Goal: Complete application form: Complete application form

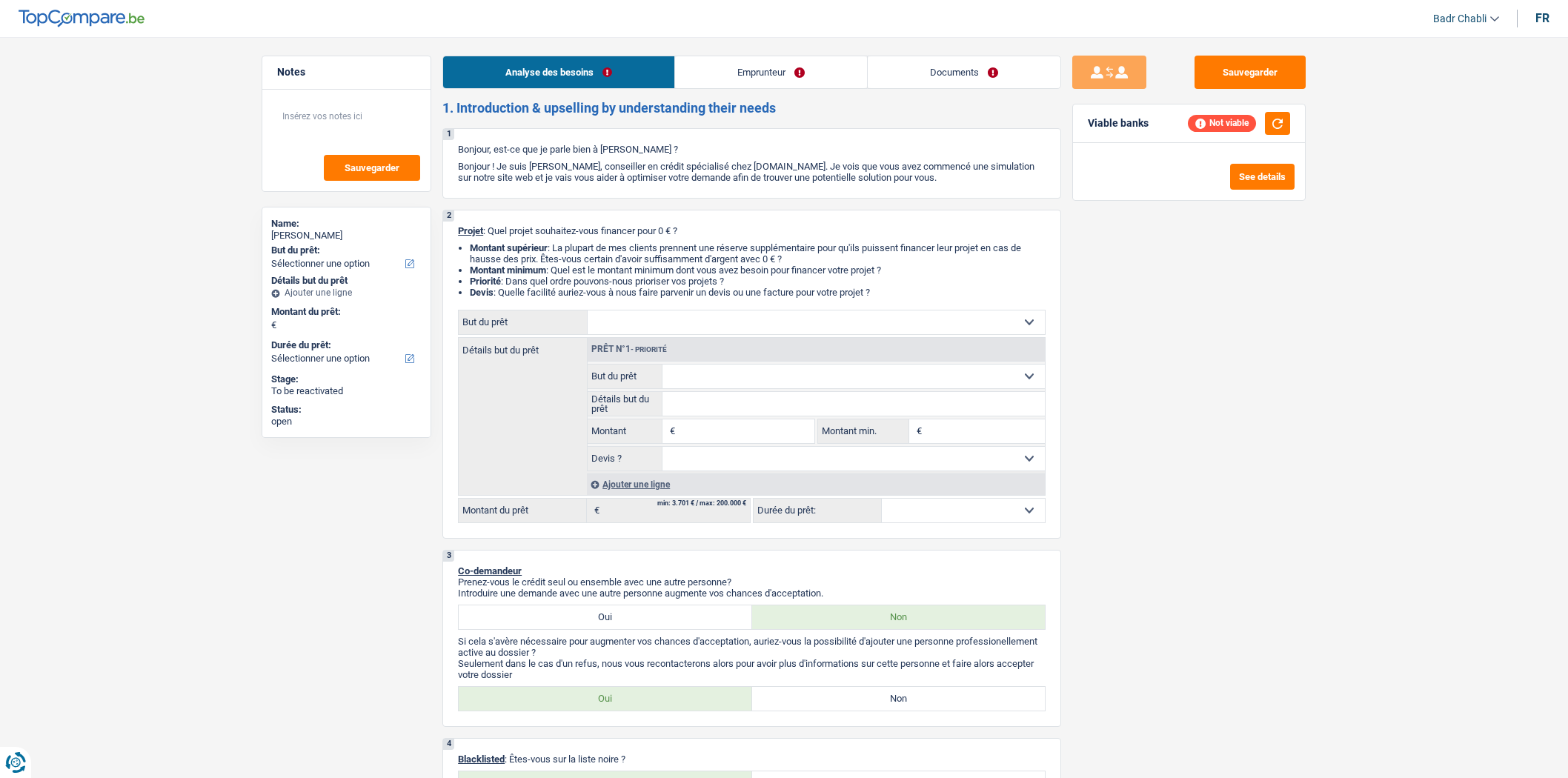
select select "publicEmployee"
select select "familyAllowances"
select select "netSalary"
select select "mealVouchers"
select select "rents"
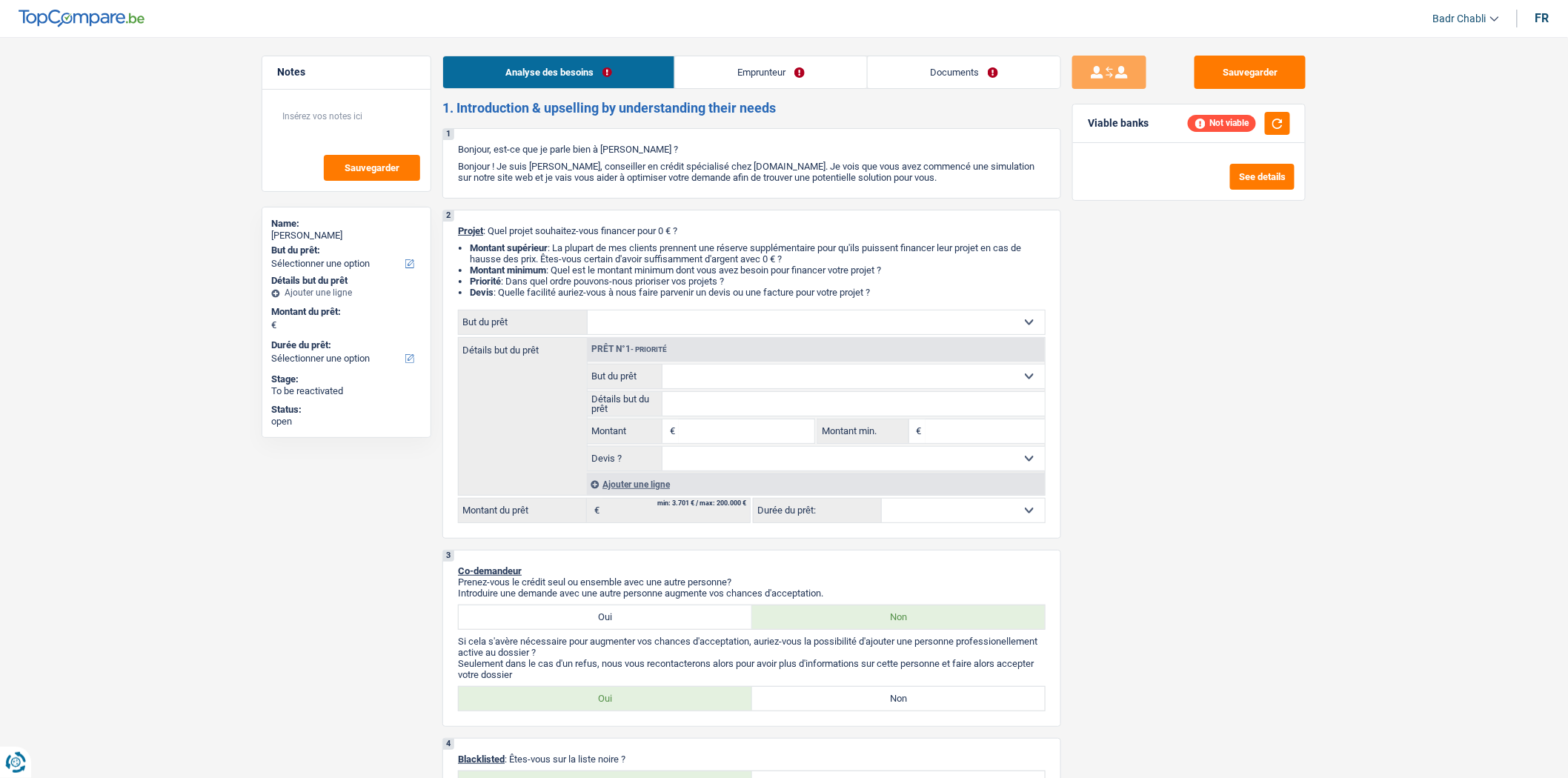
click at [747, 86] on link "Emprunteur" at bounding box center [771, 71] width 192 height 32
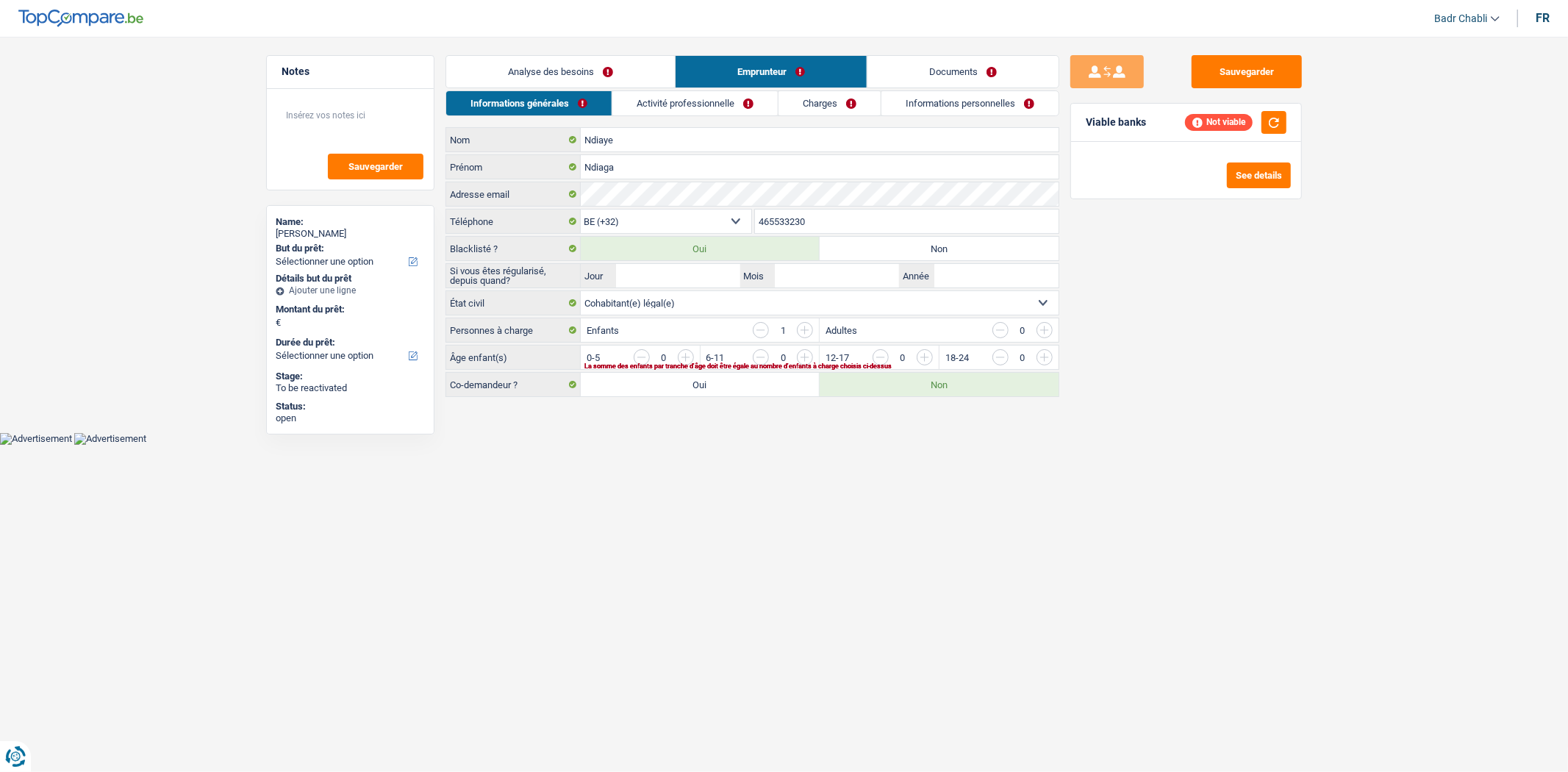
click at [688, 116] on li "Activité professionnelle" at bounding box center [694, 103] width 166 height 26
click at [700, 105] on link "Activité professionnelle" at bounding box center [695, 103] width 166 height 24
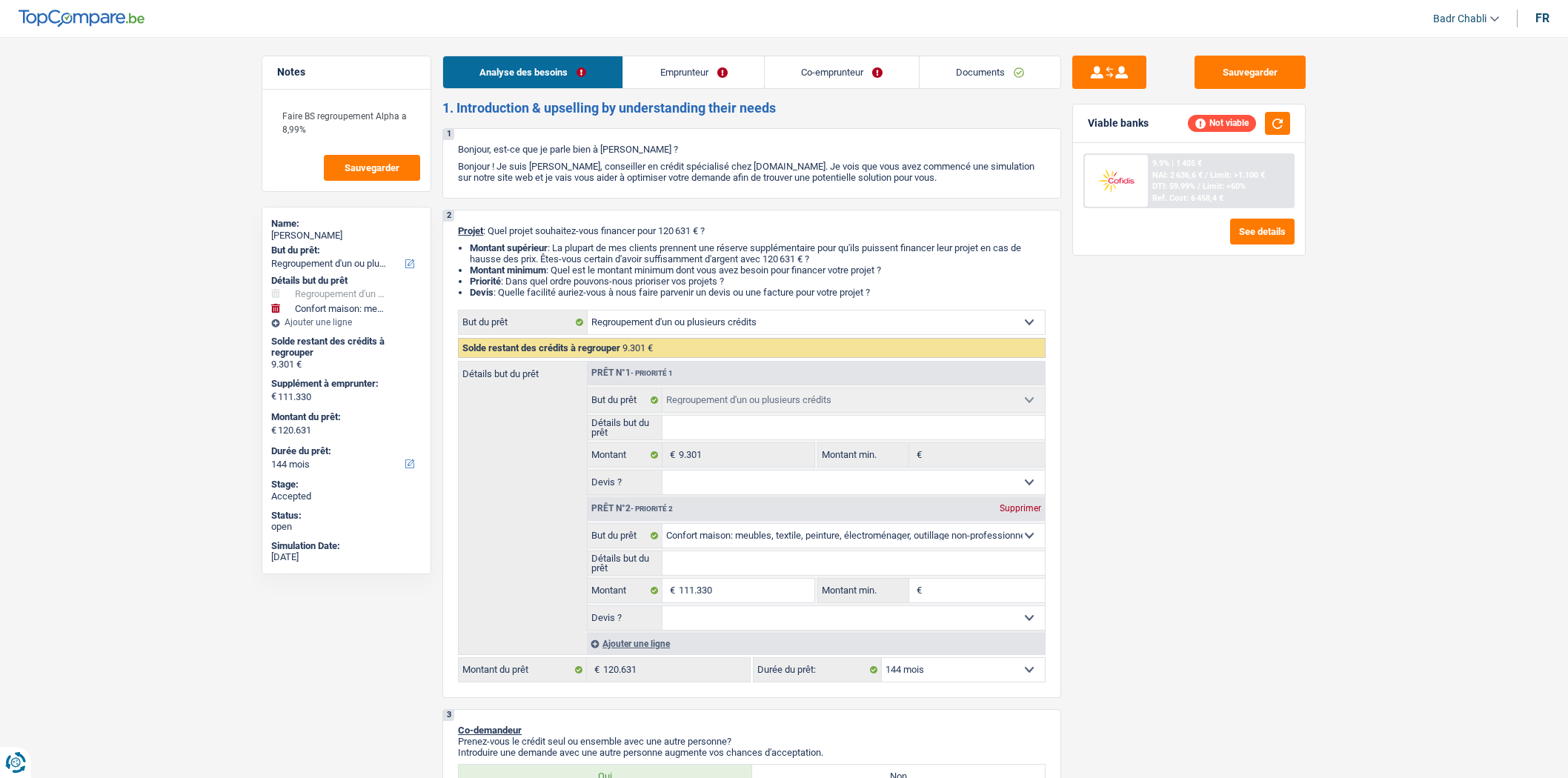
select select "refinancing"
select select "household"
select select "144"
select select "refinancing"
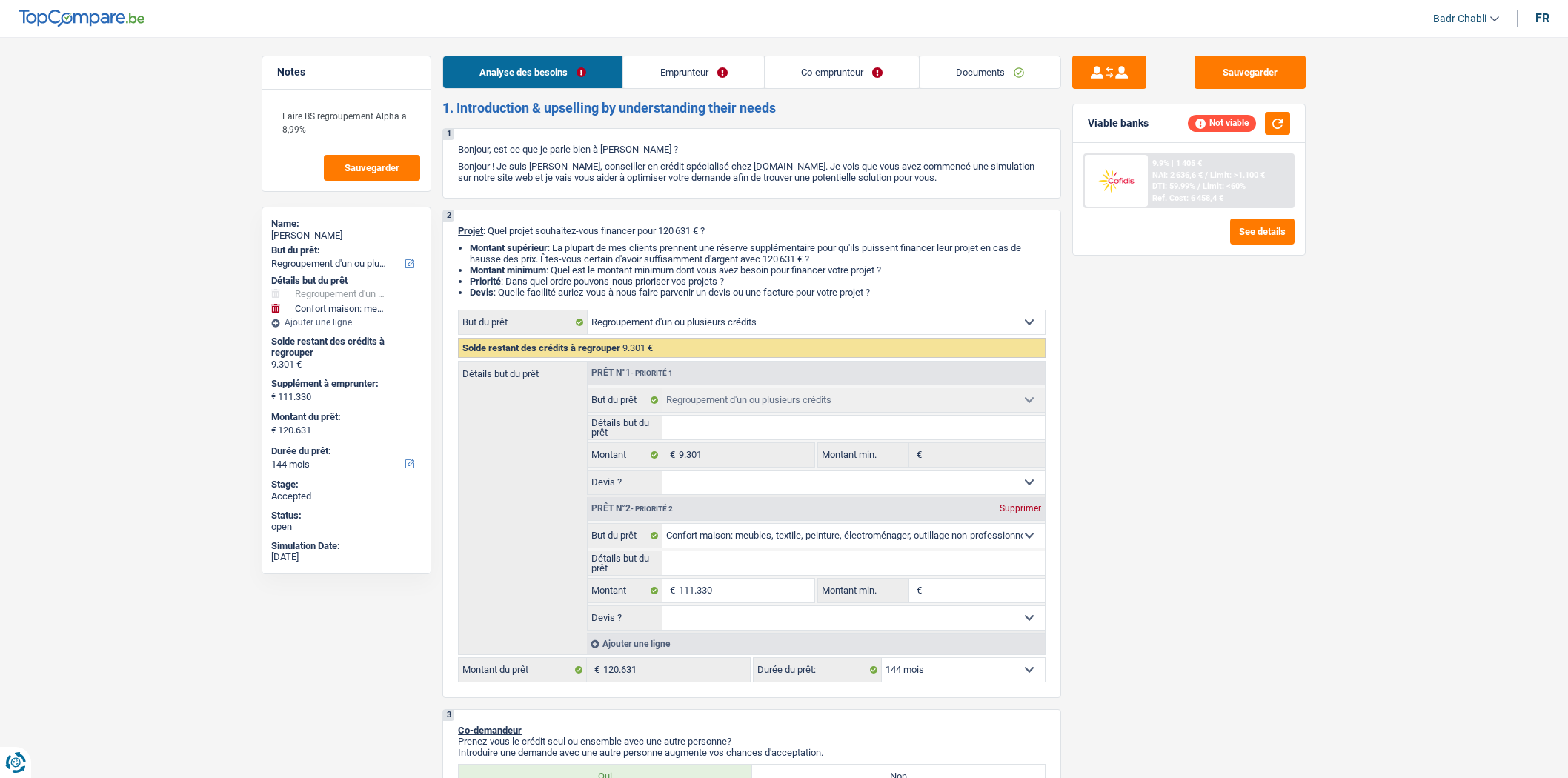
select select "refinancing"
select select "household"
select select "144"
select select "worker"
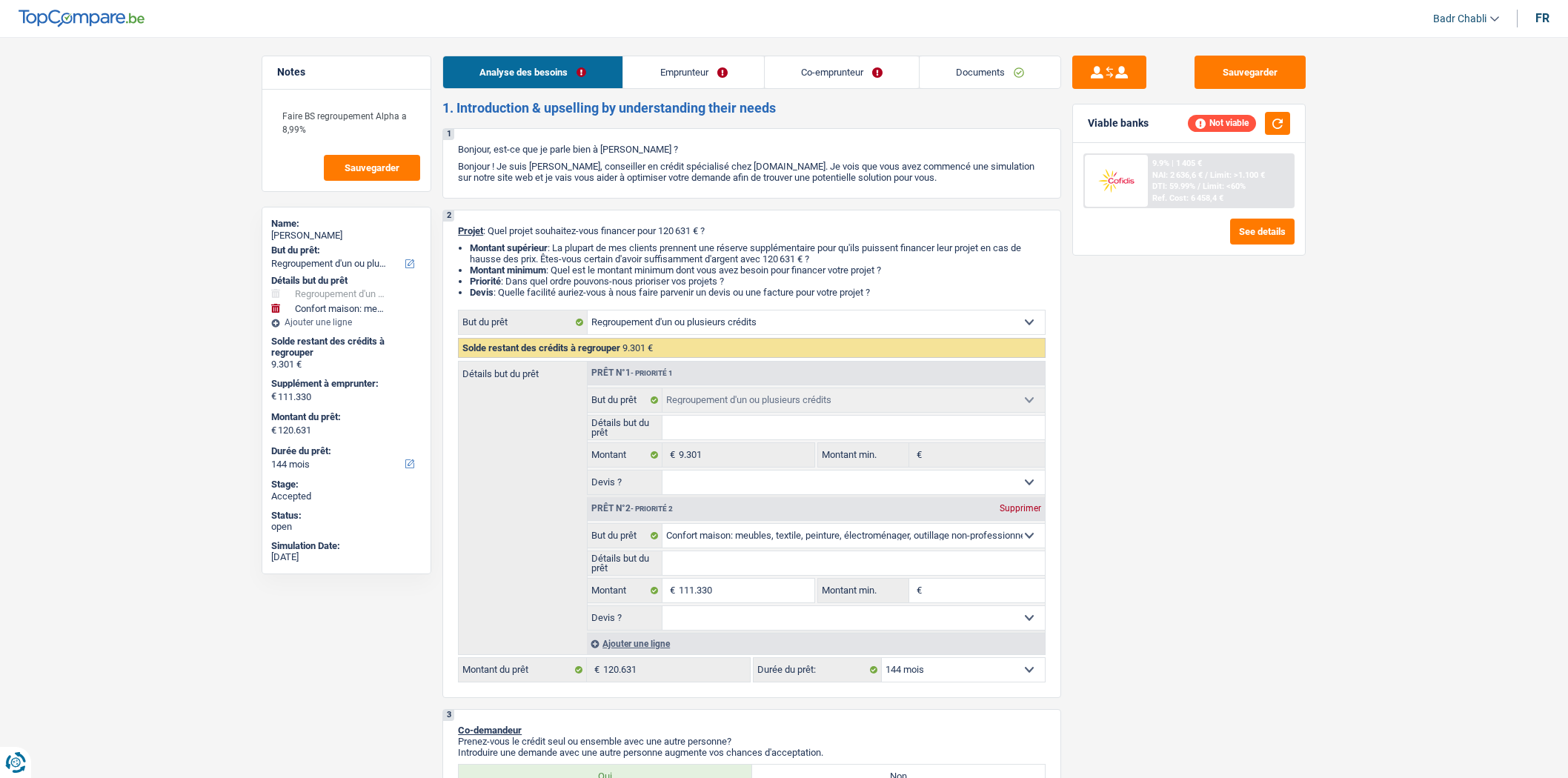
select select "familyAllowances"
select select "netSalary"
select select "mealVouchers"
select select "ownerWithMortgage"
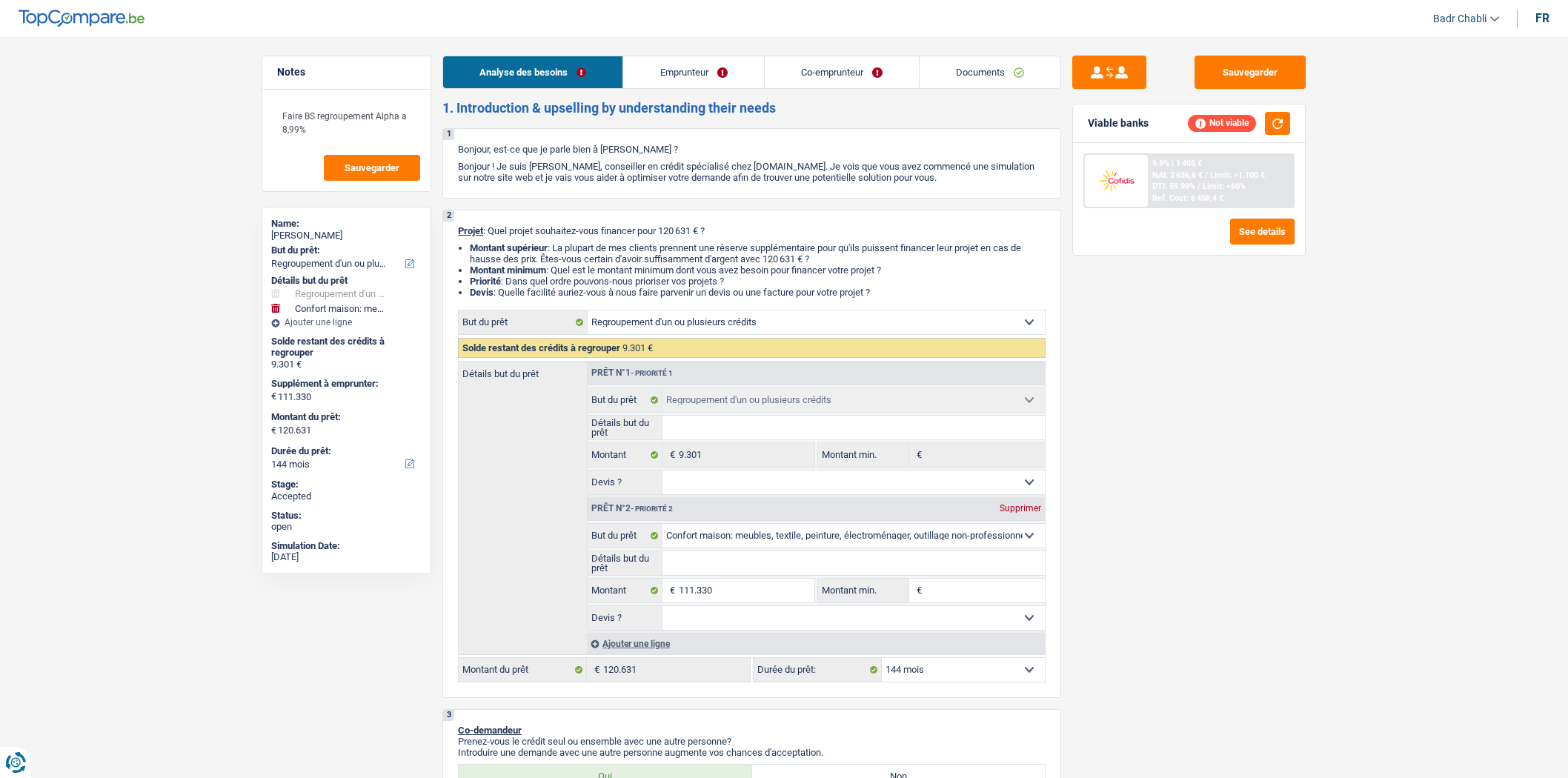
select select "mortgage"
select select "300"
select select "renovationLoan"
select select "120"
select select "carLoan"
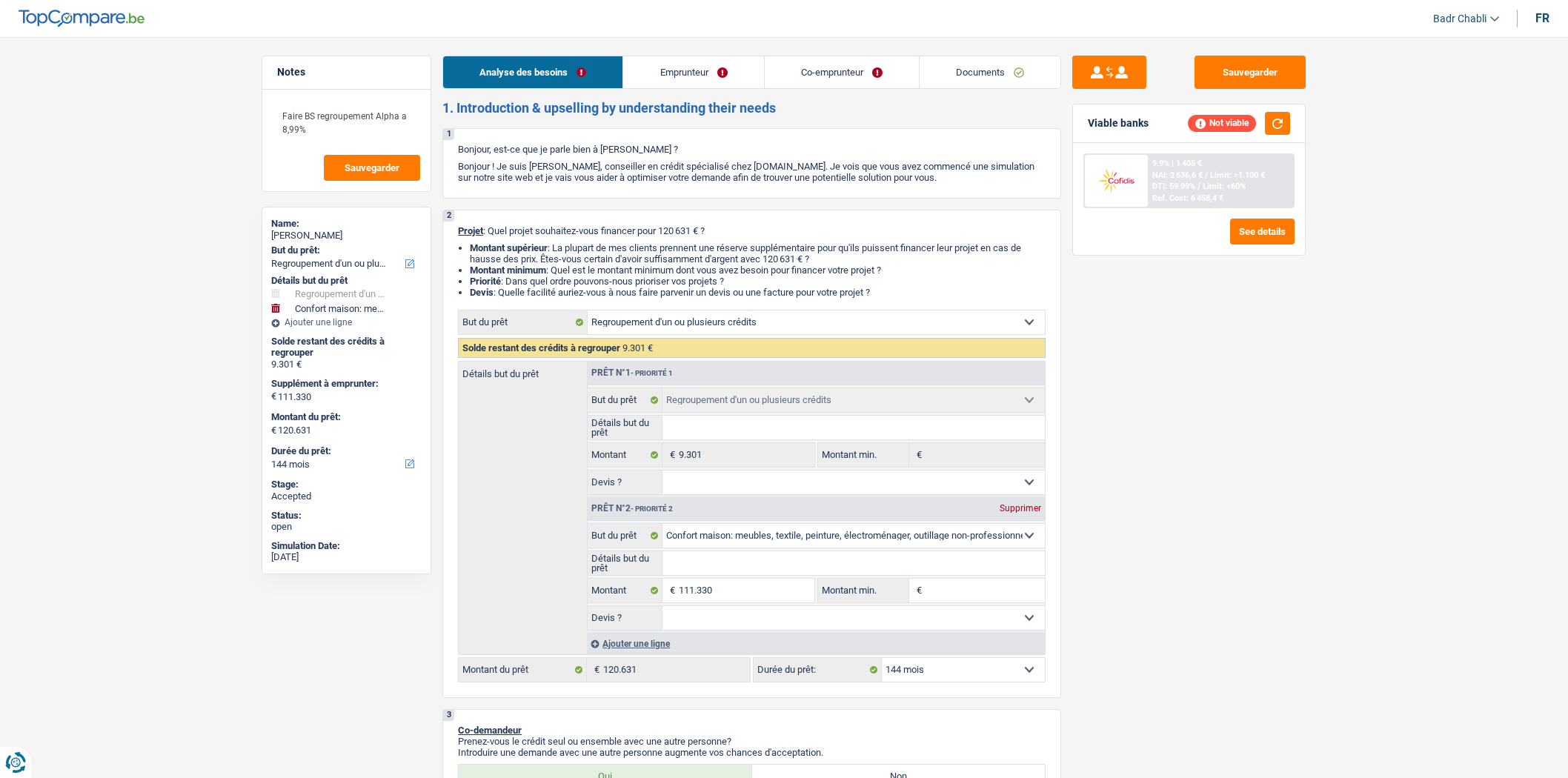
select select "60"
select select "cardOrCredit"
select select "refinancing"
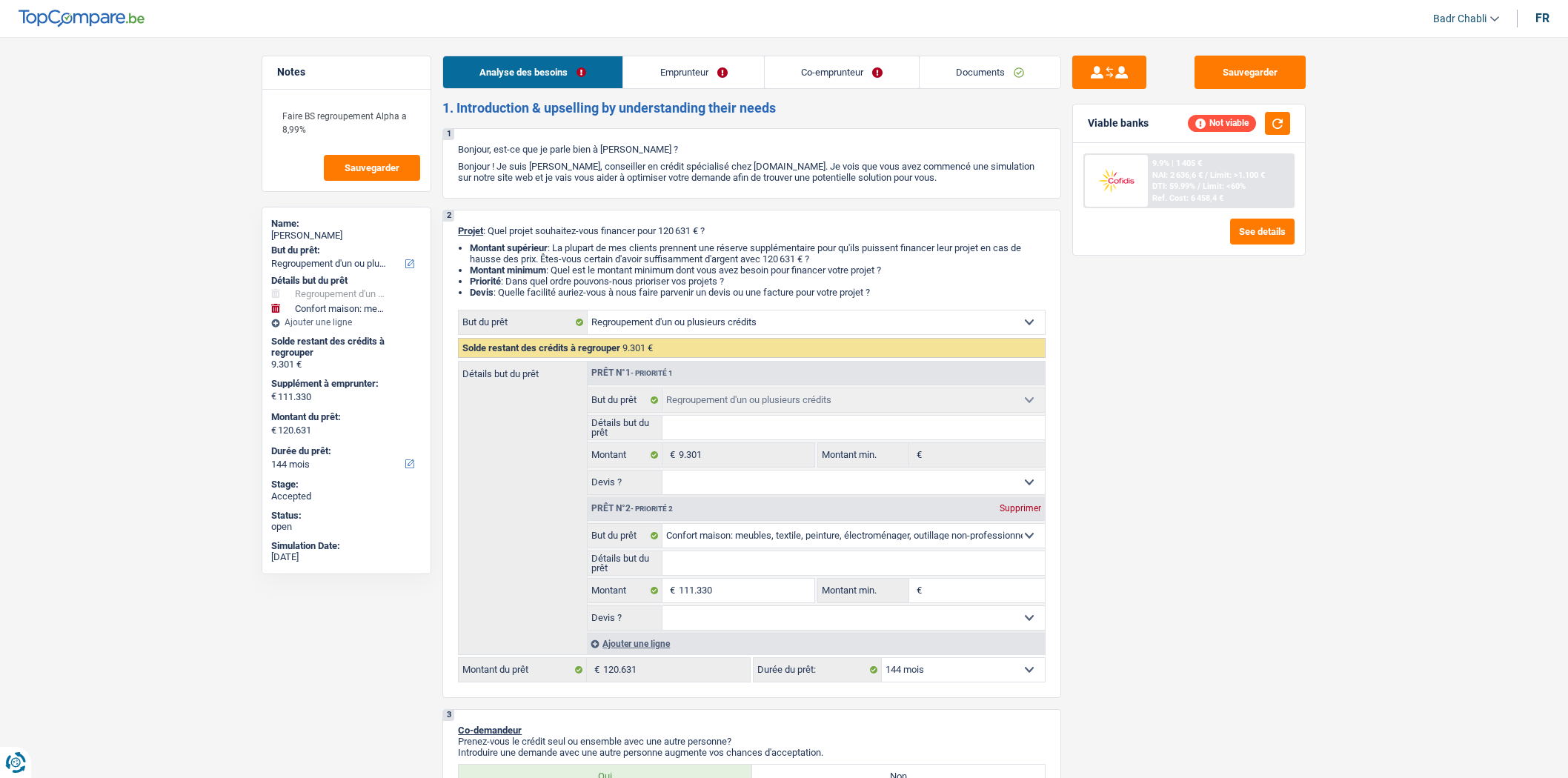
select select "household"
select select "144"
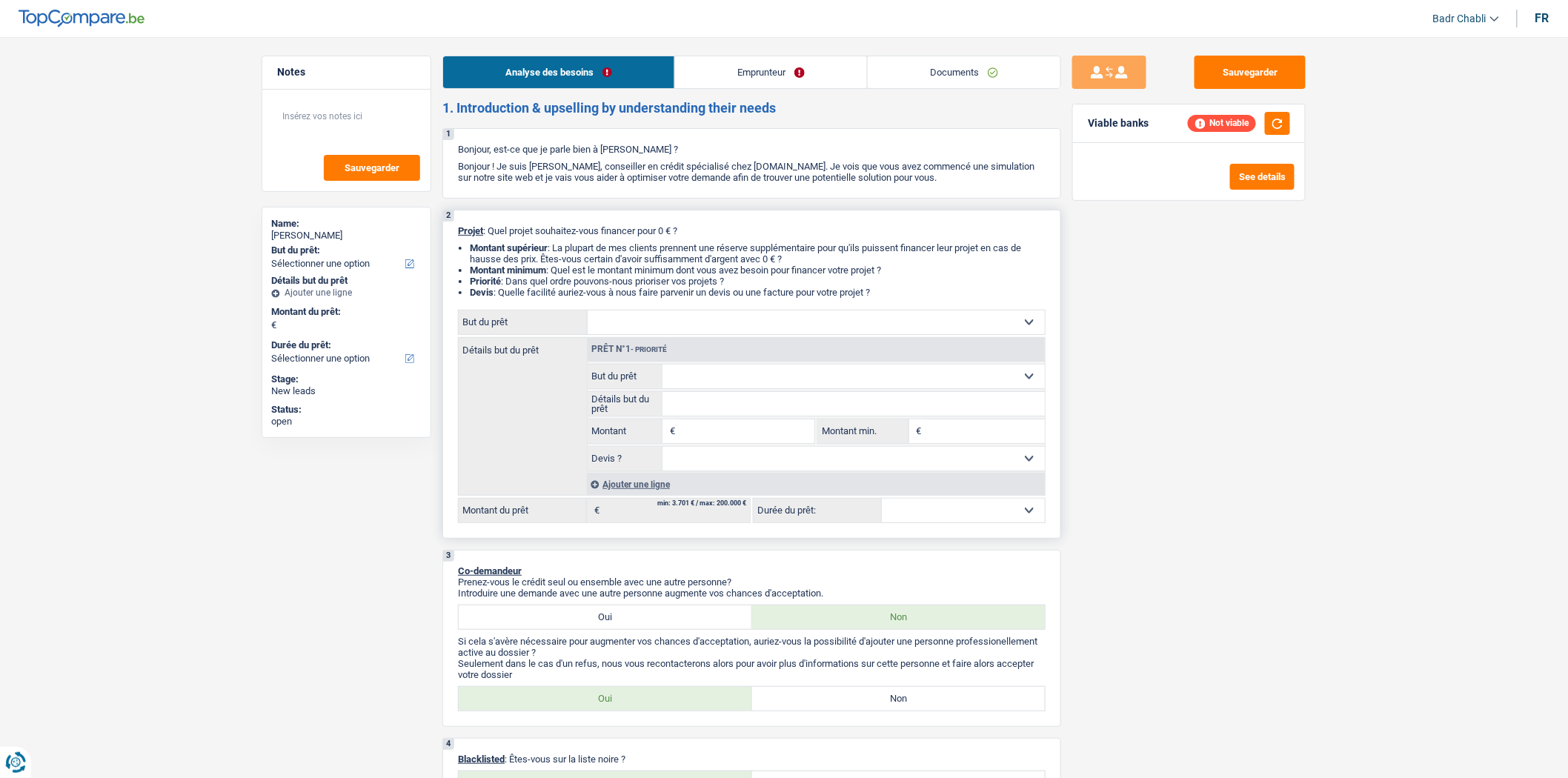
click at [727, 435] on input "Montant" at bounding box center [746, 430] width 135 height 24
type input "5.001"
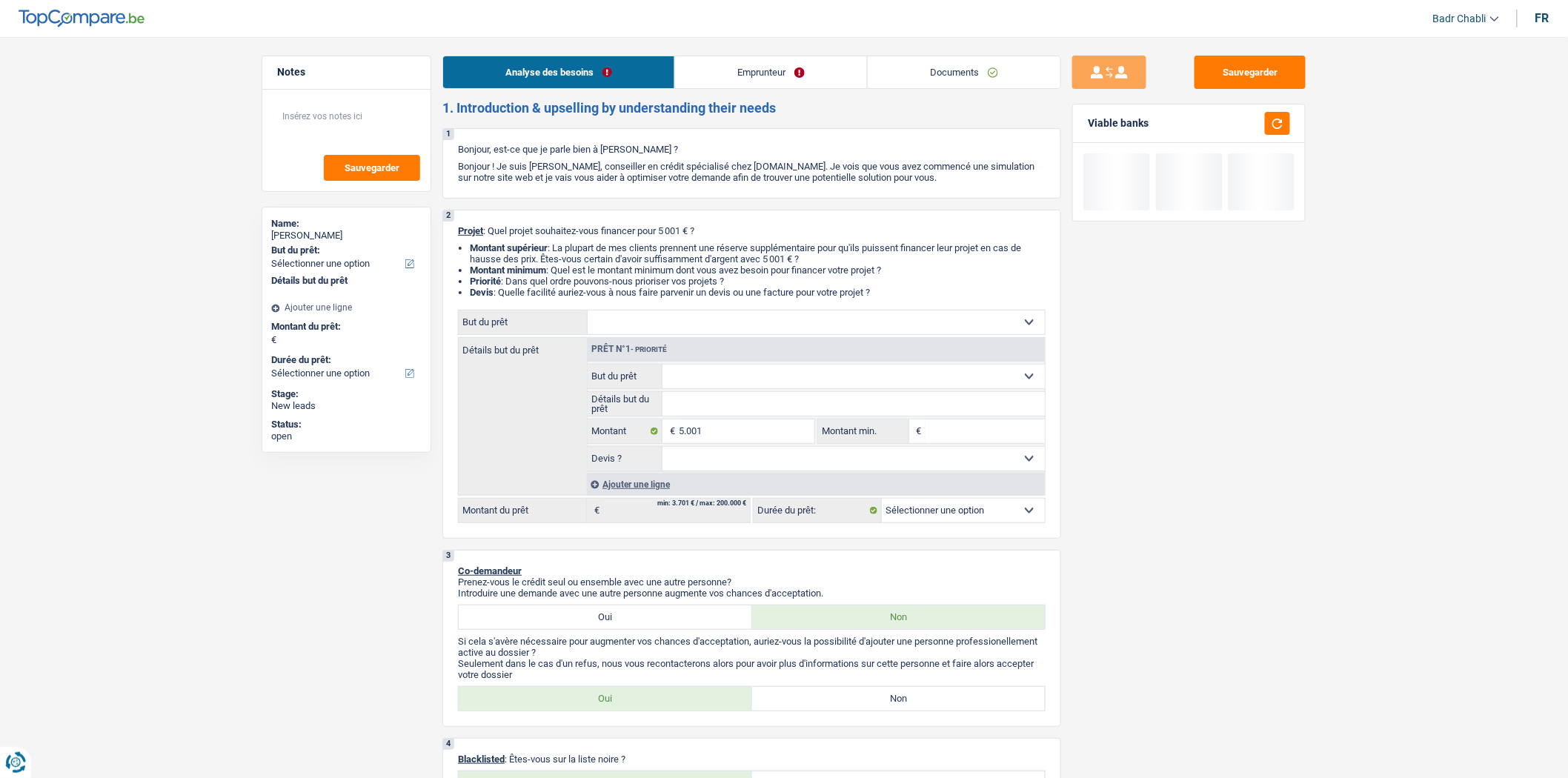
type input "5.001"
select select "36"
type input "5.001"
select select "36"
type input "5.001"
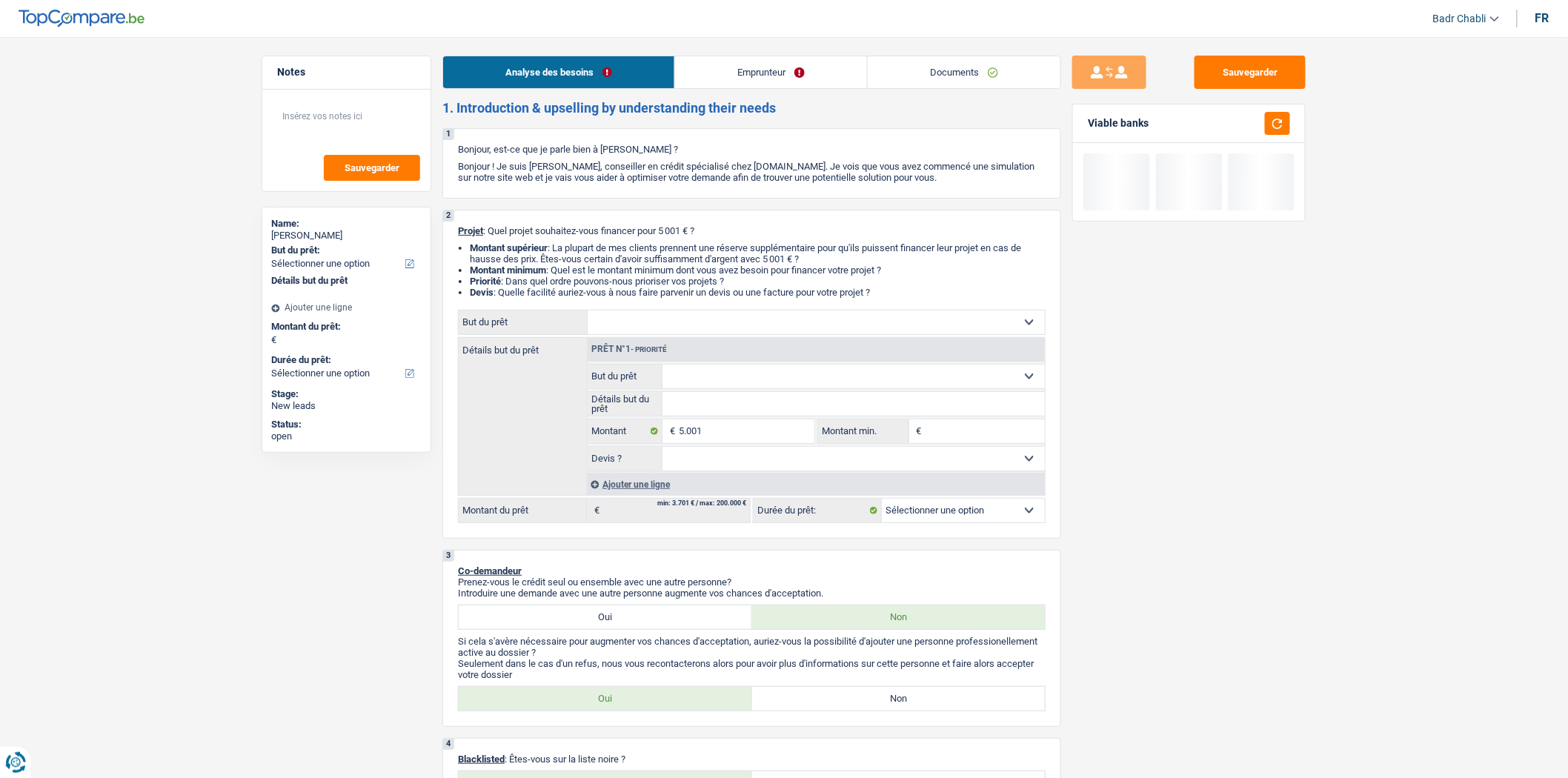
type input "5.001"
select select "36"
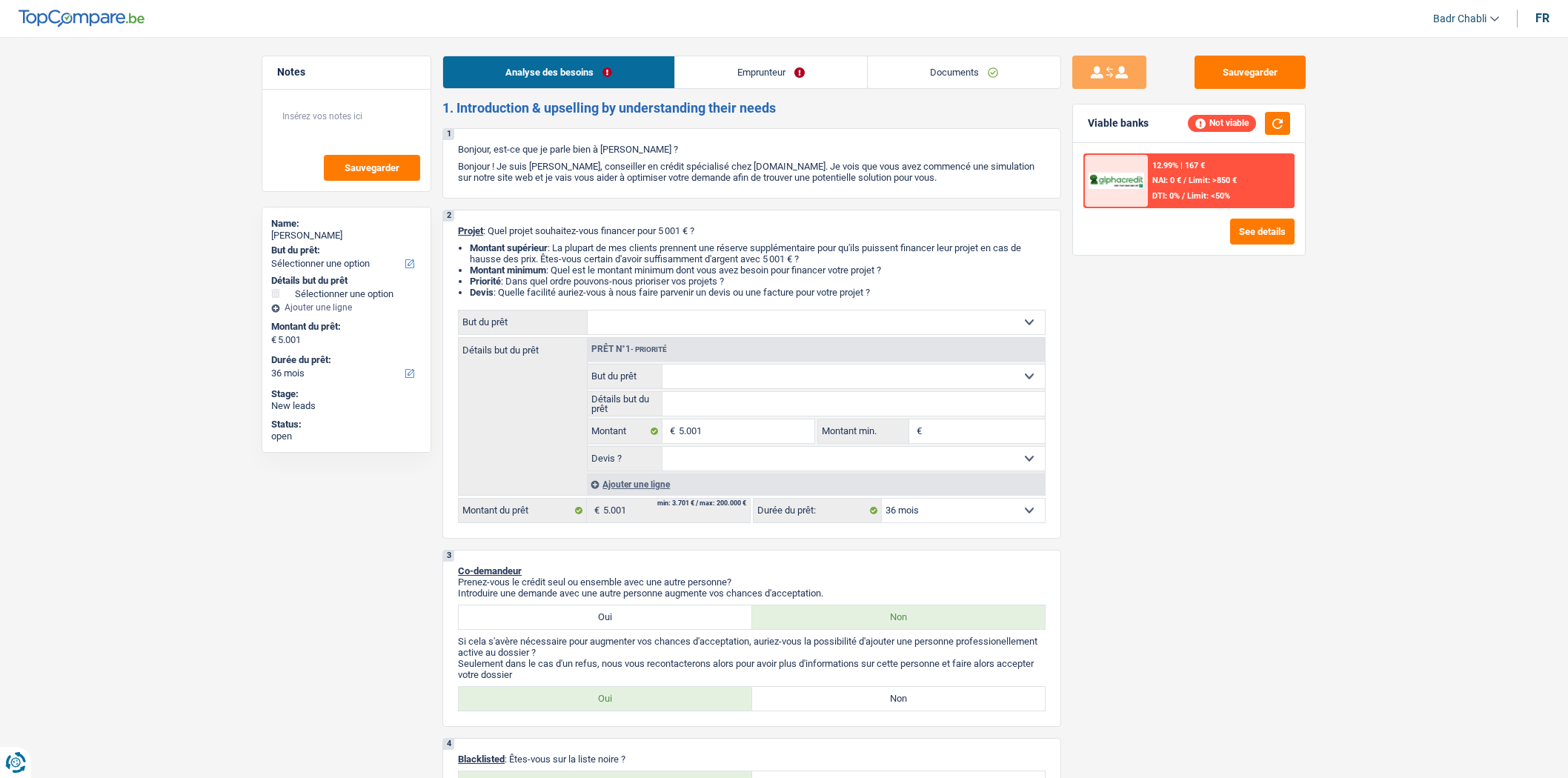
select select "36"
click at [667, 321] on select "Confort maison: meubles, textile, peinture, électroménager, outillage non-profe…" at bounding box center [816, 322] width 457 height 24
select select "houseOrGarden"
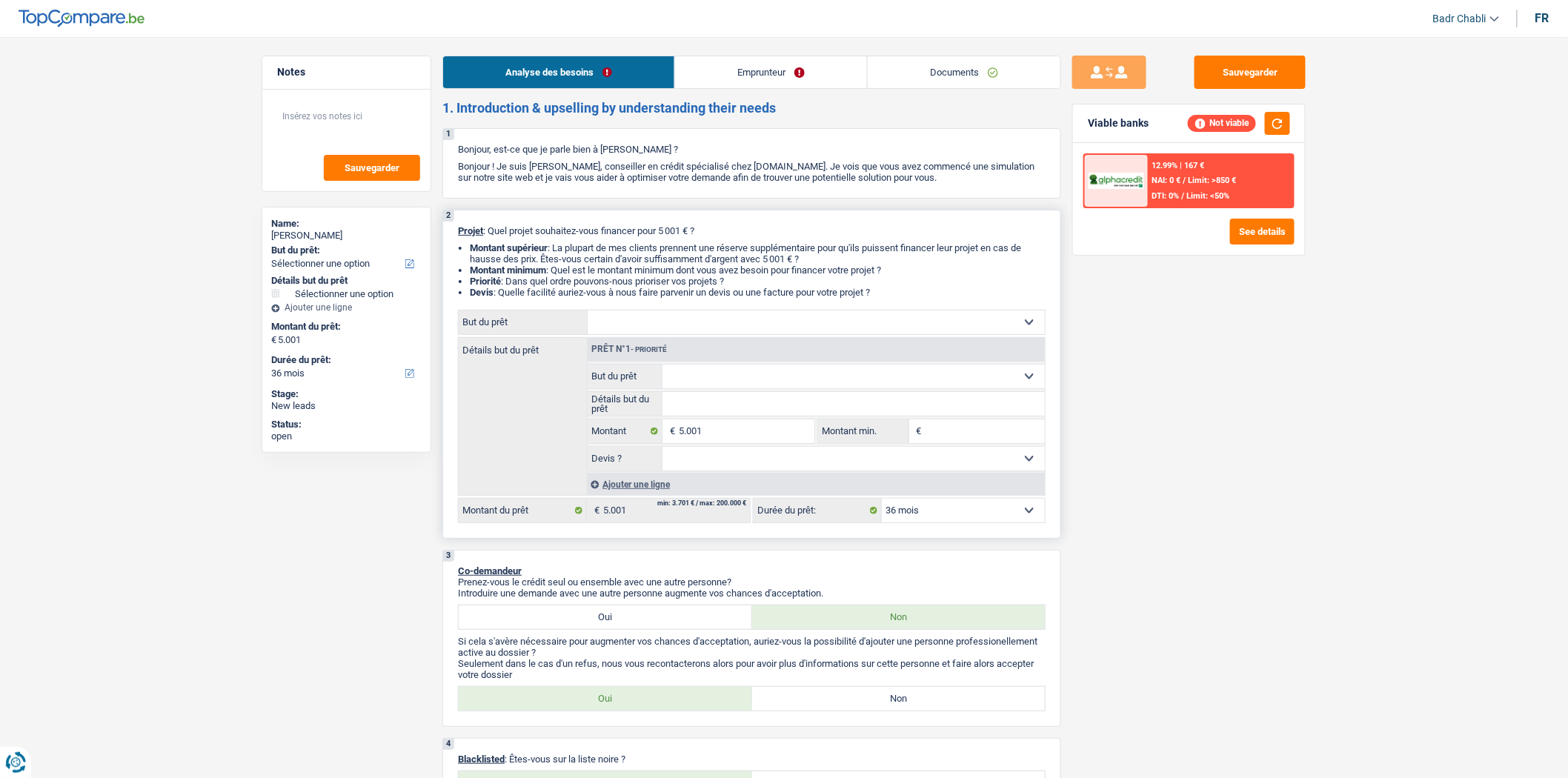
click at [588, 314] on select "Confort maison: meubles, textile, peinture, électroménager, outillage non-profe…" at bounding box center [816, 322] width 457 height 24
select select "houseOrGarden"
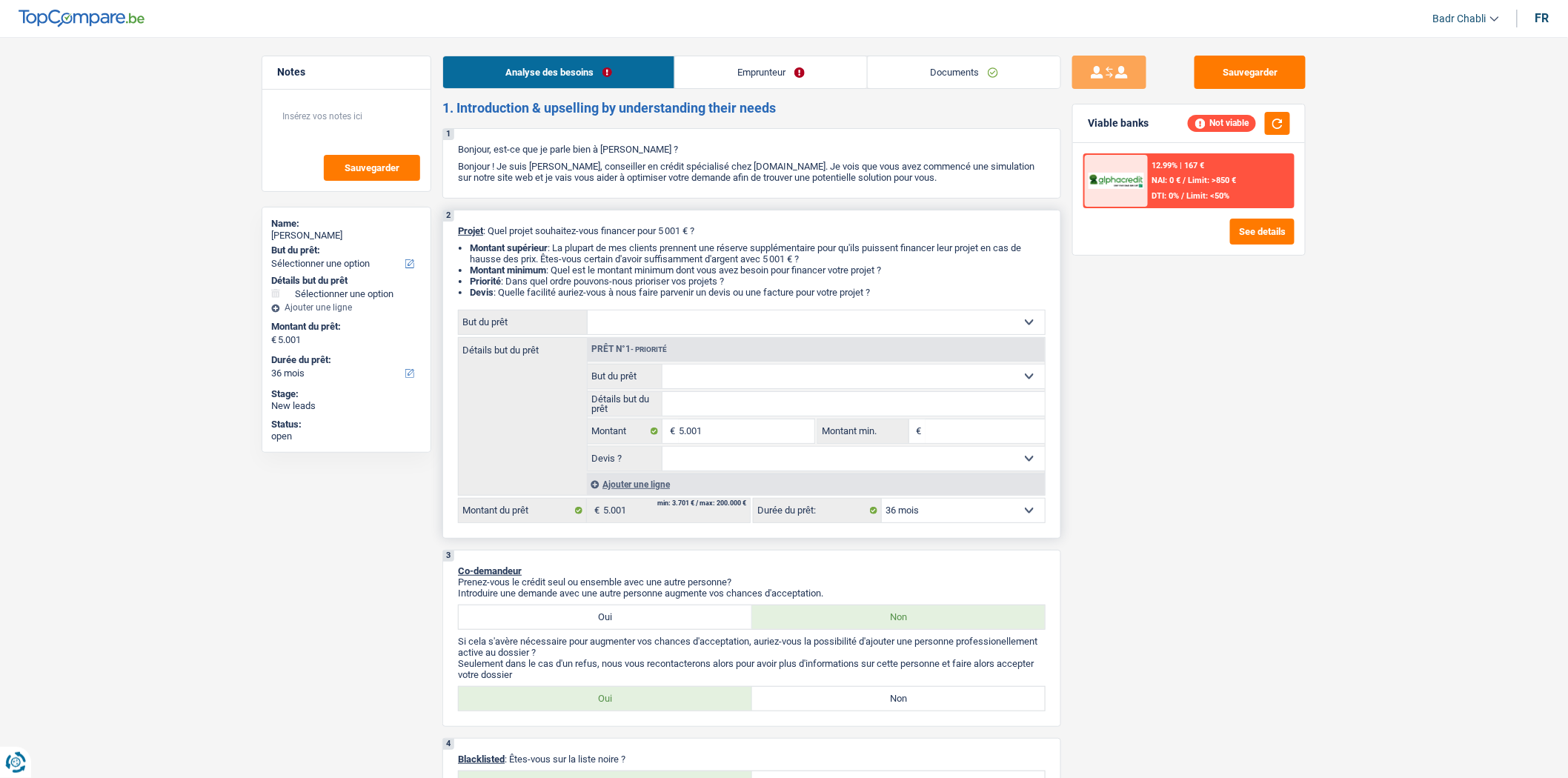
select select "houseOrGarden"
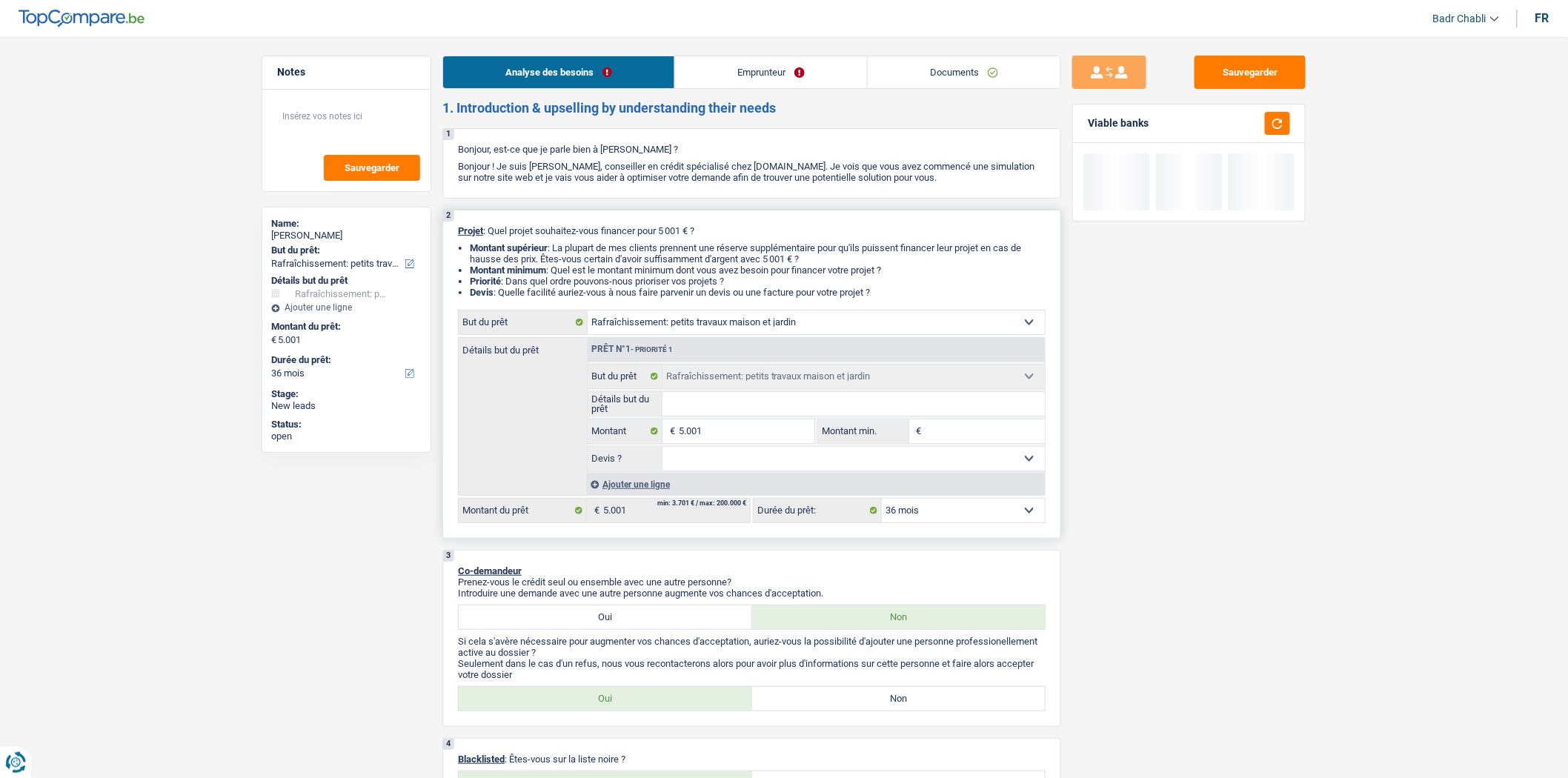
click at [741, 406] on input "Détails but du prêt" at bounding box center [854, 404] width 383 height 24
type input "R"
type input "Ra"
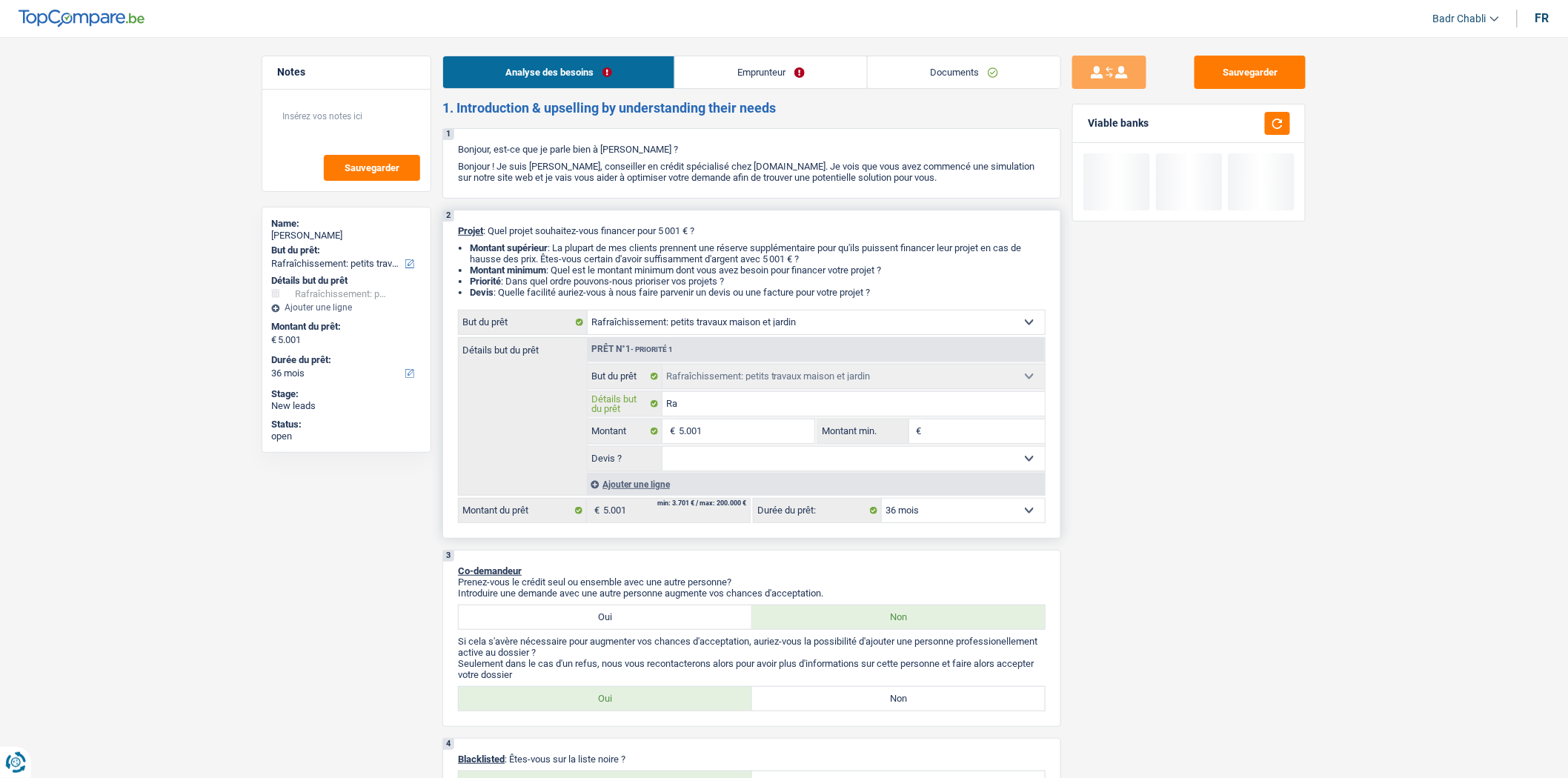
type input "Raf"
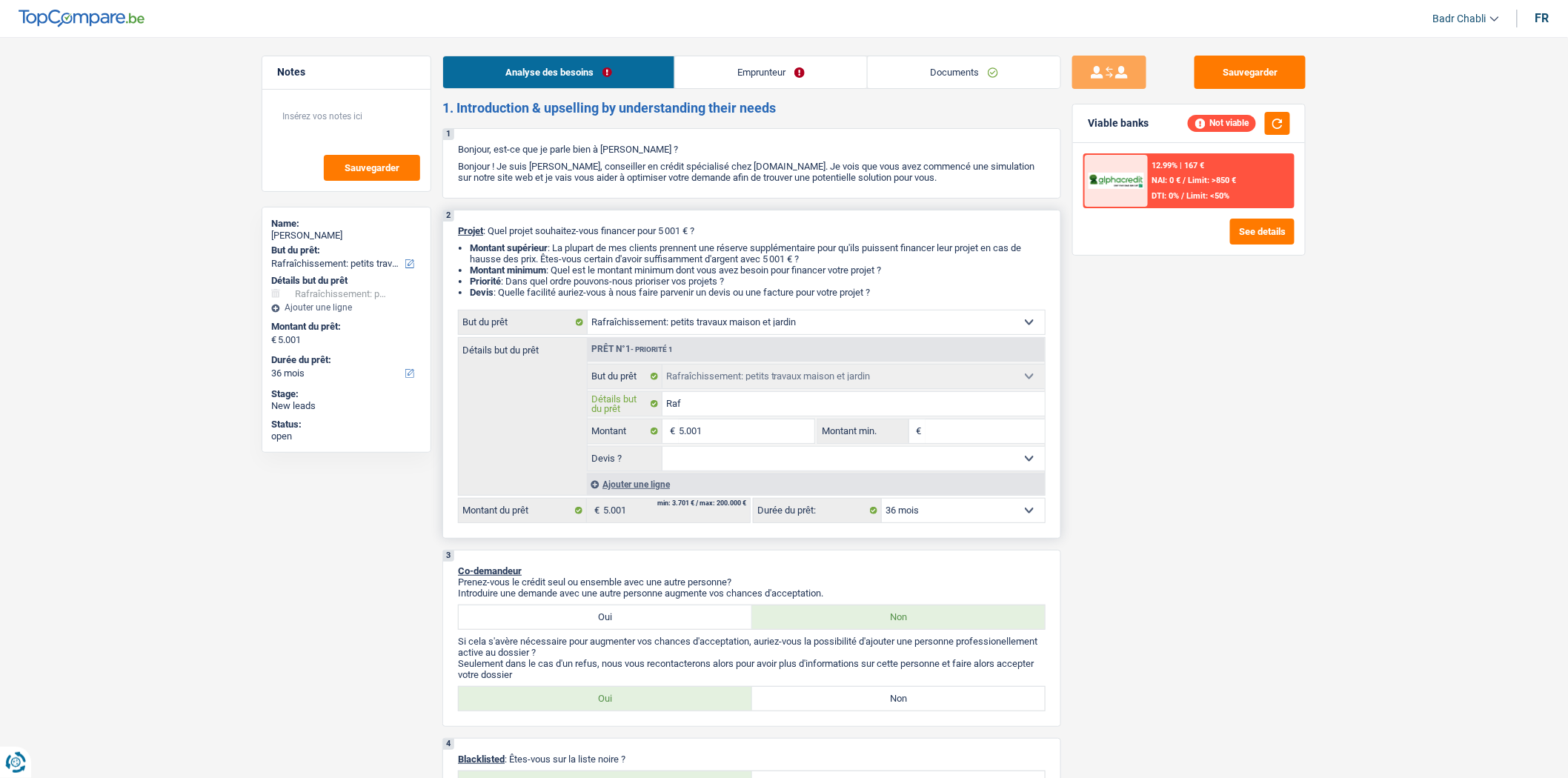
type input "Raff"
type input "Raffr"
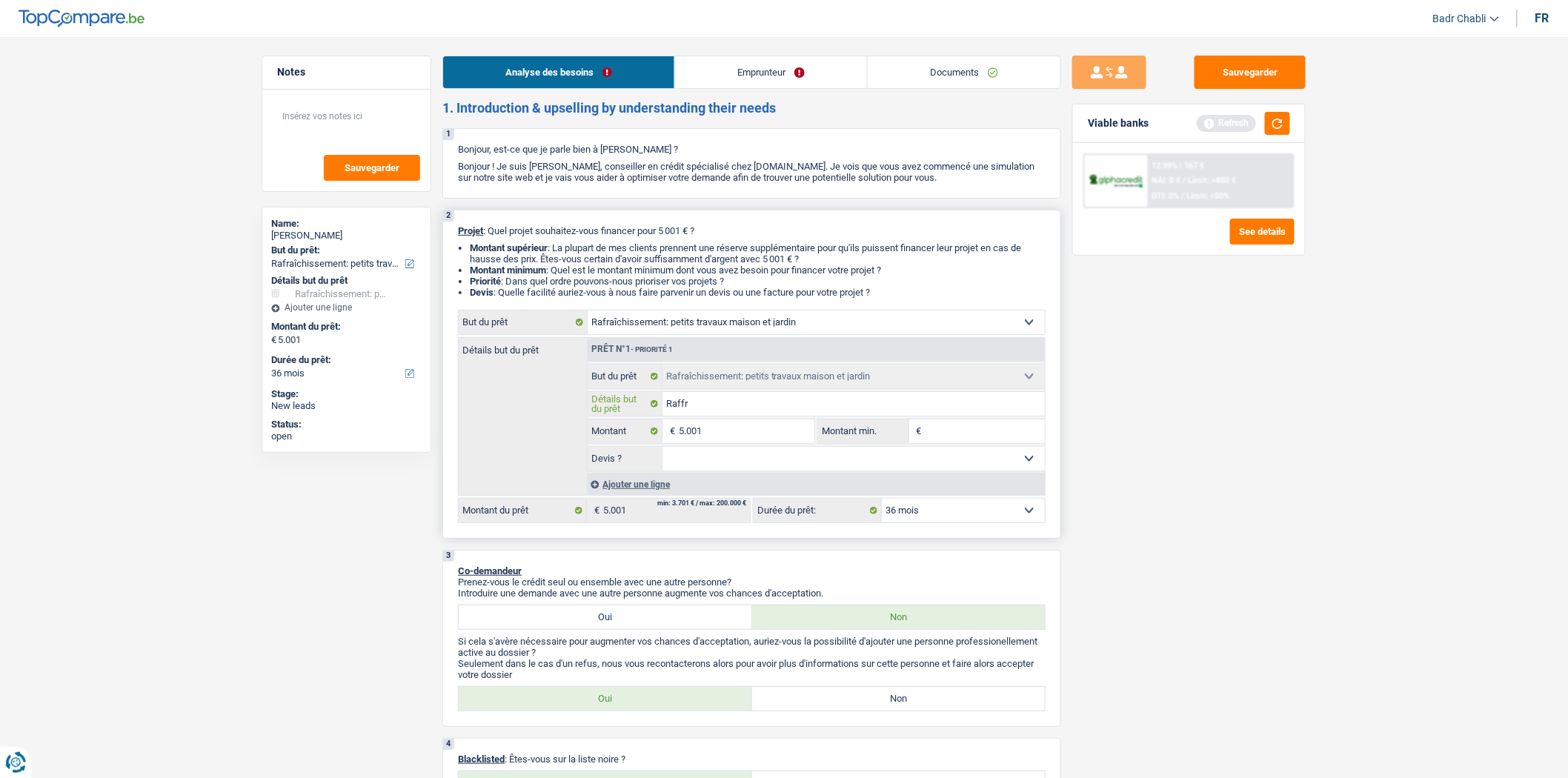
type input "Raffra"
type input "Raffrai"
type input "Raffraic"
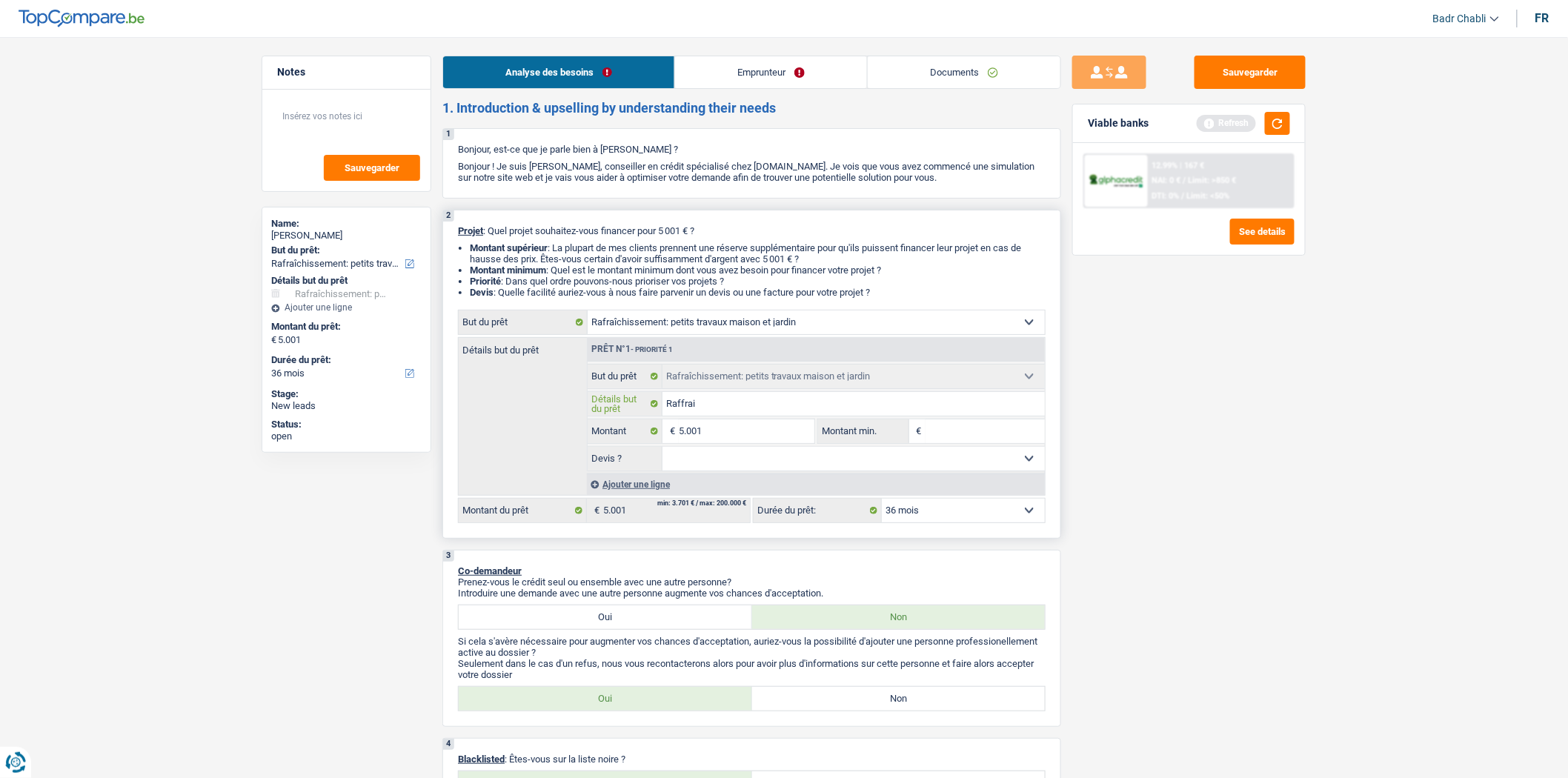
type input "Raffraic"
type input "Raffraich"
type input "Raffraichi"
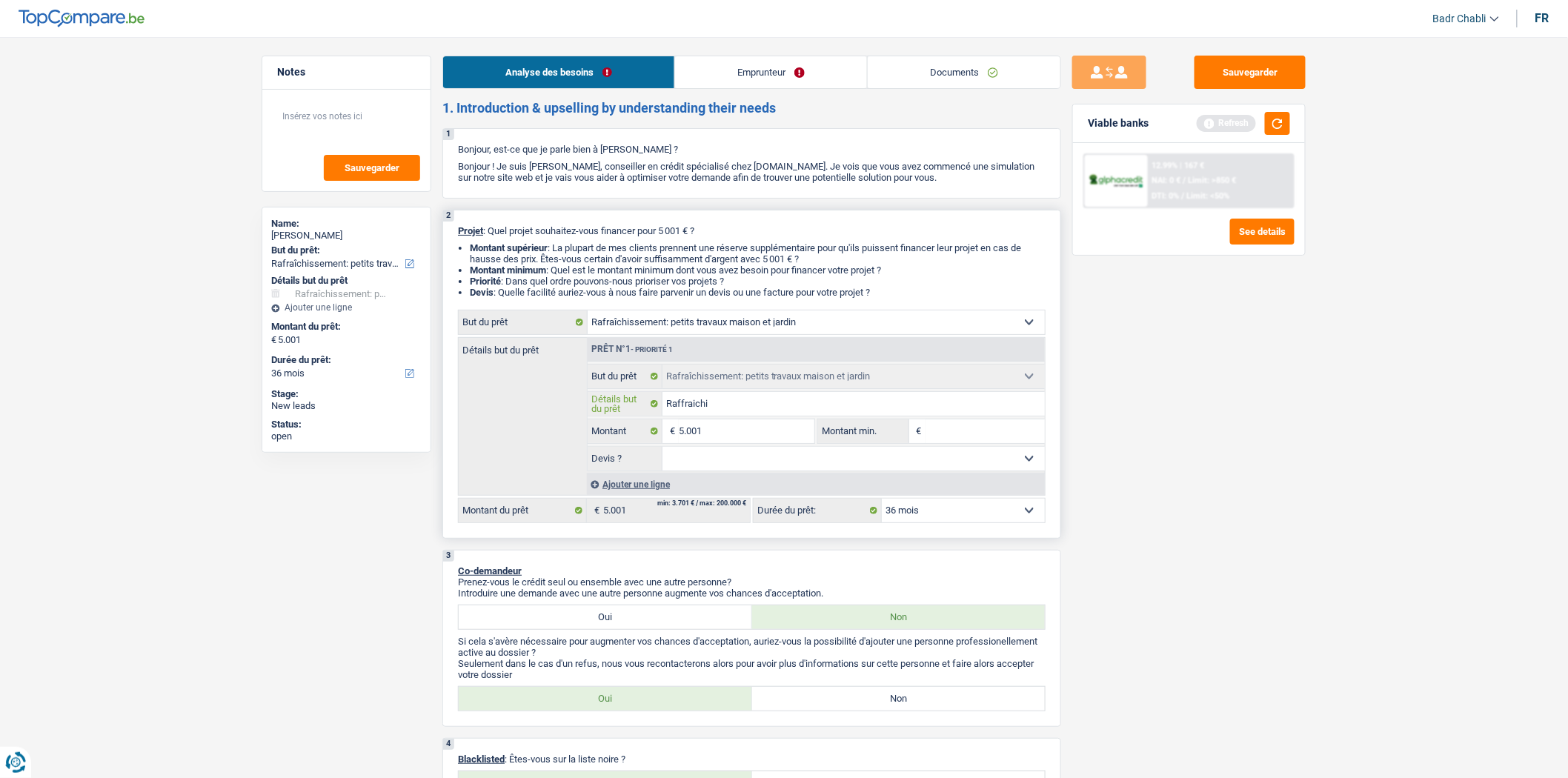
type input "Raffraichir"
type input "Raffraichir m"
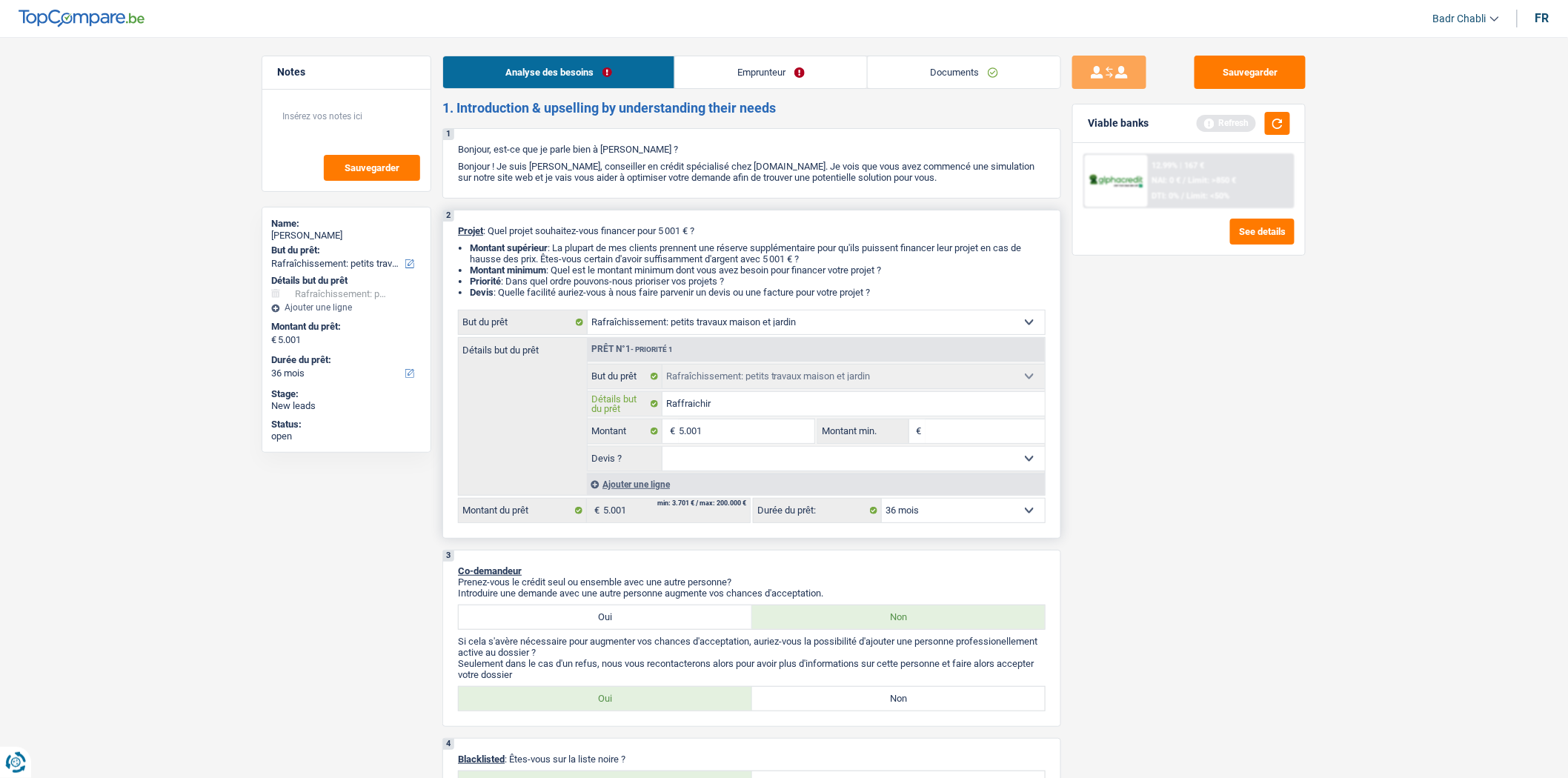
type input "Raffraichir m"
type input "Raffraichir ma"
type input "Raffraichir mai"
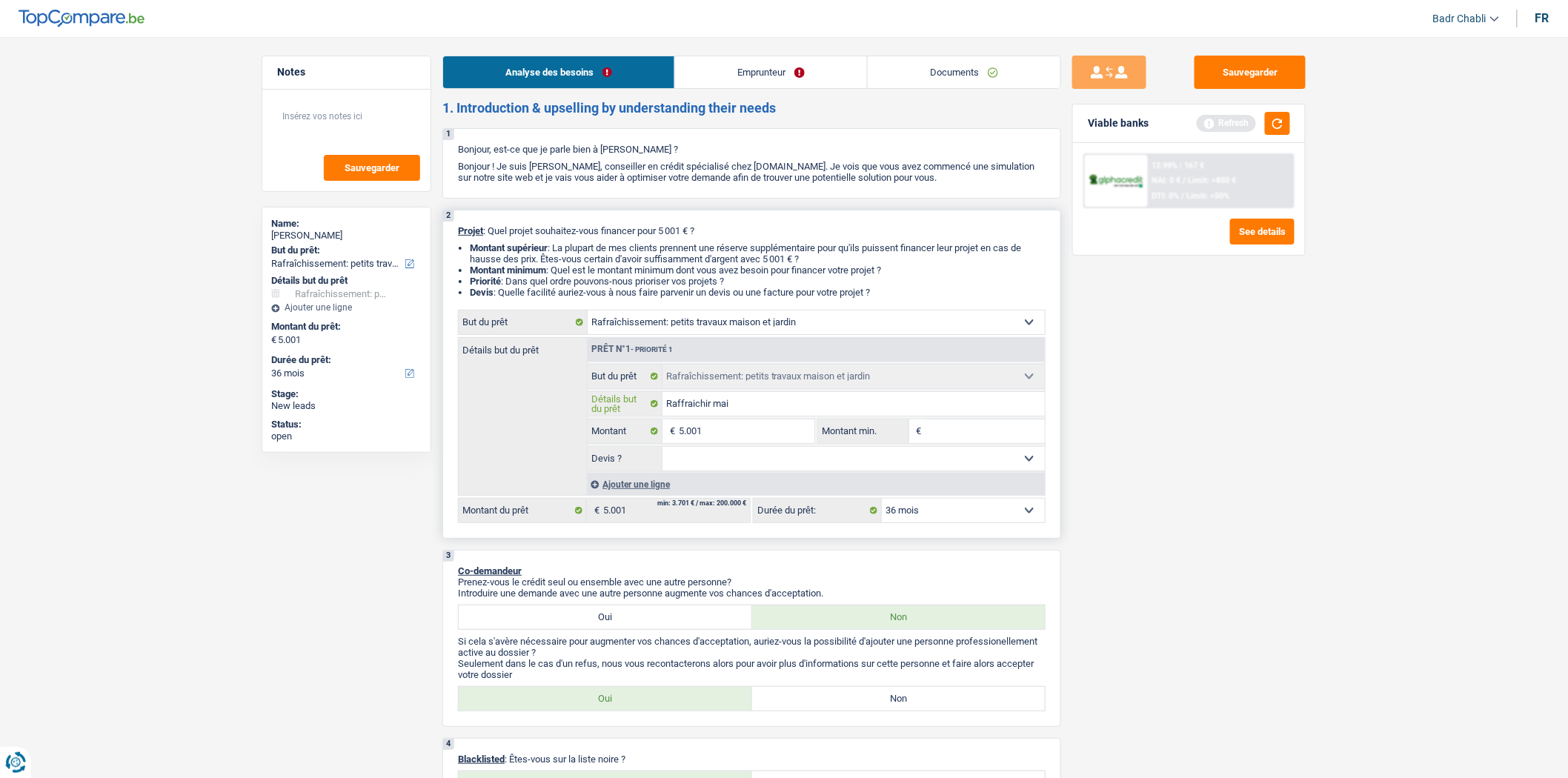
type input "Raffraichir mais"
type input "Raffraichir maiso"
type input "Raffraichir maison"
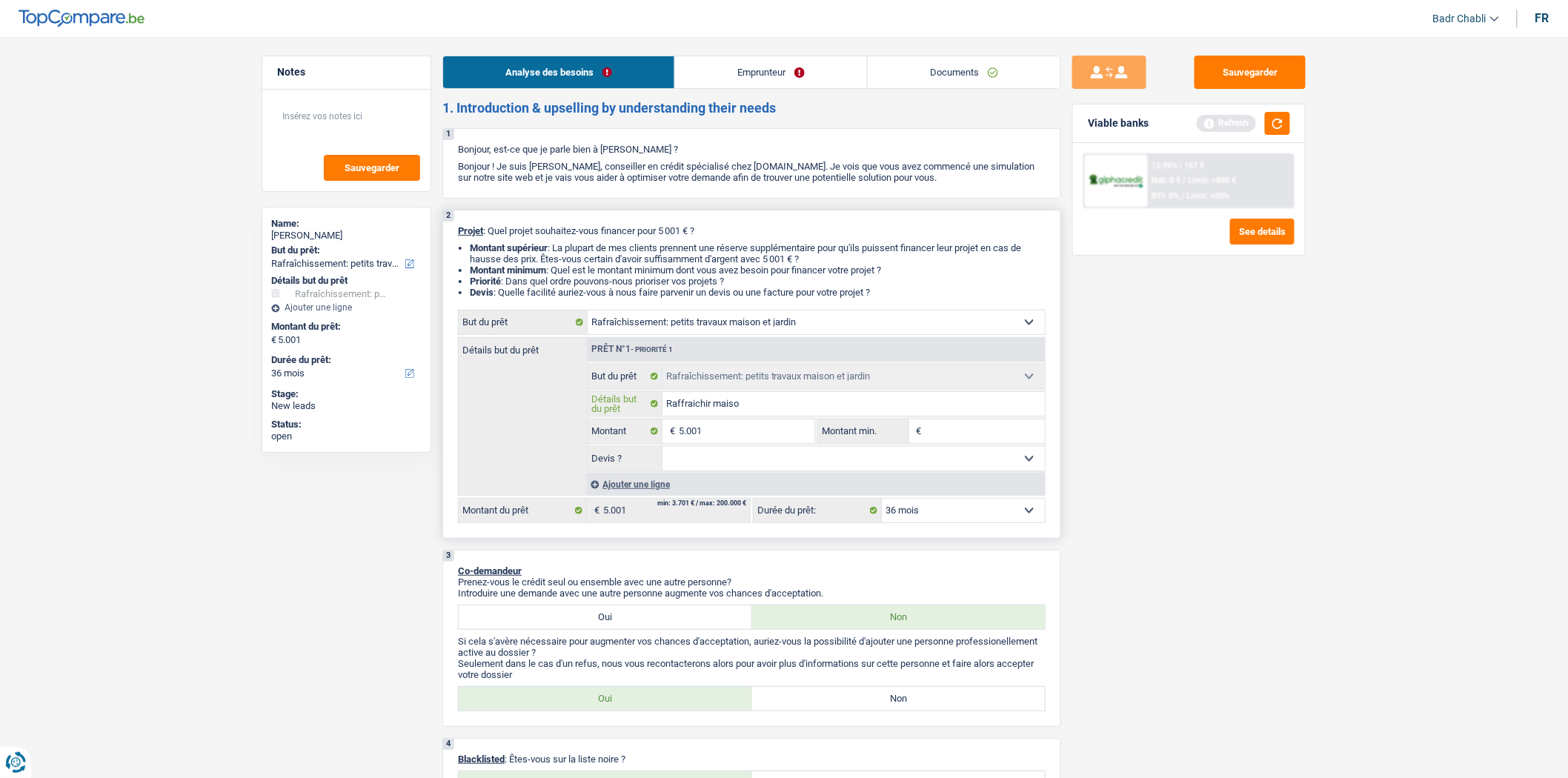
type input "Raffraichir maison"
drag, startPoint x: 732, startPoint y: 458, endPoint x: 742, endPoint y: 472, distance: 17.2
click at [732, 460] on select "Oui Non Non répondu Sélectionner une option" at bounding box center [854, 458] width 383 height 24
select select "false"
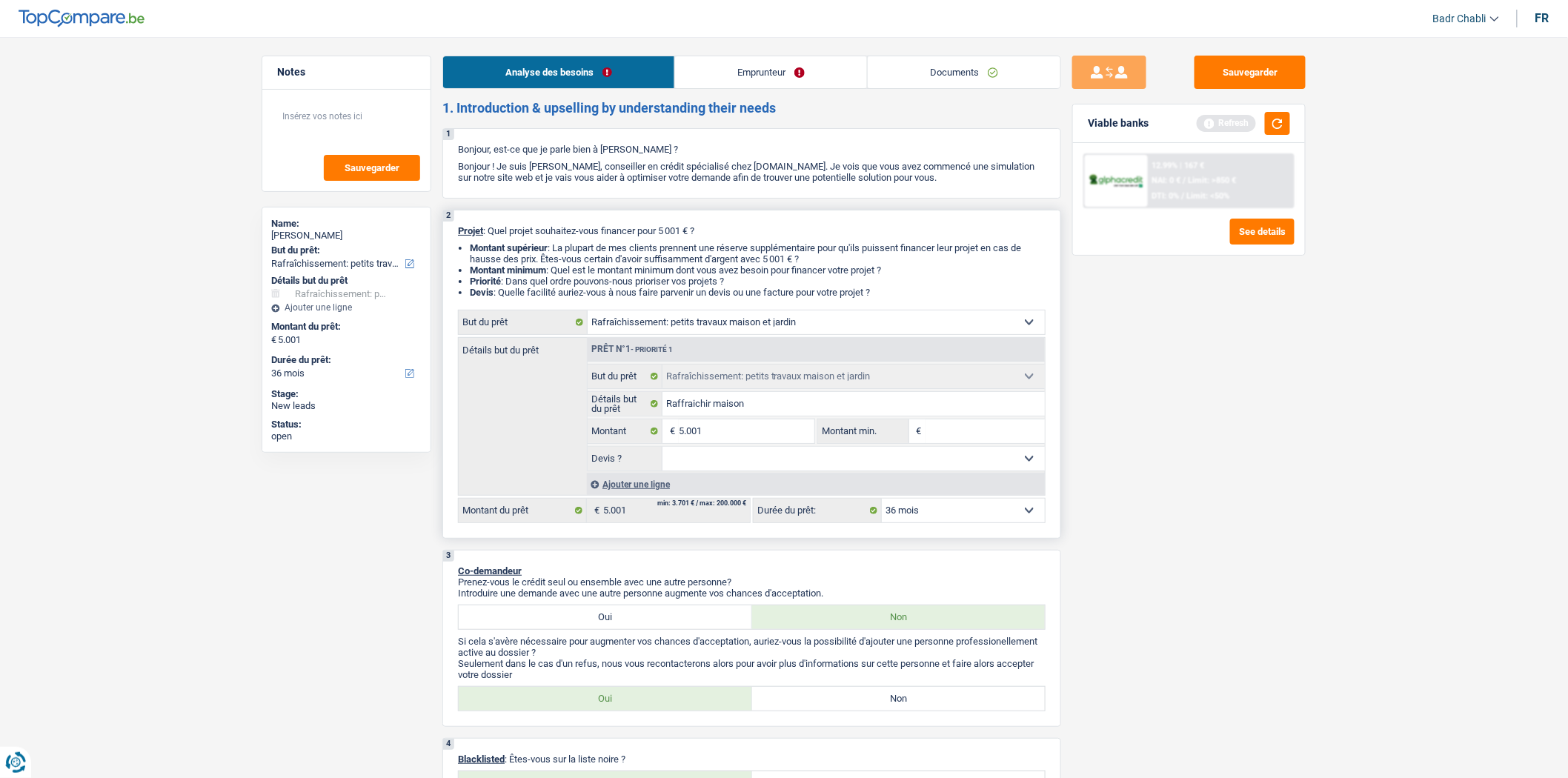
click at [662, 451] on select "Oui Non Non répondu Sélectionner une option" at bounding box center [854, 458] width 383 height 24
select select "false"
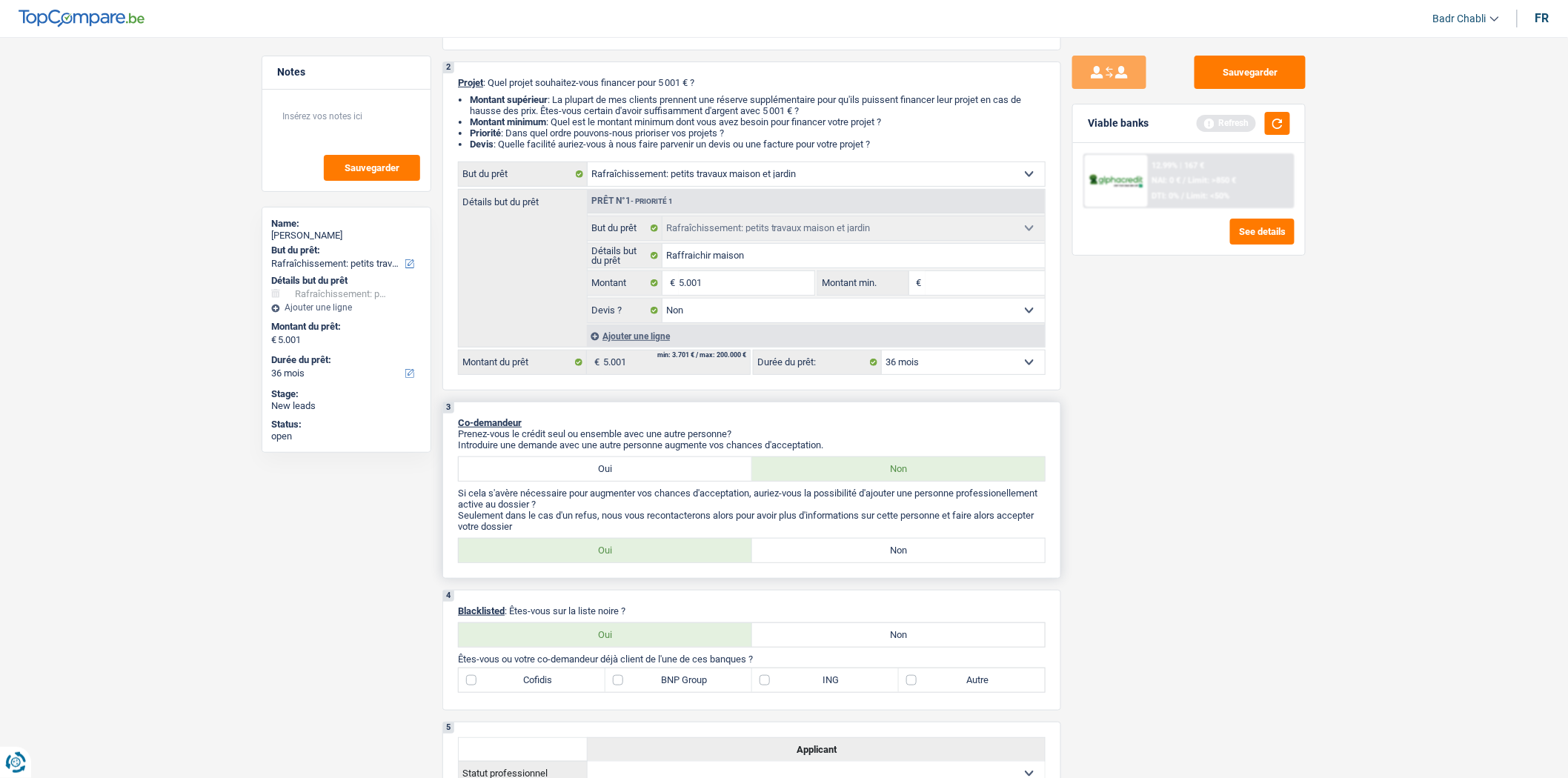
scroll to position [246, 0]
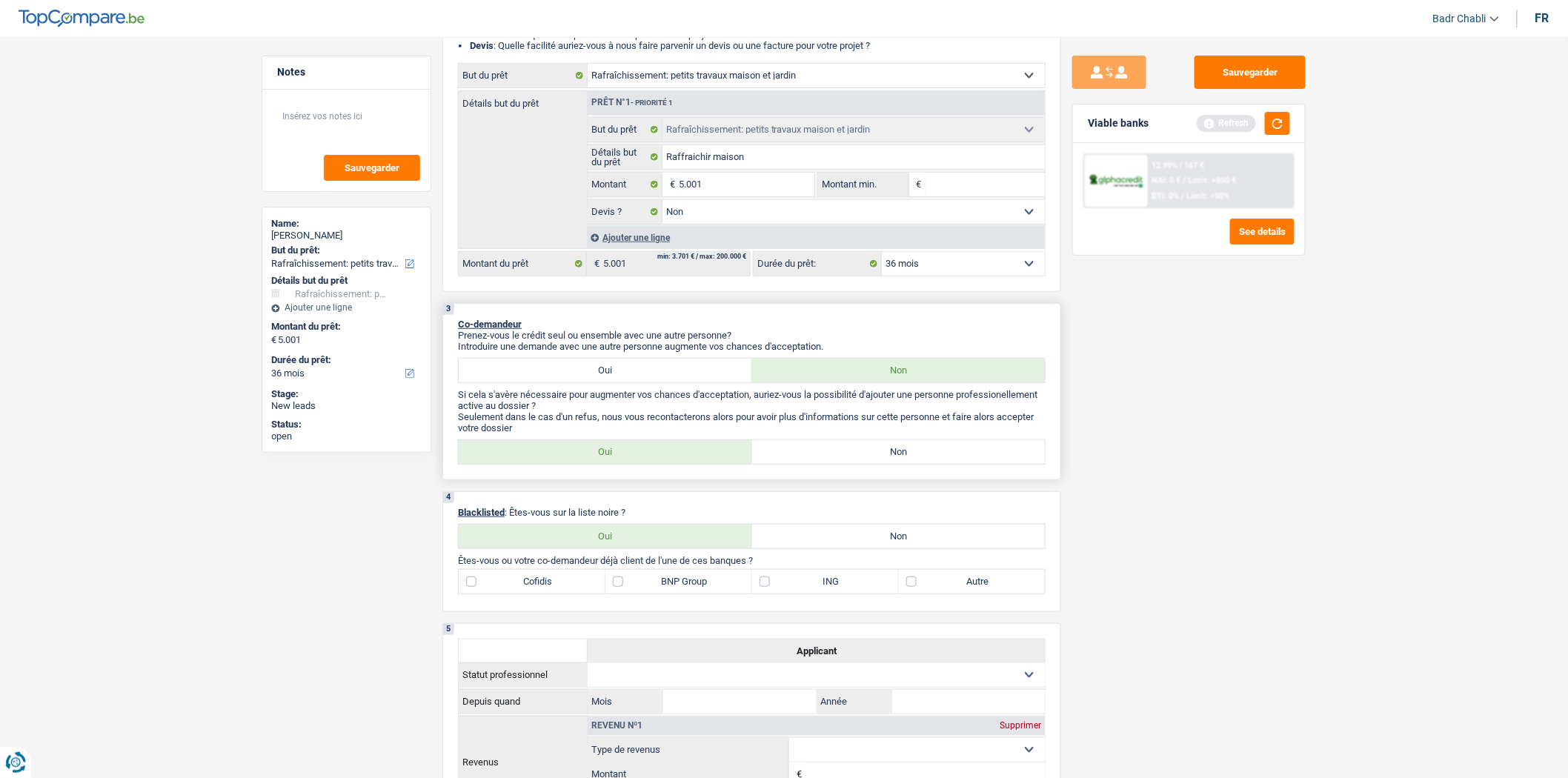
click at [886, 464] on label "Non" at bounding box center [899, 451] width 293 height 24
click at [886, 464] on input "Non" at bounding box center [899, 451] width 293 height 24
radio input "true"
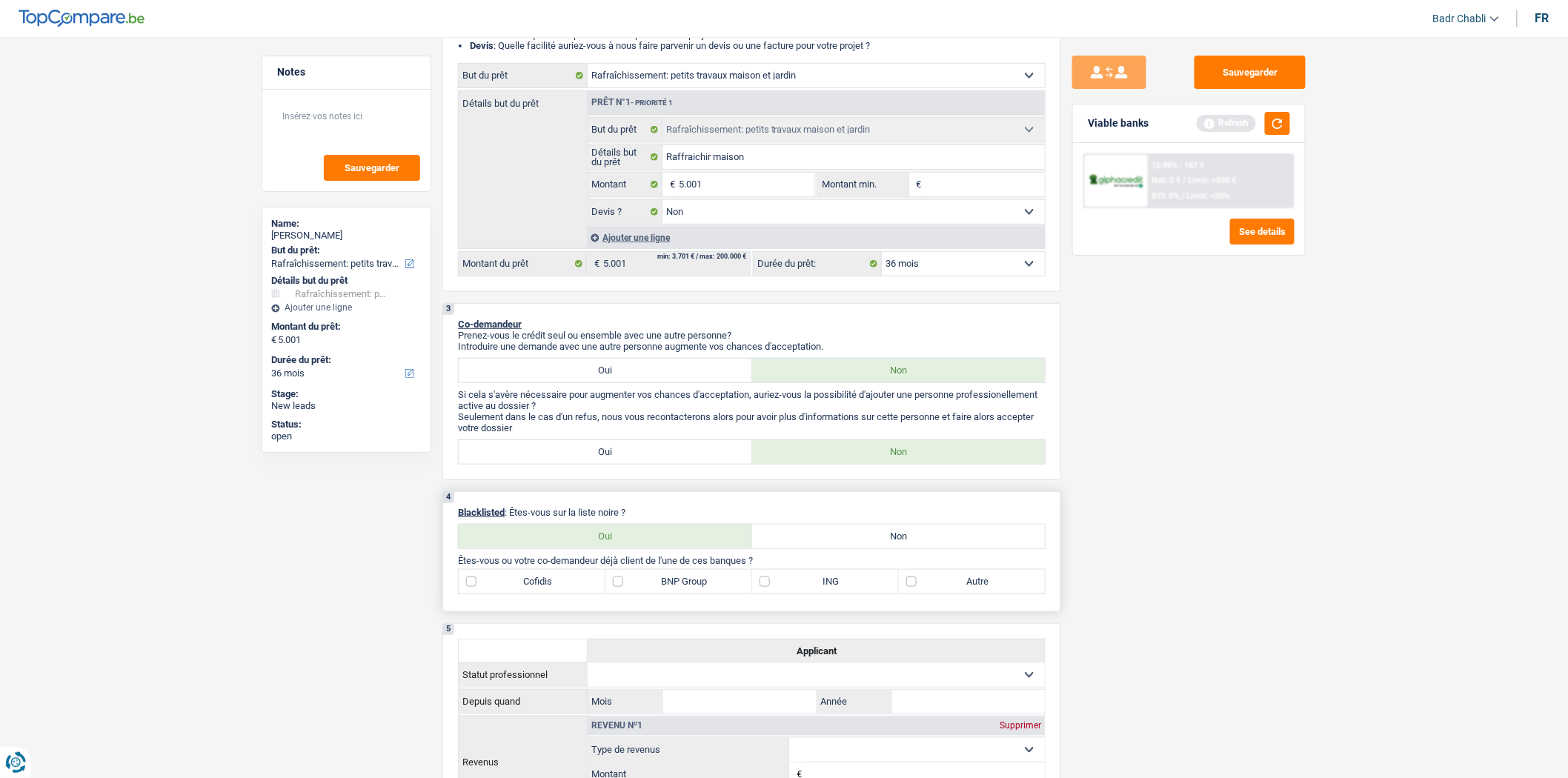
click at [889, 548] on label "Non" at bounding box center [899, 536] width 293 height 24
click at [889, 548] on input "Non" at bounding box center [899, 536] width 293 height 24
radio input "true"
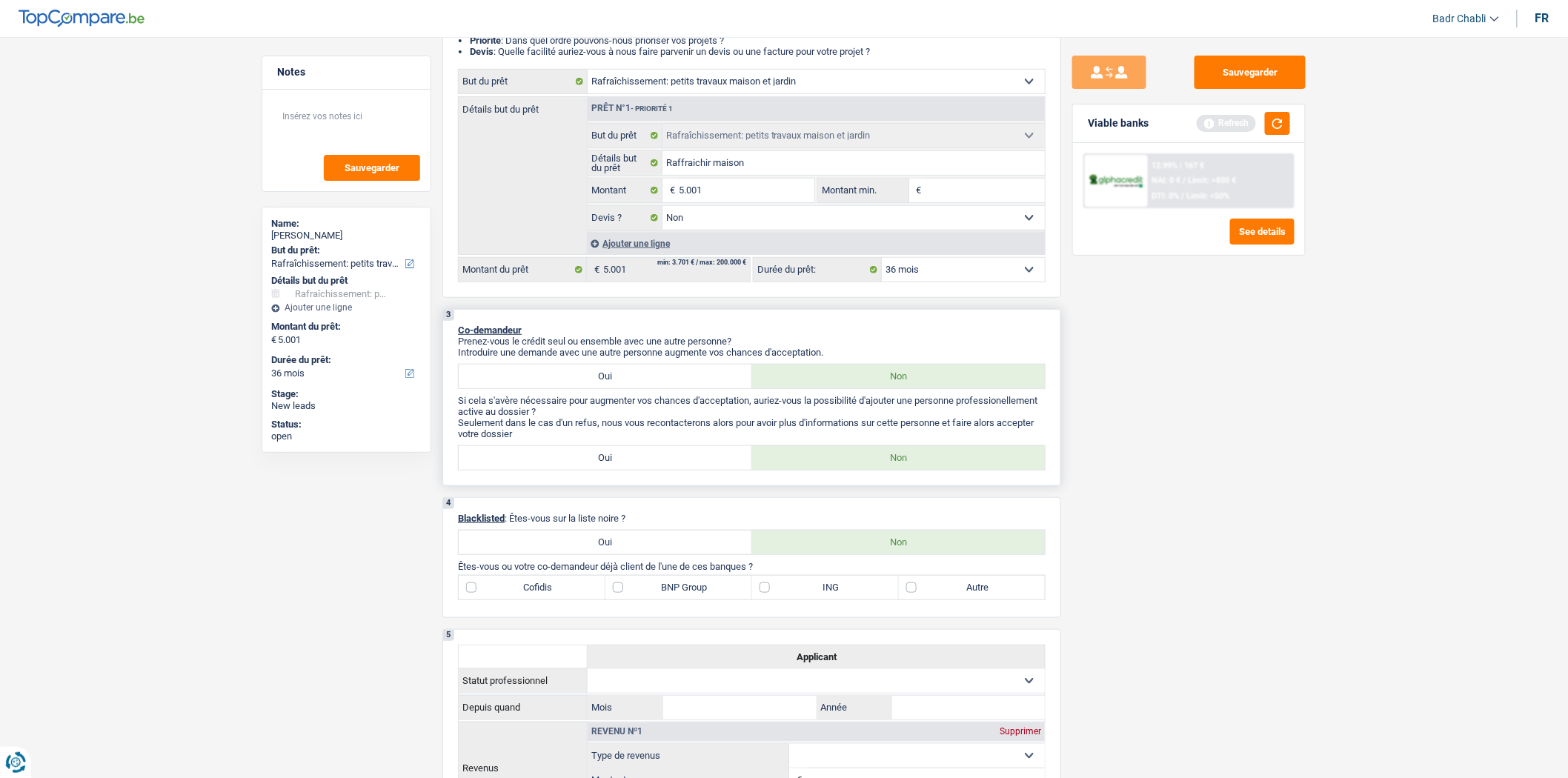
scroll to position [0, 0]
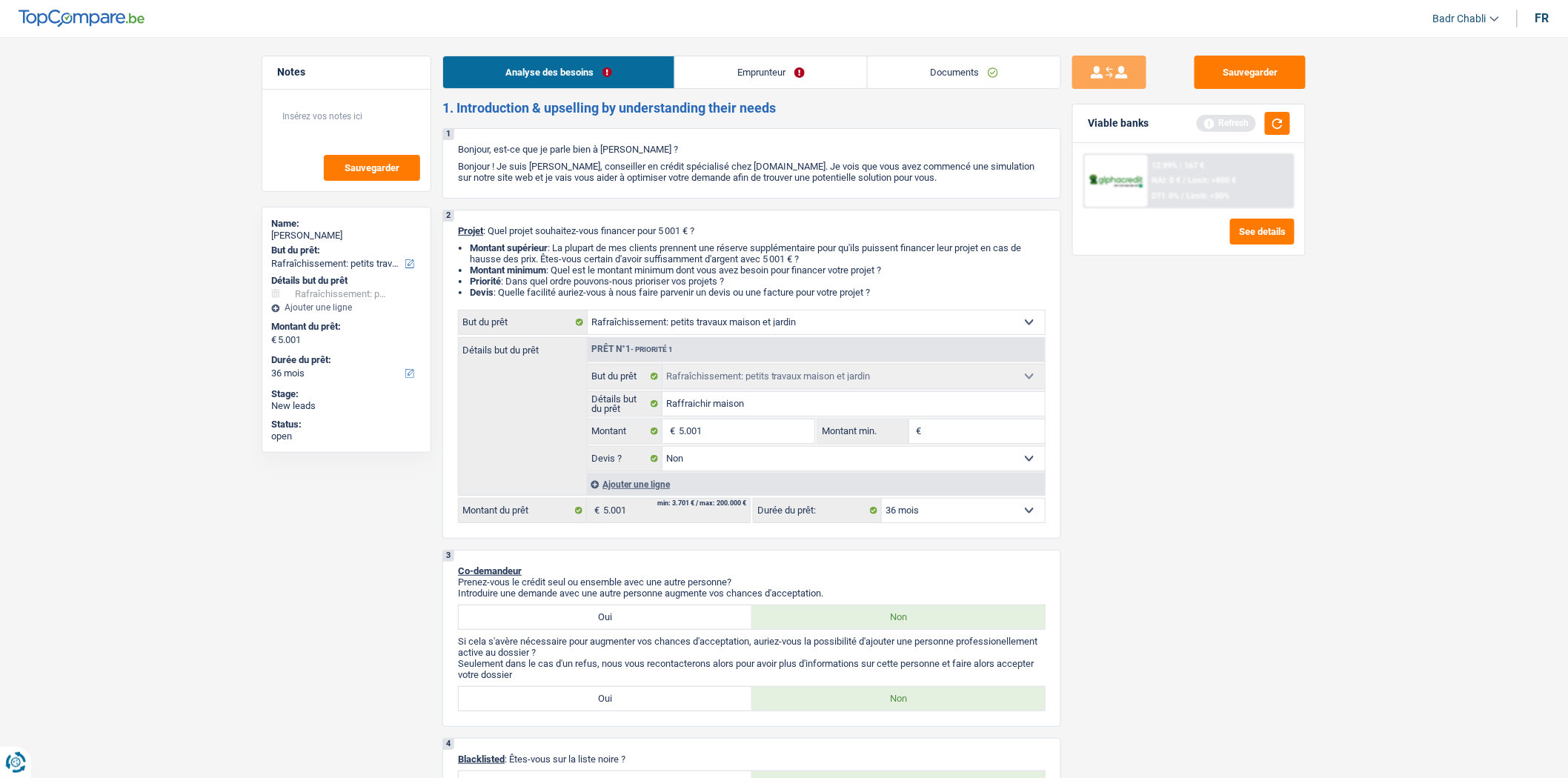
click at [722, 64] on link "Emprunteur" at bounding box center [771, 71] width 192 height 32
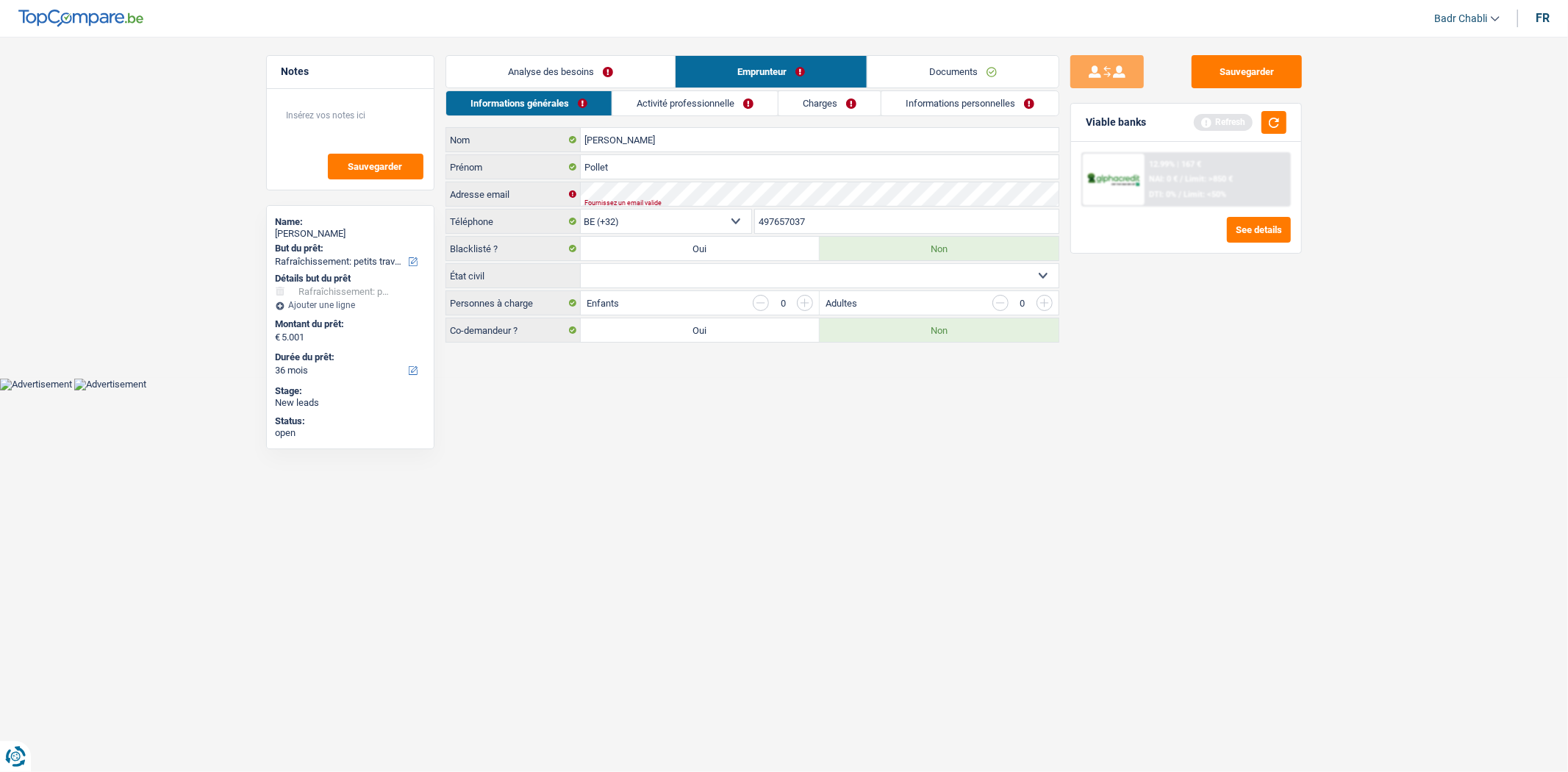
click at [651, 275] on select "Célibataire Marié(e) Cohabitant(e) légal(e) Divorcé(e) Veuf(ve) Séparé (de fait…" at bounding box center [819, 275] width 478 height 23
select select "single"
click at [581, 265] on select "Célibataire Marié(e) Cohabitant(e) légal(e) Divorcé(e) Veuf(ve) Séparé (de fait…" at bounding box center [819, 275] width 478 height 23
click at [672, 97] on link "Activité professionnelle" at bounding box center [695, 103] width 166 height 24
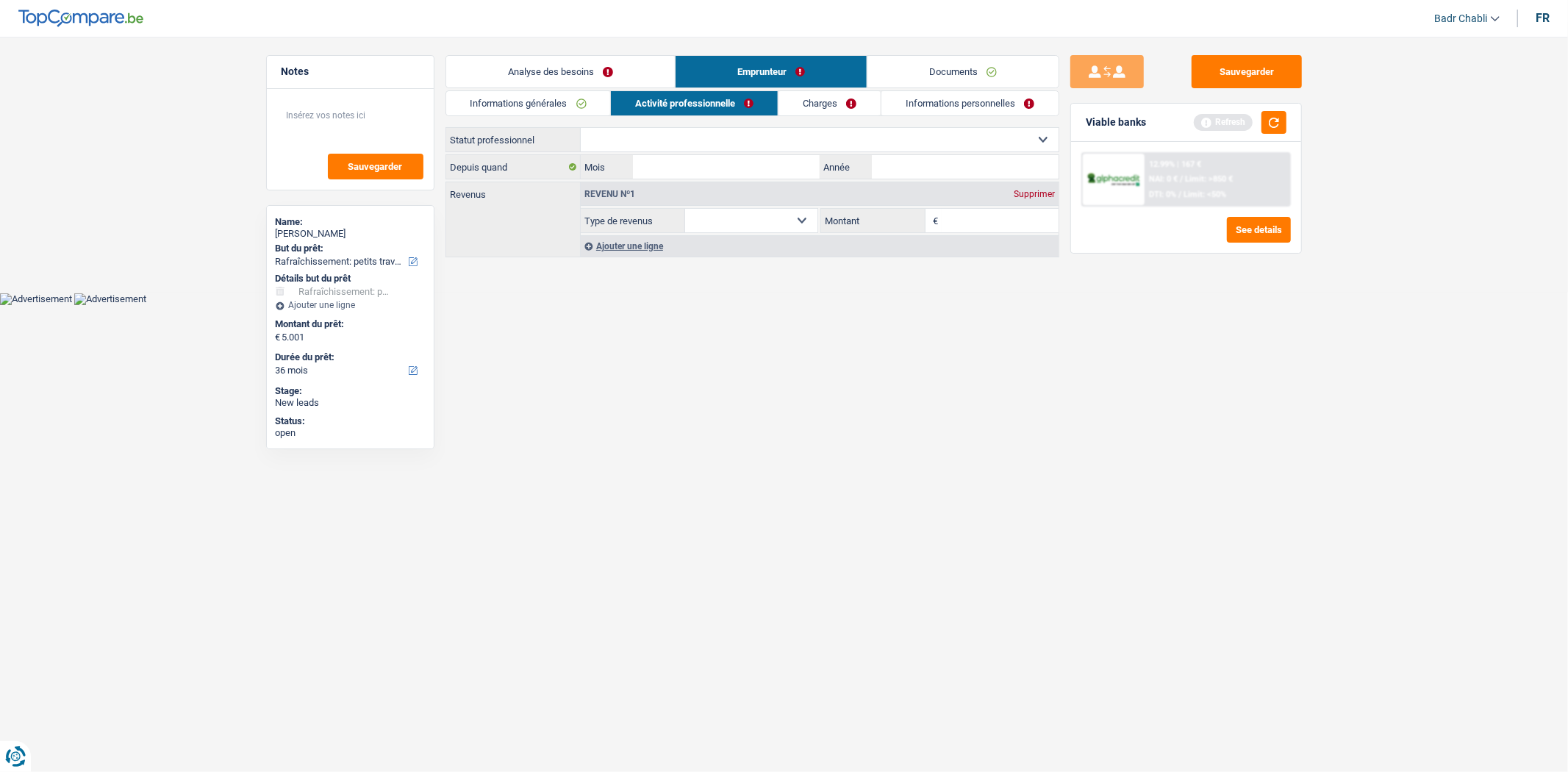
click at [552, 105] on link "Informations générales" at bounding box center [528, 103] width 165 height 24
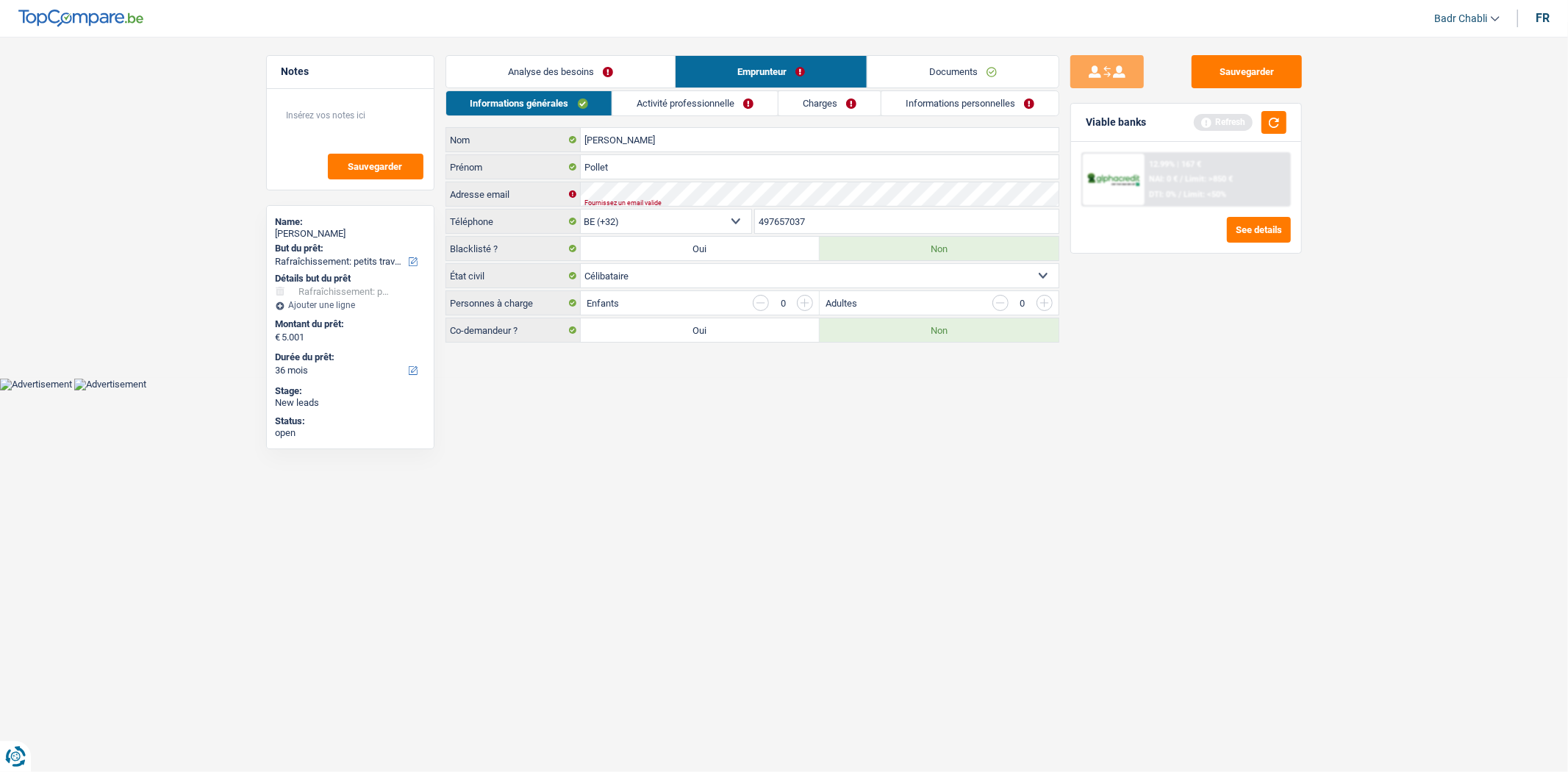
click at [562, 67] on link "Analyse des besoins" at bounding box center [560, 71] width 228 height 31
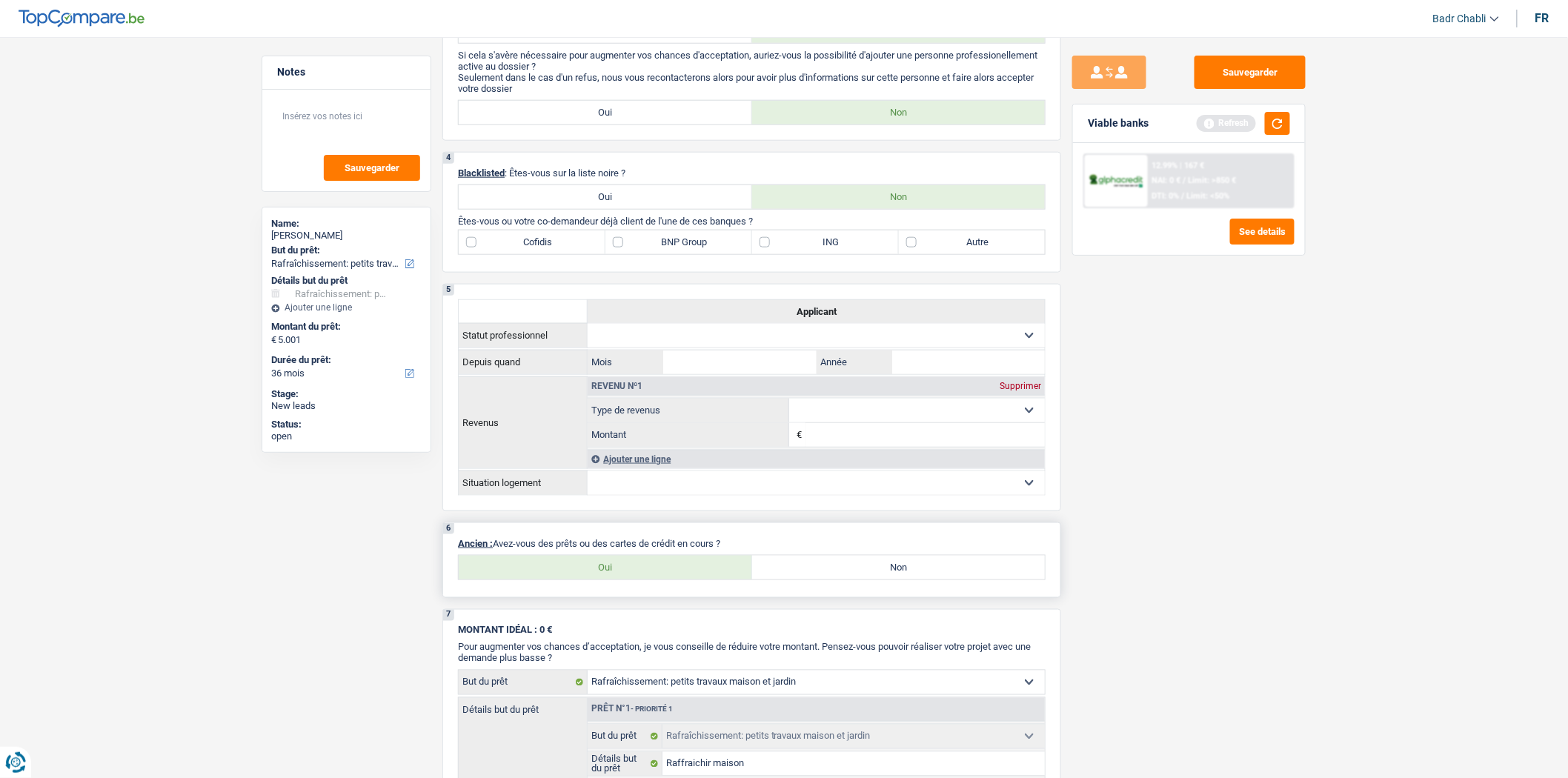
scroll to position [741, 0]
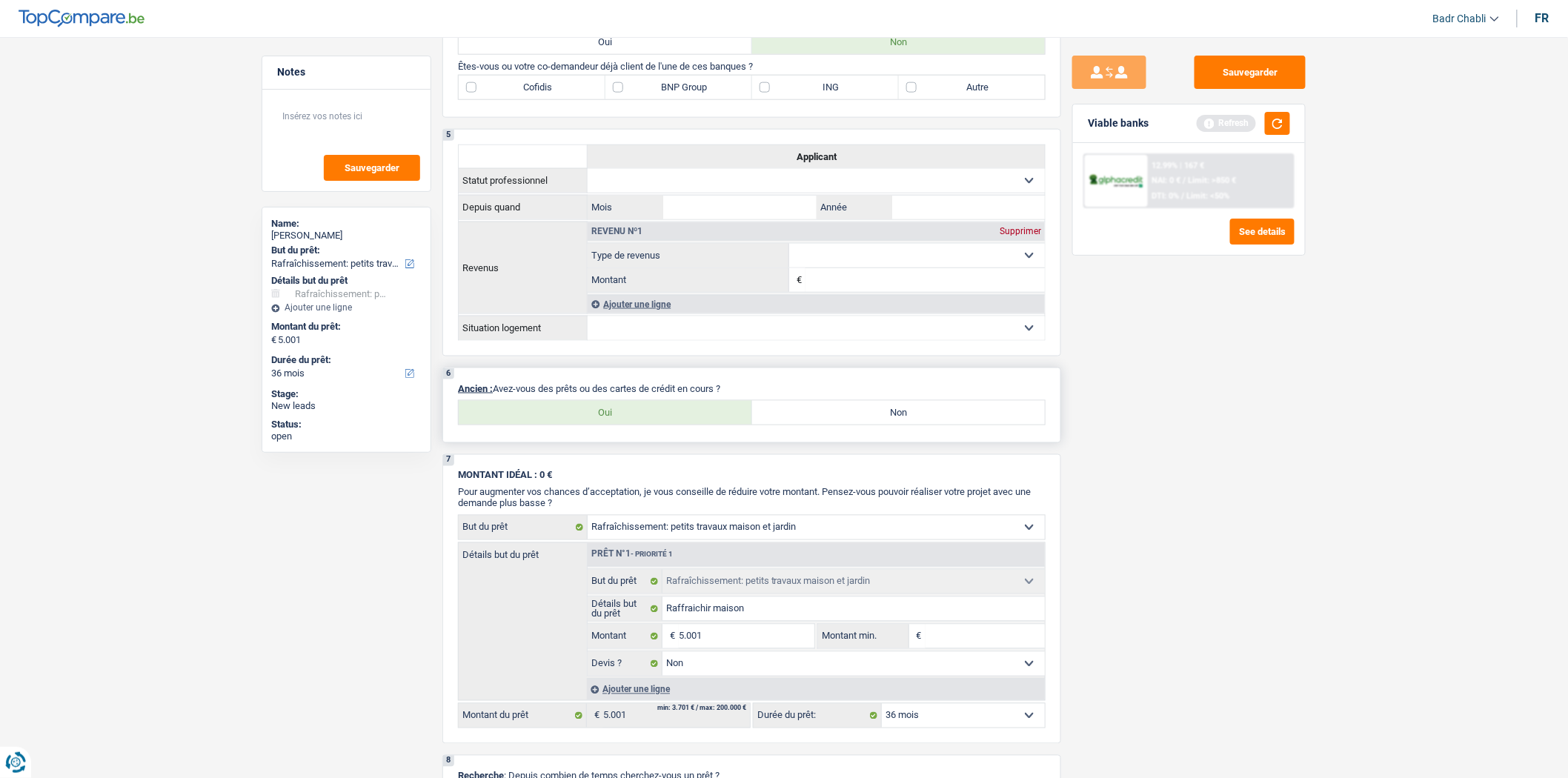
click at [858, 422] on label "Non" at bounding box center [899, 412] width 293 height 24
click at [858, 422] on input "Non" at bounding box center [899, 412] width 293 height 24
radio input "true"
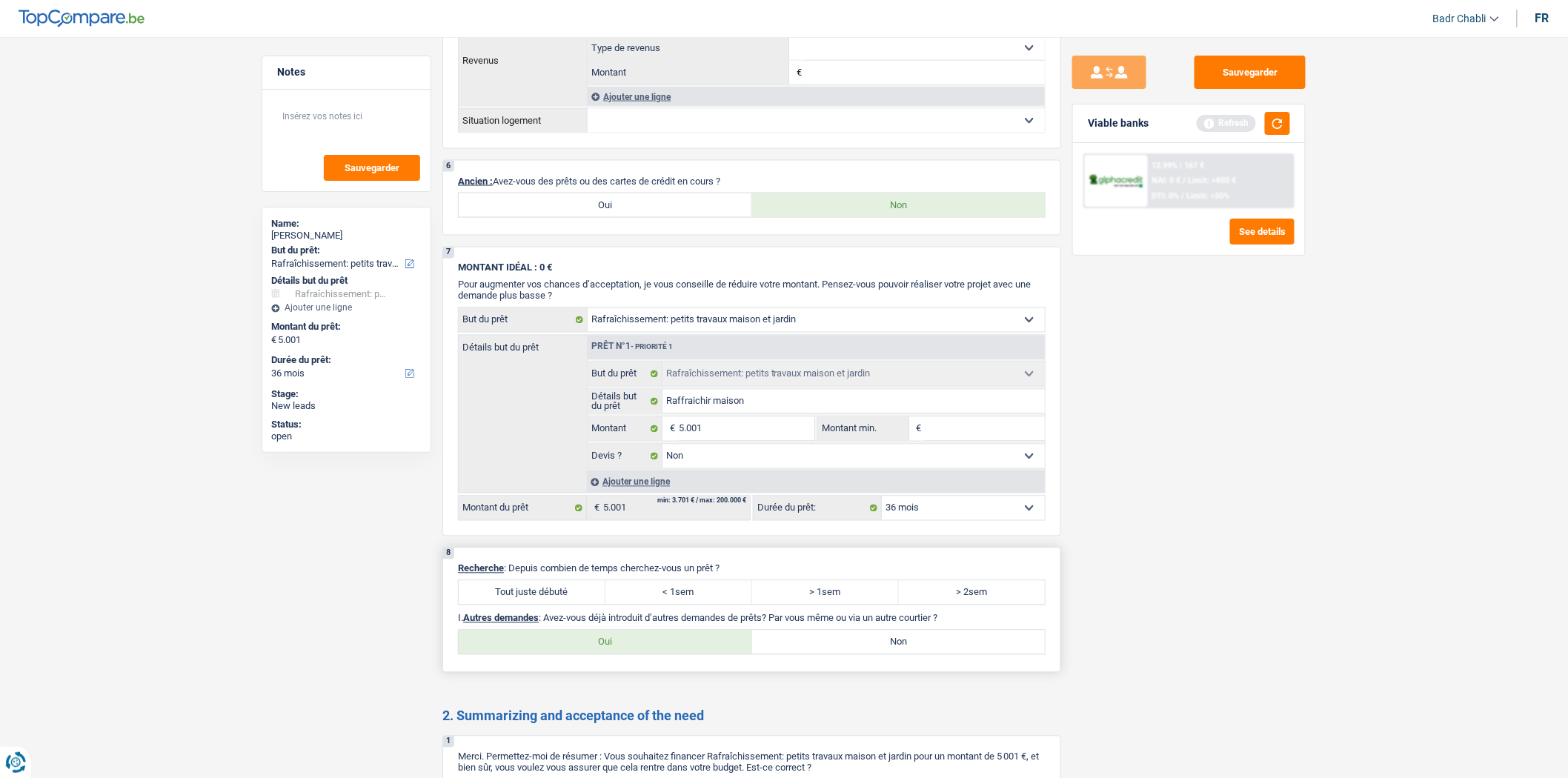
scroll to position [1070, 0]
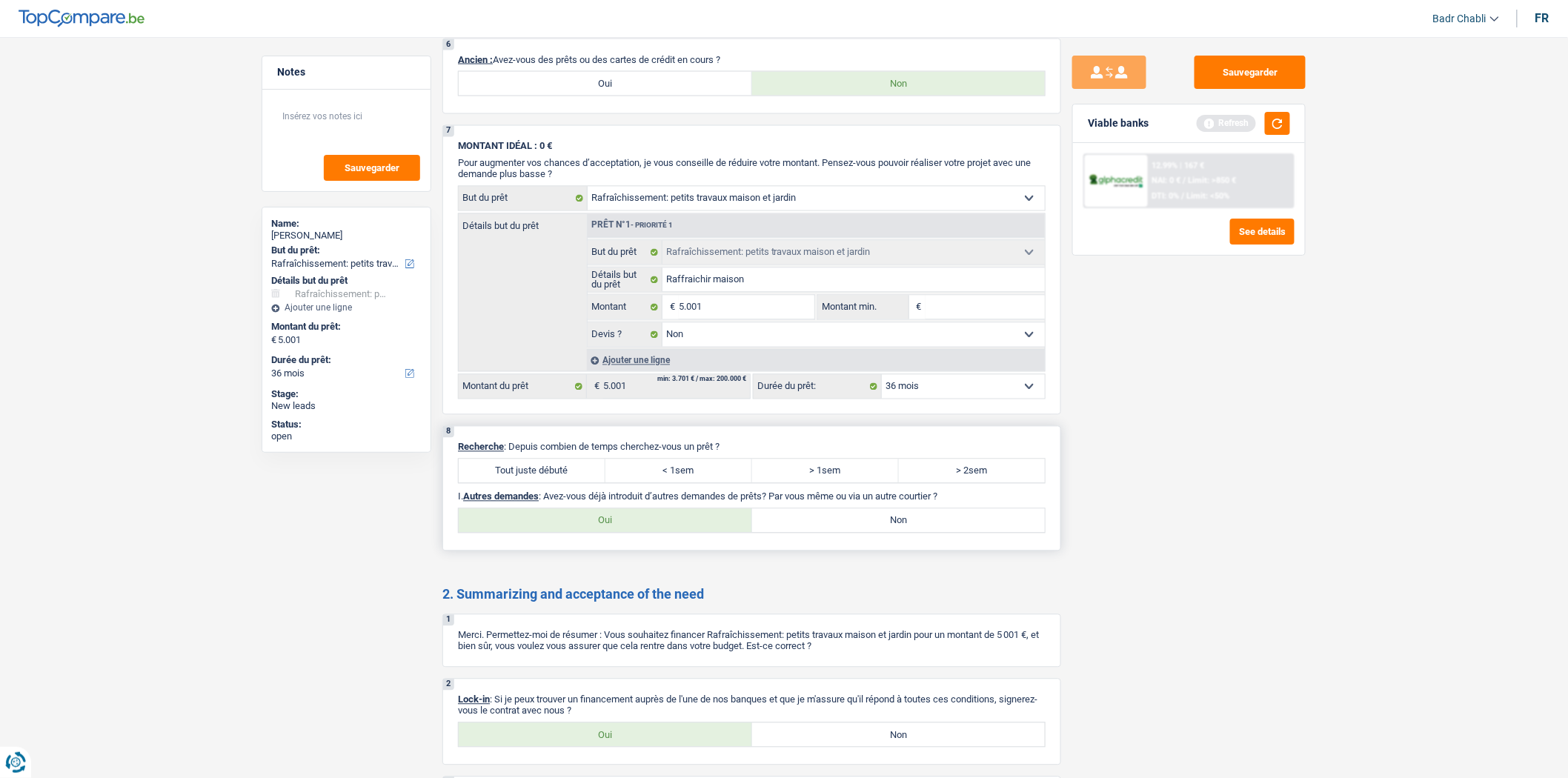
click at [561, 480] on label "Tout juste débuté" at bounding box center [532, 471] width 147 height 24
click at [561, 480] on input "Tout juste débuté" at bounding box center [532, 471] width 147 height 24
radio input "true"
click at [889, 527] on label "Non" at bounding box center [899, 520] width 293 height 24
click at [889, 527] on input "Non" at bounding box center [899, 520] width 293 height 24
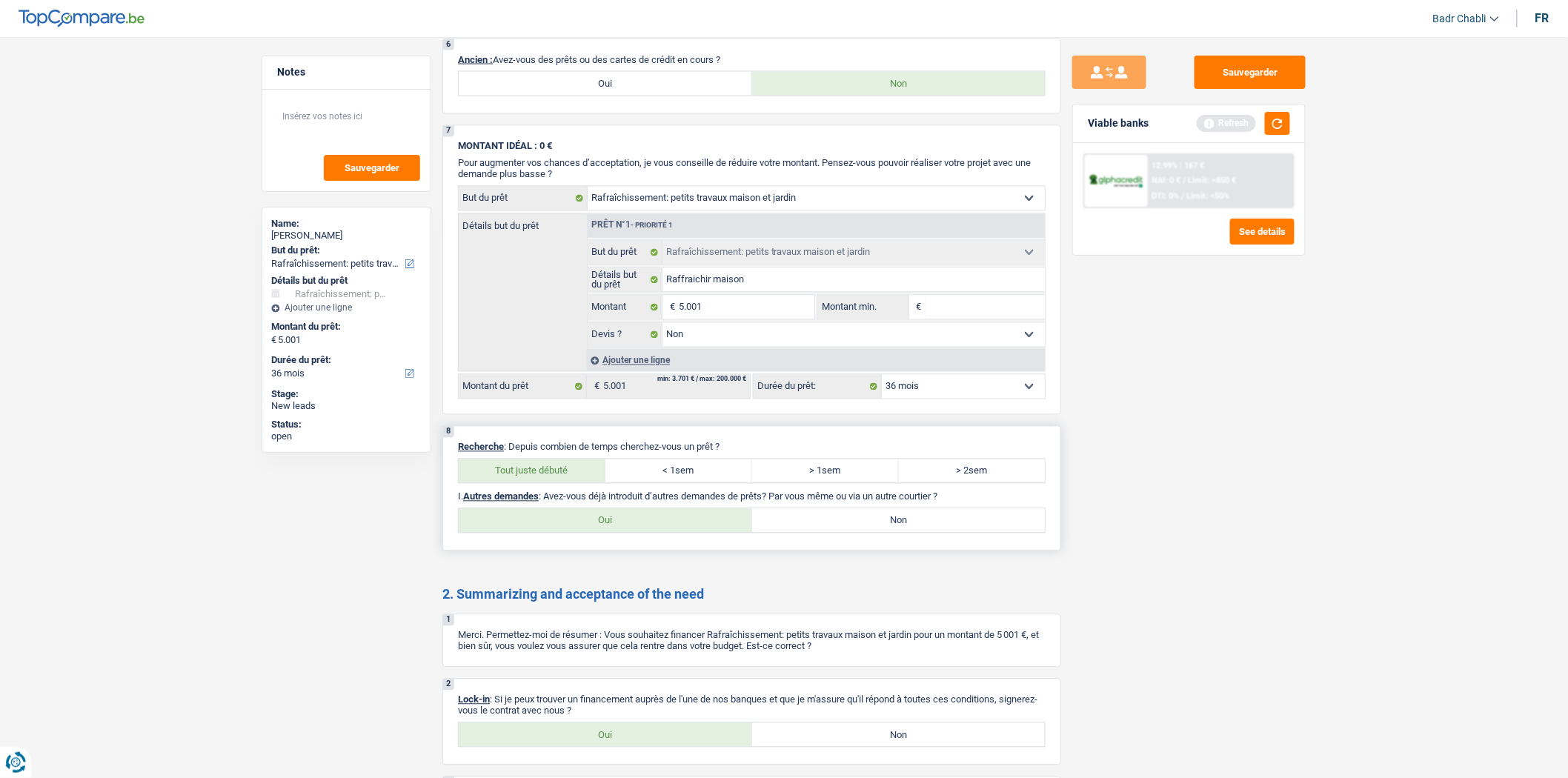
radio input "true"
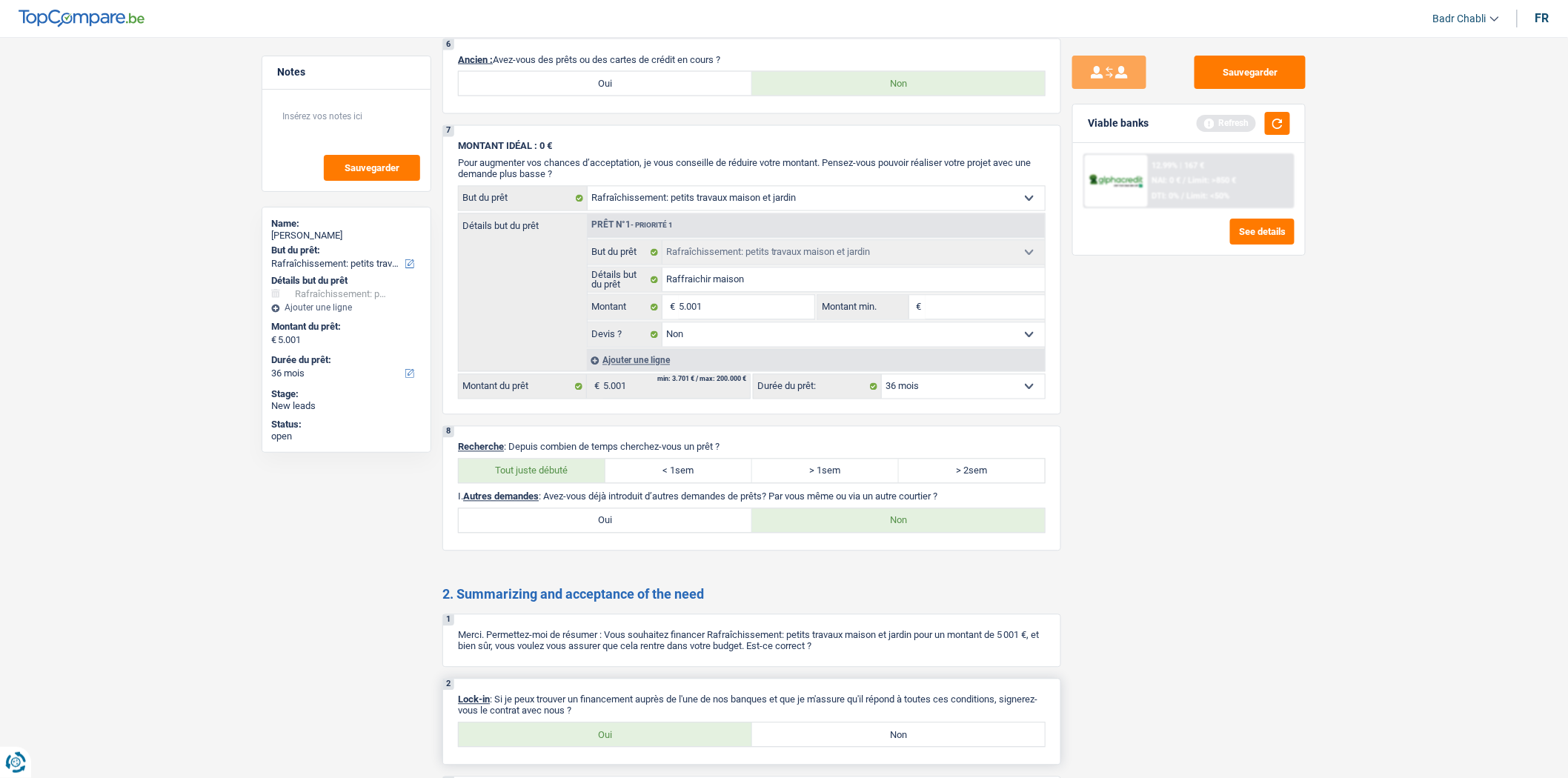
click at [627, 746] on label "Oui" at bounding box center [606, 734] width 293 height 24
click at [627, 746] on input "Oui" at bounding box center [606, 734] width 293 height 24
radio input "true"
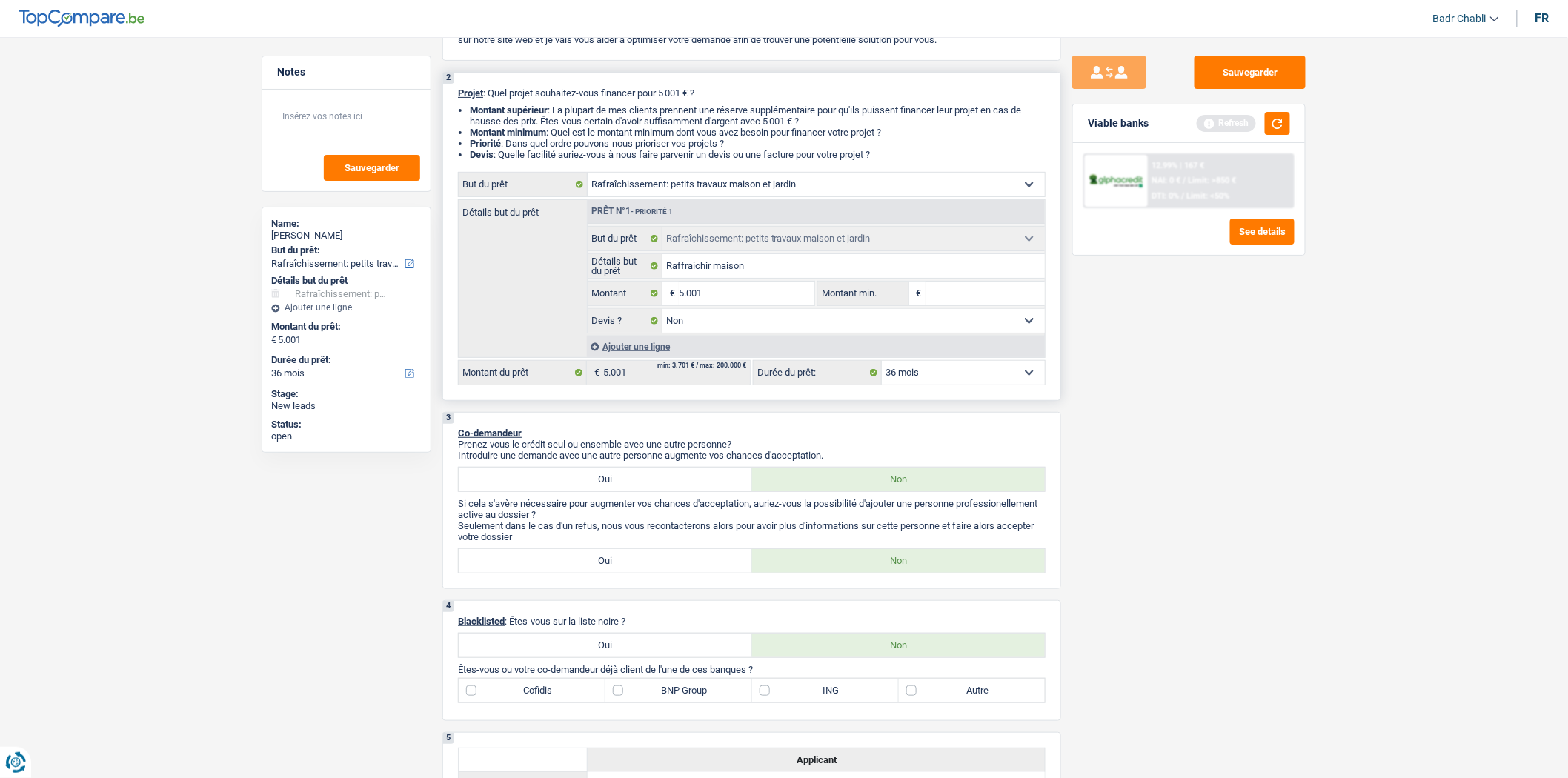
scroll to position [246, 0]
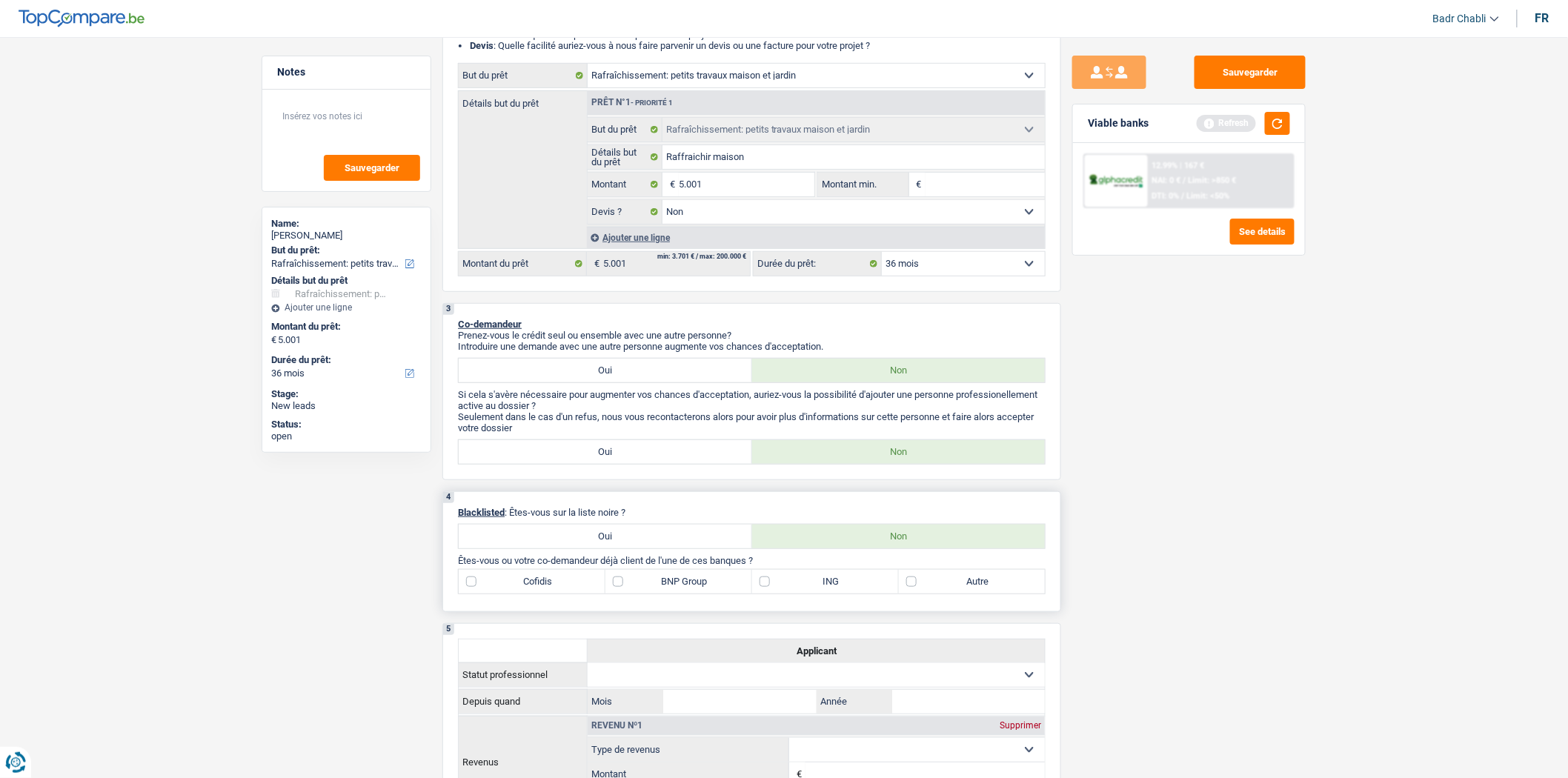
click at [788, 590] on label "ING" at bounding box center [825, 581] width 147 height 24
click at [788, 590] on input "ING" at bounding box center [825, 581] width 147 height 24
checkbox input "true"
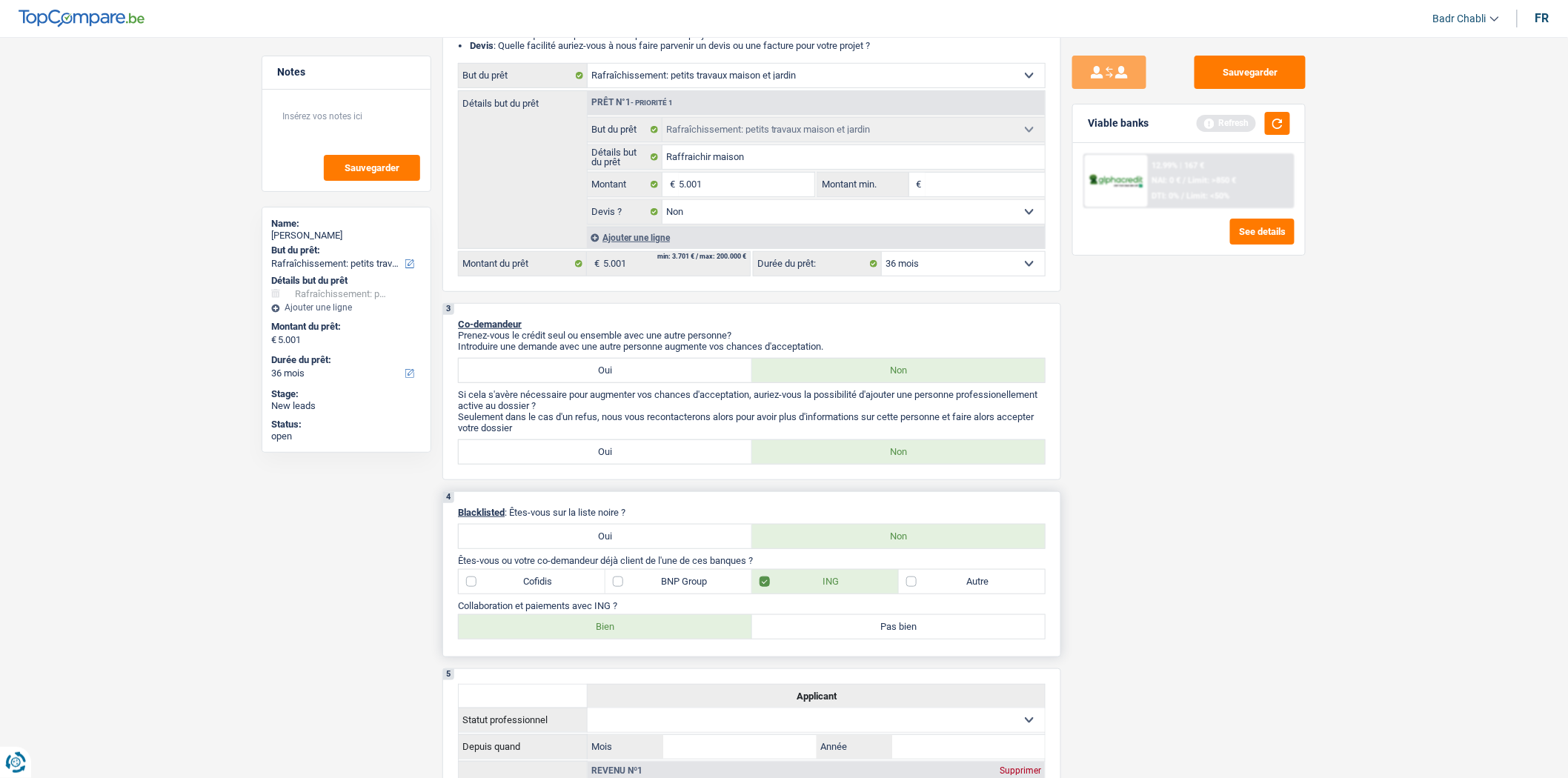
click at [684, 635] on label "Bien" at bounding box center [606, 626] width 293 height 24
click at [684, 635] on input "Bien" at bounding box center [606, 626] width 293 height 24
radio input "true"
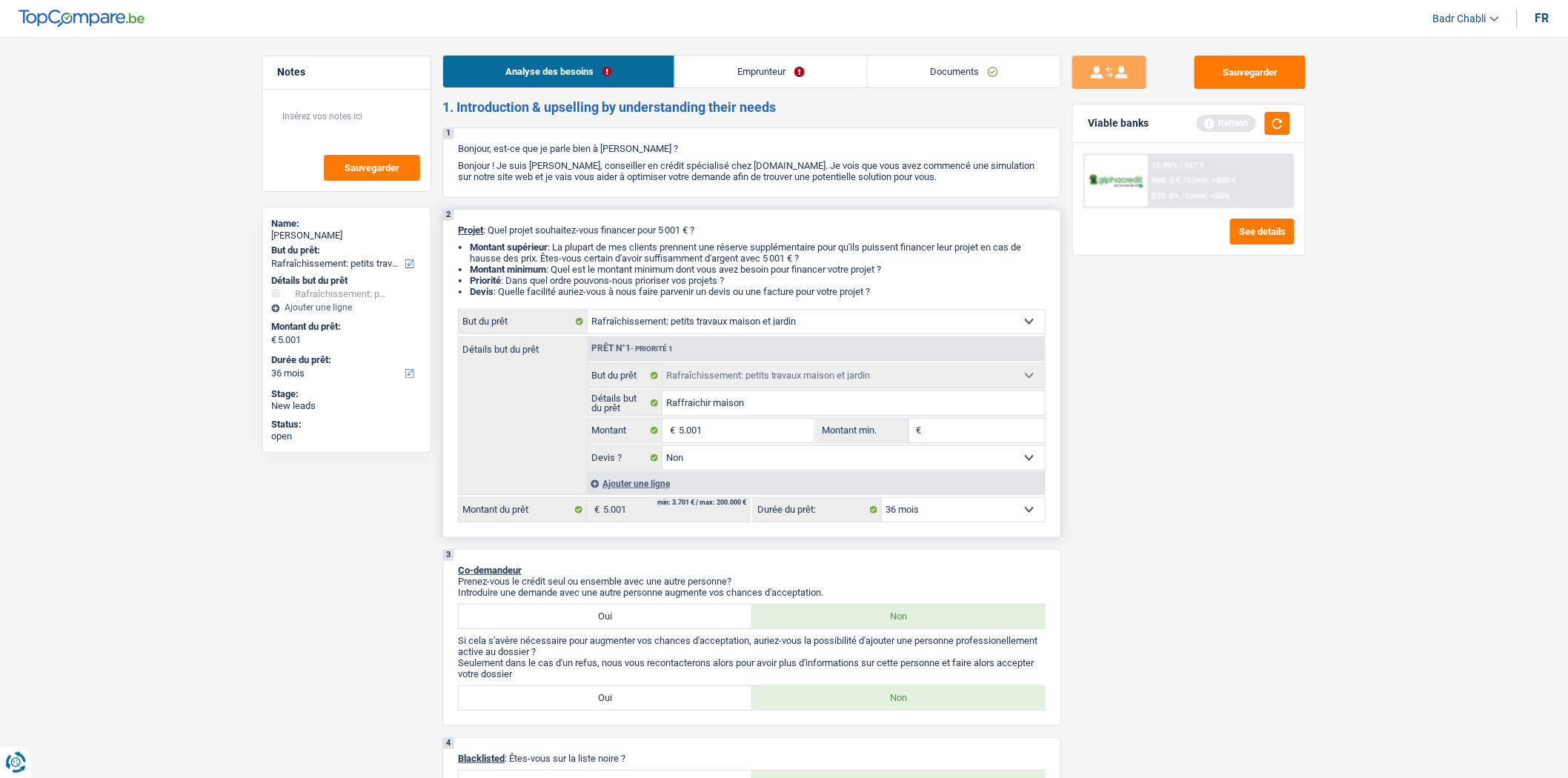
scroll to position [0, 0]
click at [746, 73] on link "Emprunteur" at bounding box center [771, 71] width 192 height 32
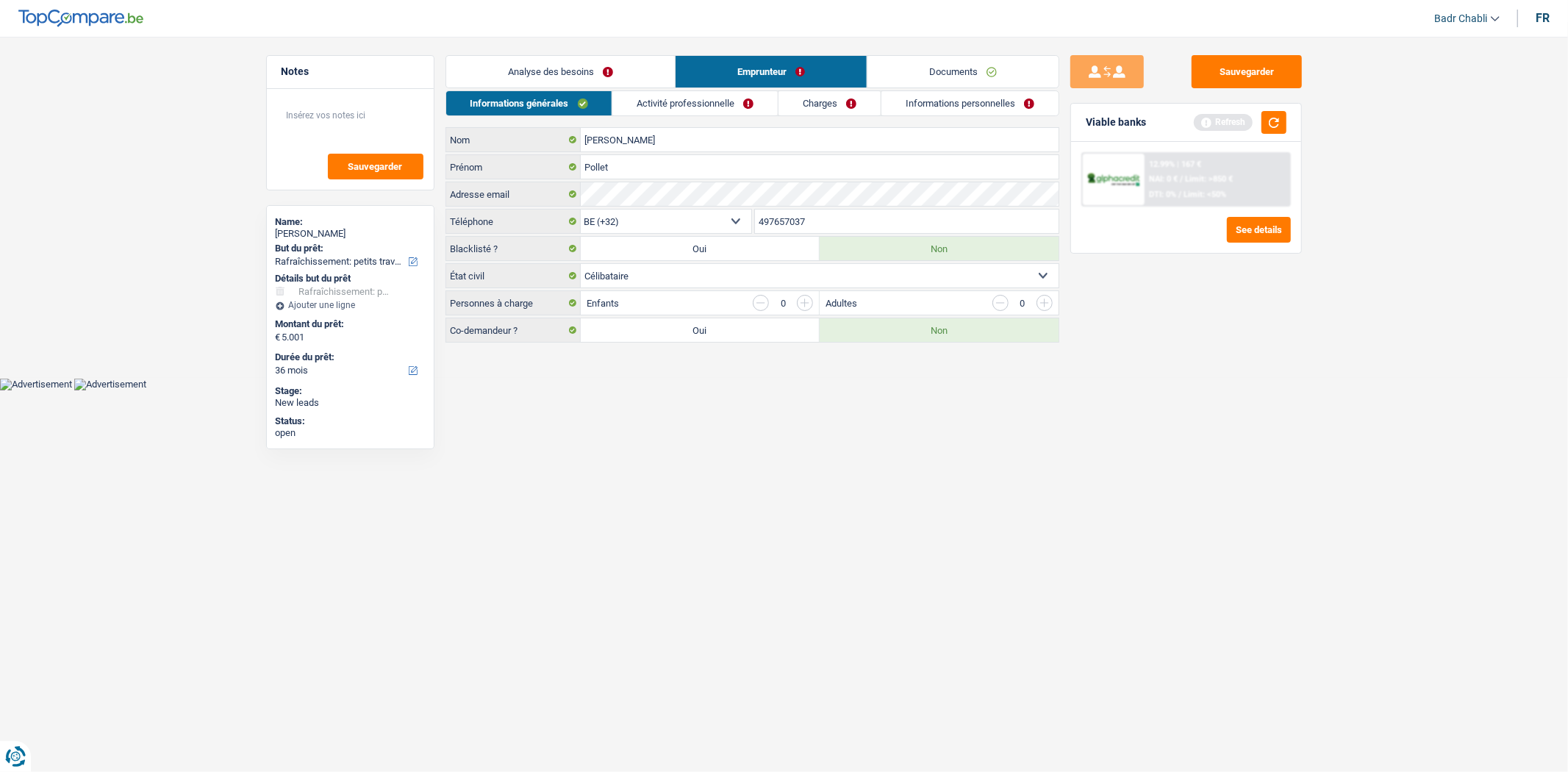
click at [708, 91] on link "Activité professionnelle" at bounding box center [695, 103] width 166 height 24
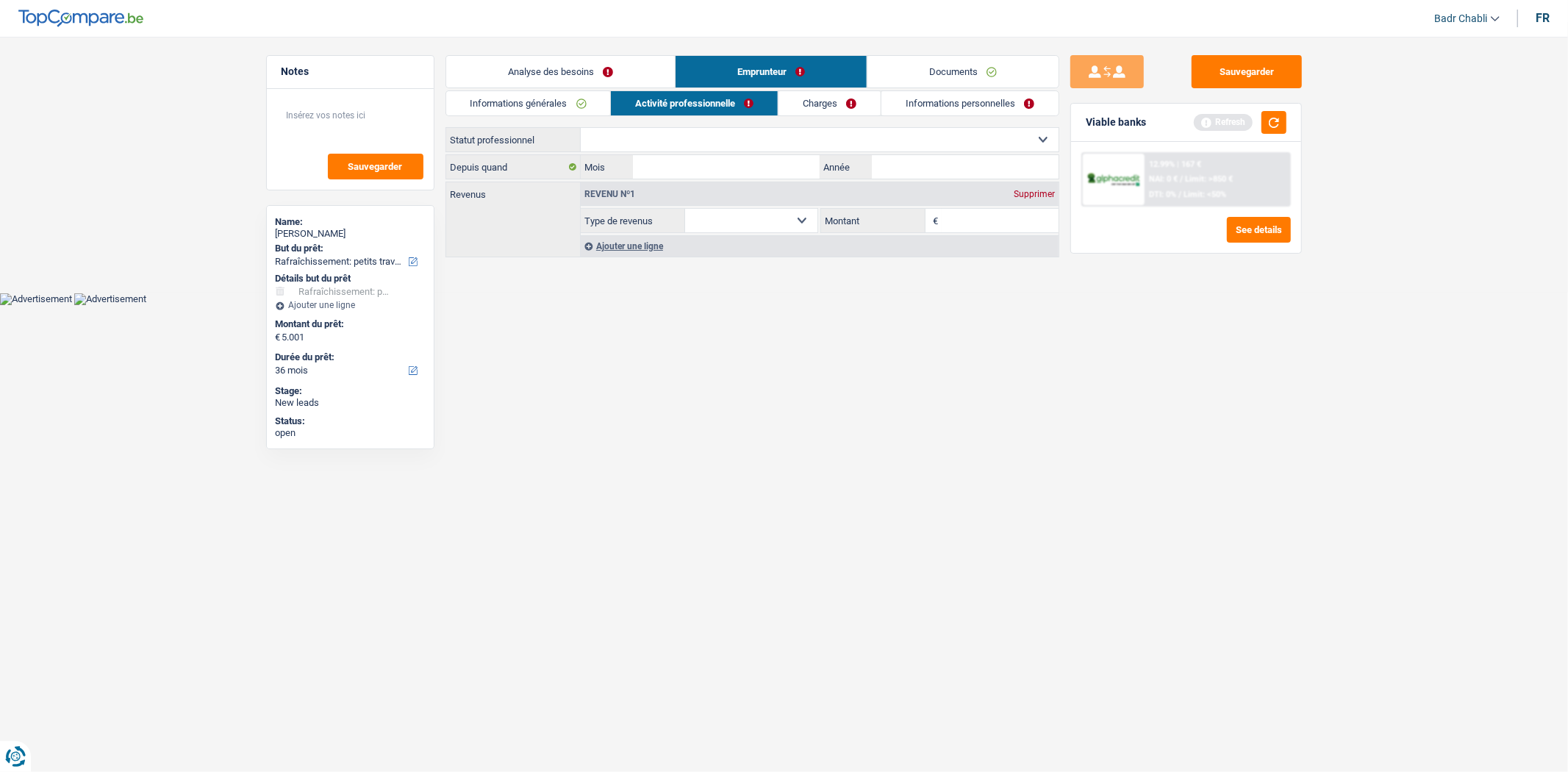
click at [714, 128] on select "Ouvrier Employé privé Employé public Invalide Indépendant Pensionné Chômeur Mut…" at bounding box center [819, 139] width 478 height 23
select select "unemployed"
click at [581, 128] on select "Ouvrier Employé privé Employé public Invalide Indépendant Pensionné Chômeur Mut…" at bounding box center [819, 139] width 478 height 23
select select "unemployment"
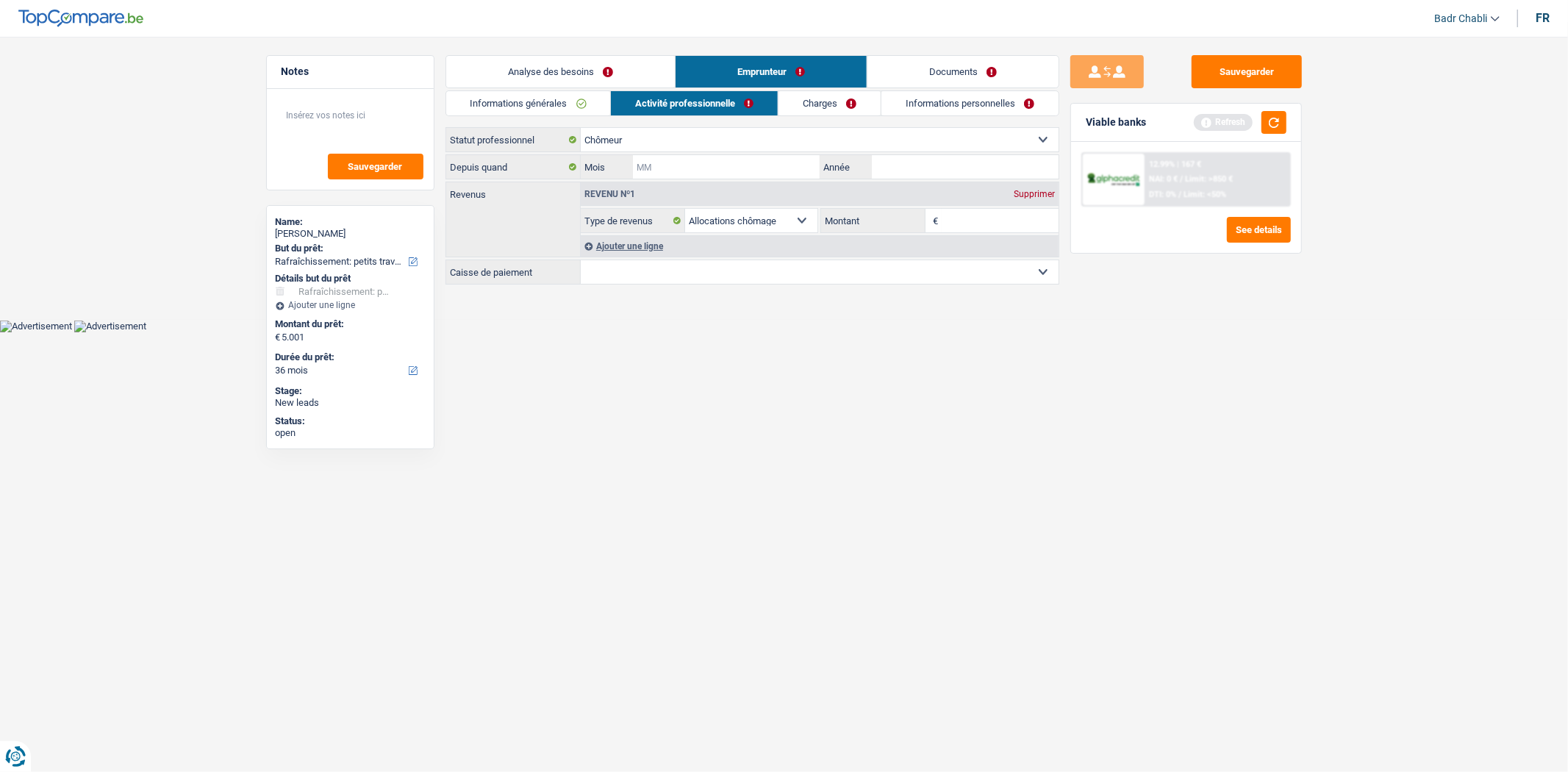
click at [780, 159] on input "Mois" at bounding box center [725, 166] width 186 height 23
click at [781, 159] on input "Mois" at bounding box center [725, 166] width 186 height 23
type input "07"
type input "2023"
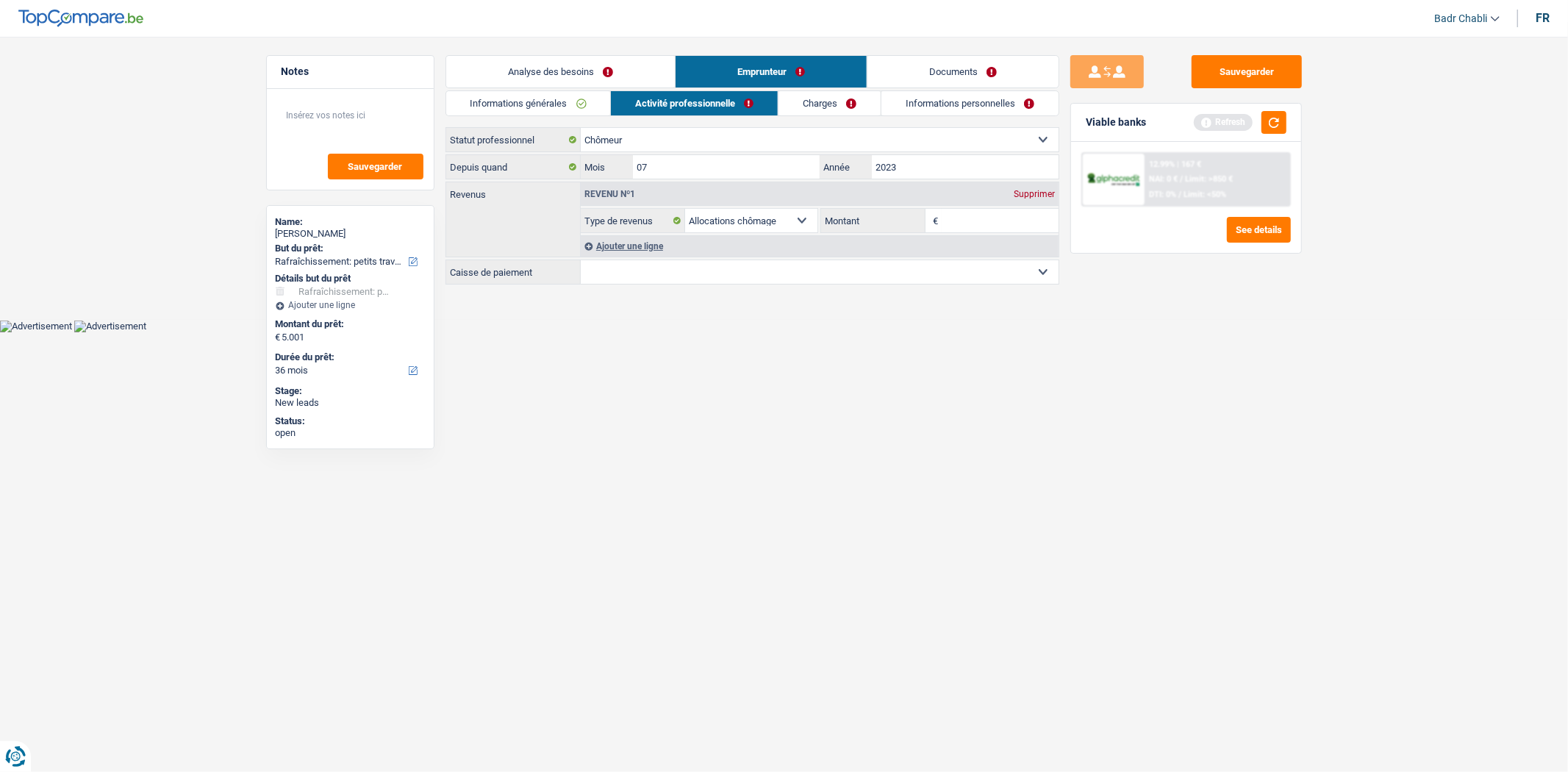
click at [943, 220] on input "Montant" at bounding box center [999, 220] width 117 height 23
type input "1.495"
click at [1270, 119] on button "button" at bounding box center [1273, 122] width 25 height 23
click at [732, 263] on select "CAPAC FGTB CSC CGSLB Autre Sélectionner une option" at bounding box center [819, 272] width 478 height 23
click at [703, 280] on select "CAPAC FGTB CSC CGSLB Autre Sélectionner une option" at bounding box center [819, 272] width 478 height 23
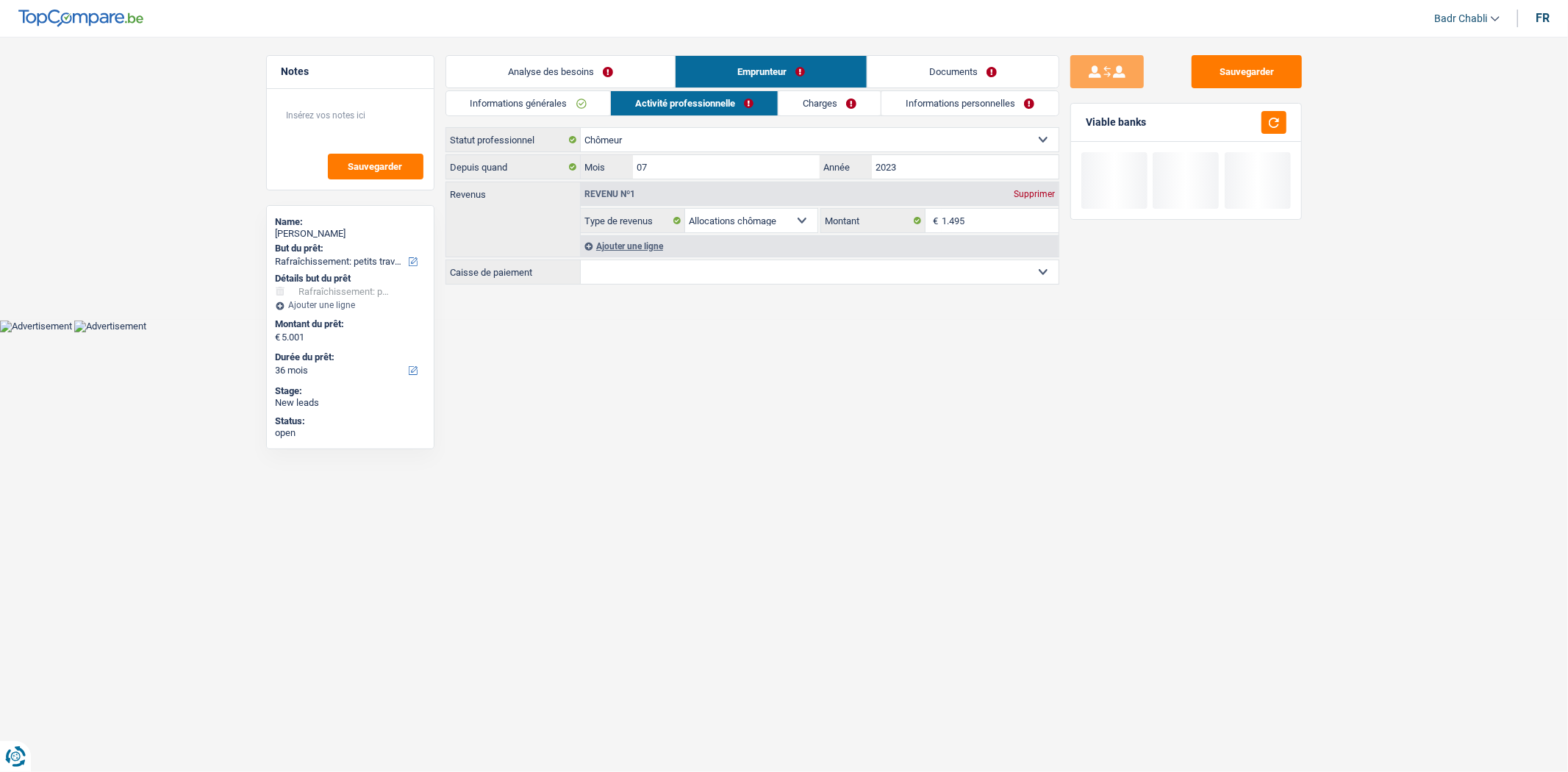
click at [705, 267] on select "CAPAC FGTB CSC CGSLB Autre Sélectionner une option" at bounding box center [819, 272] width 478 height 23
select select "capac"
click at [581, 261] on select "CAPAC FGTB CSC CGSLB Autre Sélectionner une option" at bounding box center [819, 272] width 478 height 23
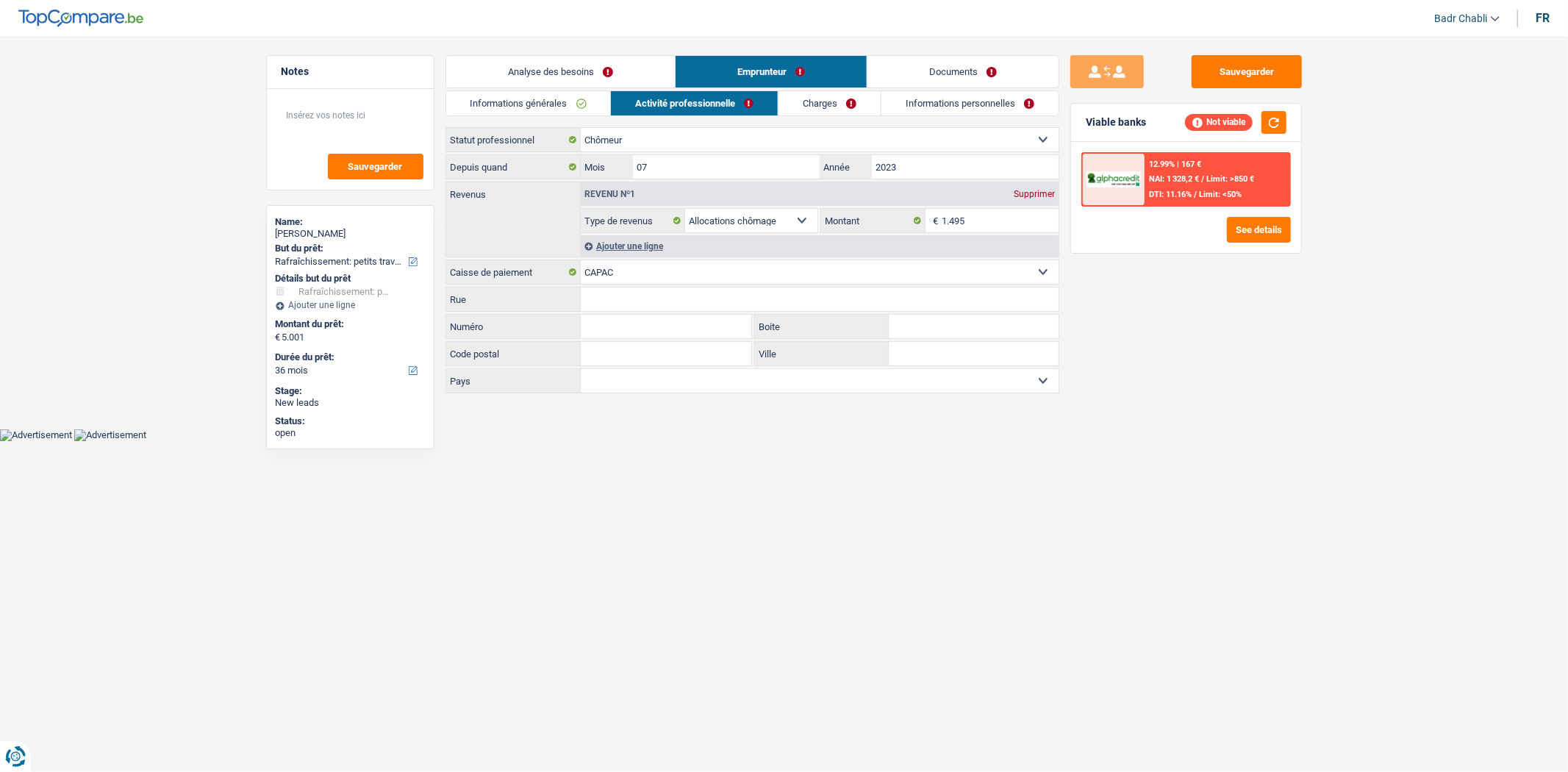
click at [822, 114] on link "Charges" at bounding box center [829, 103] width 102 height 24
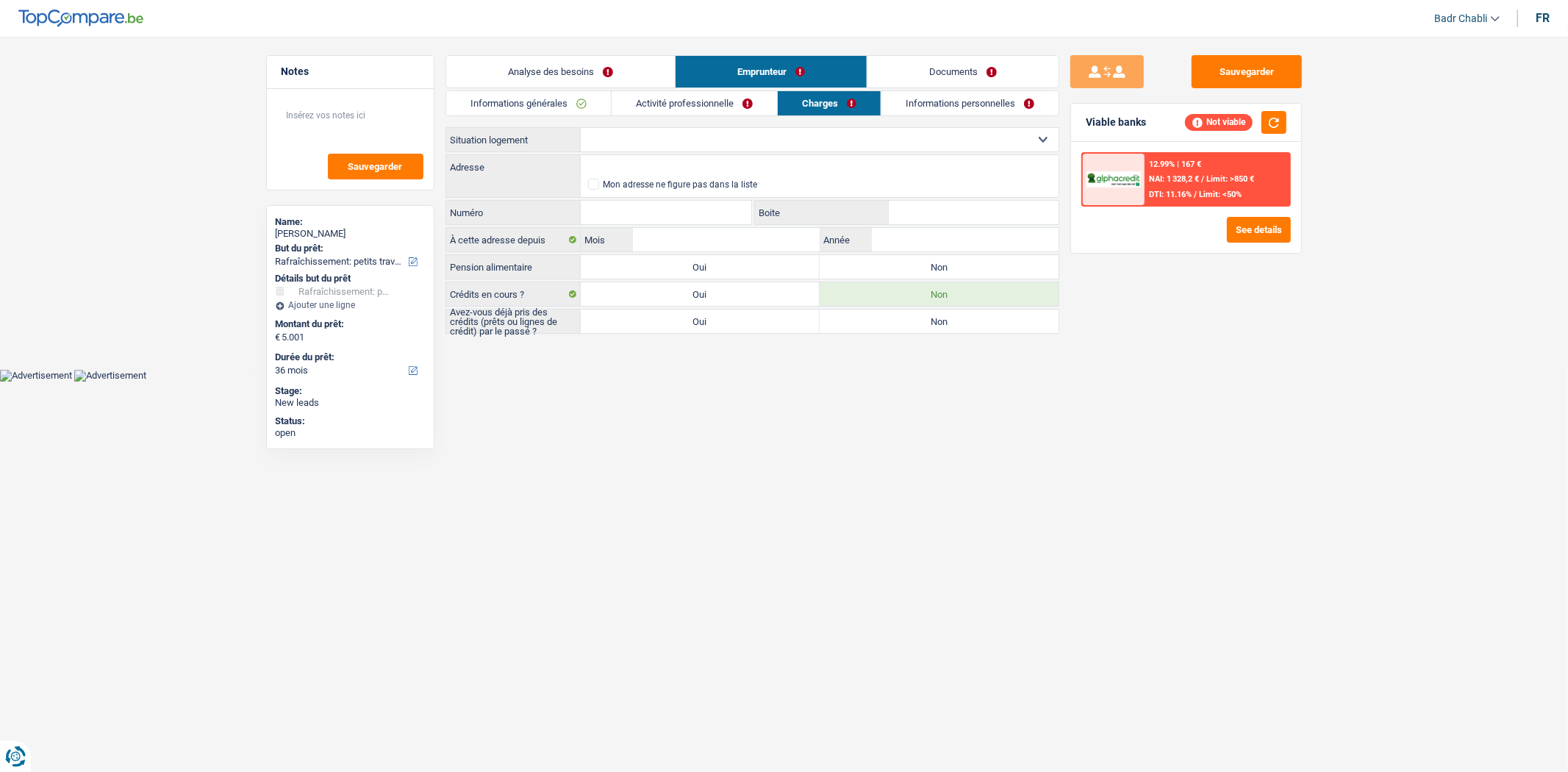
click at [710, 142] on select "Locataire Propriétaire avec prêt hypothécaire Propriétaire sans prêt hypothécai…" at bounding box center [819, 139] width 478 height 23
select select "ownerWithoutMortgage"
click at [581, 128] on select "Locataire Propriétaire avec prêt hypothécaire Propriétaire sans prêt hypothécai…" at bounding box center [819, 139] width 478 height 23
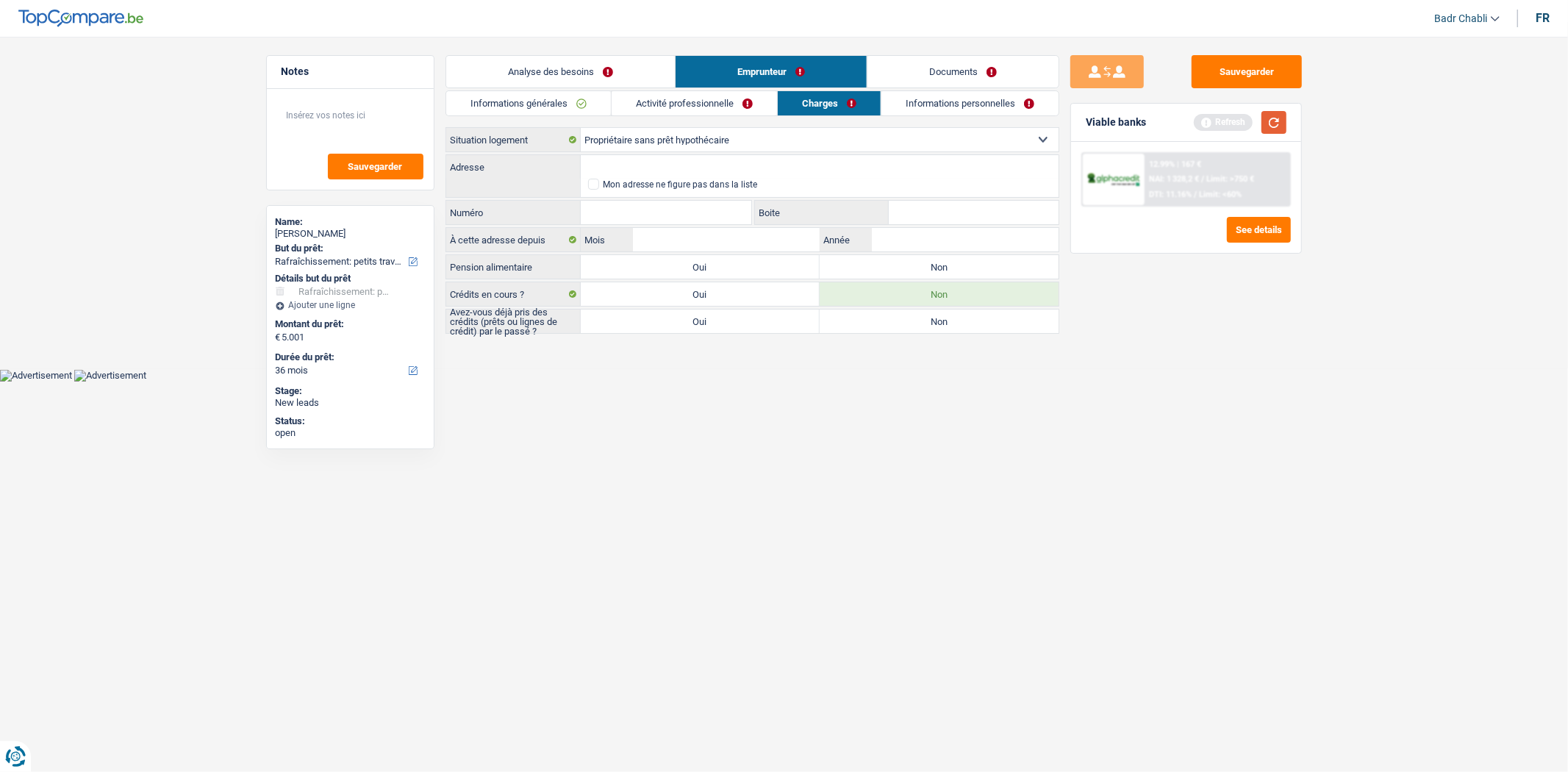
click at [1266, 123] on button "button" at bounding box center [1273, 122] width 25 height 23
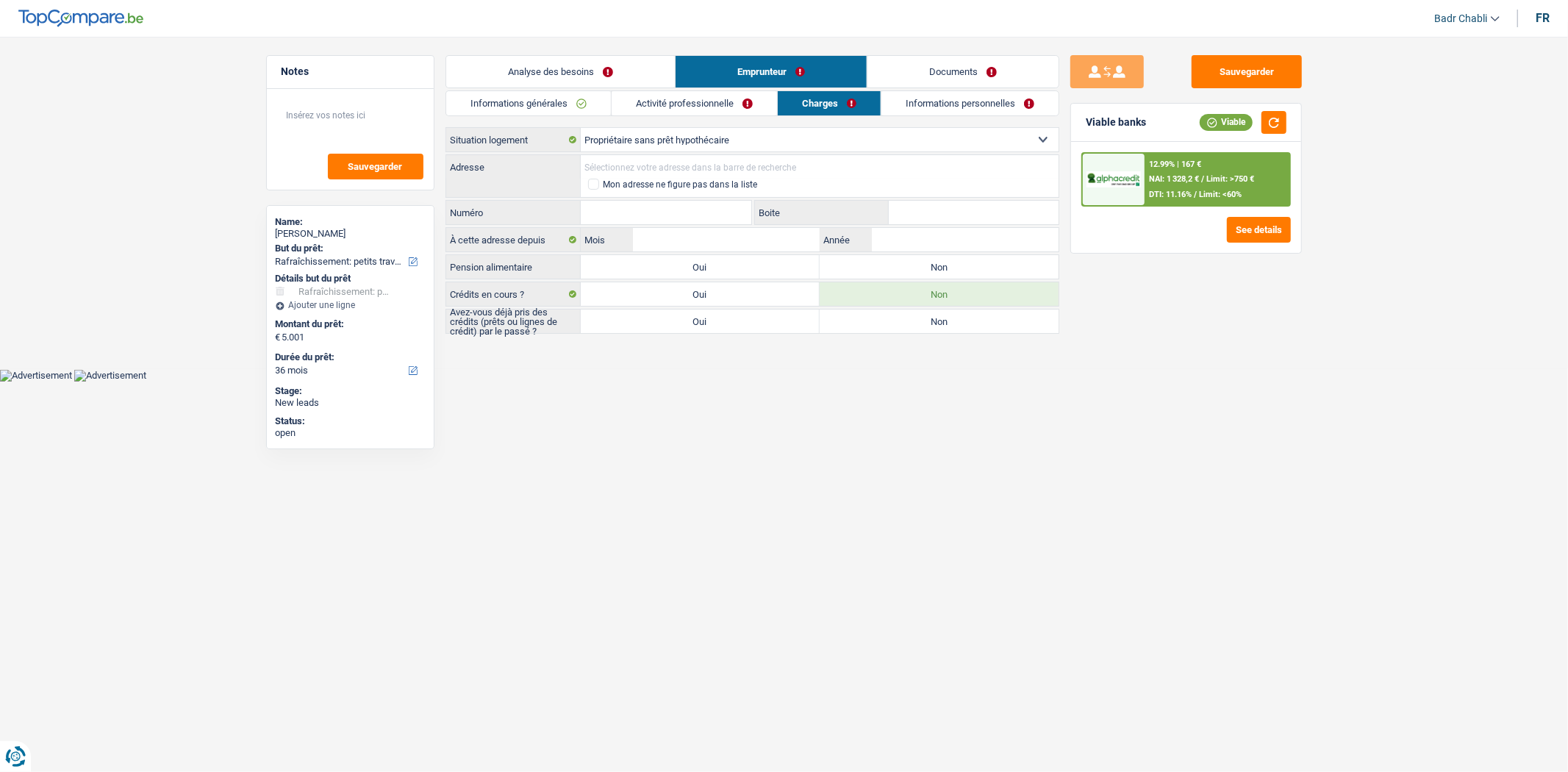
click at [667, 158] on input "Adresse" at bounding box center [819, 166] width 478 height 23
click at [731, 105] on link "Activité professionnelle" at bounding box center [694, 103] width 166 height 24
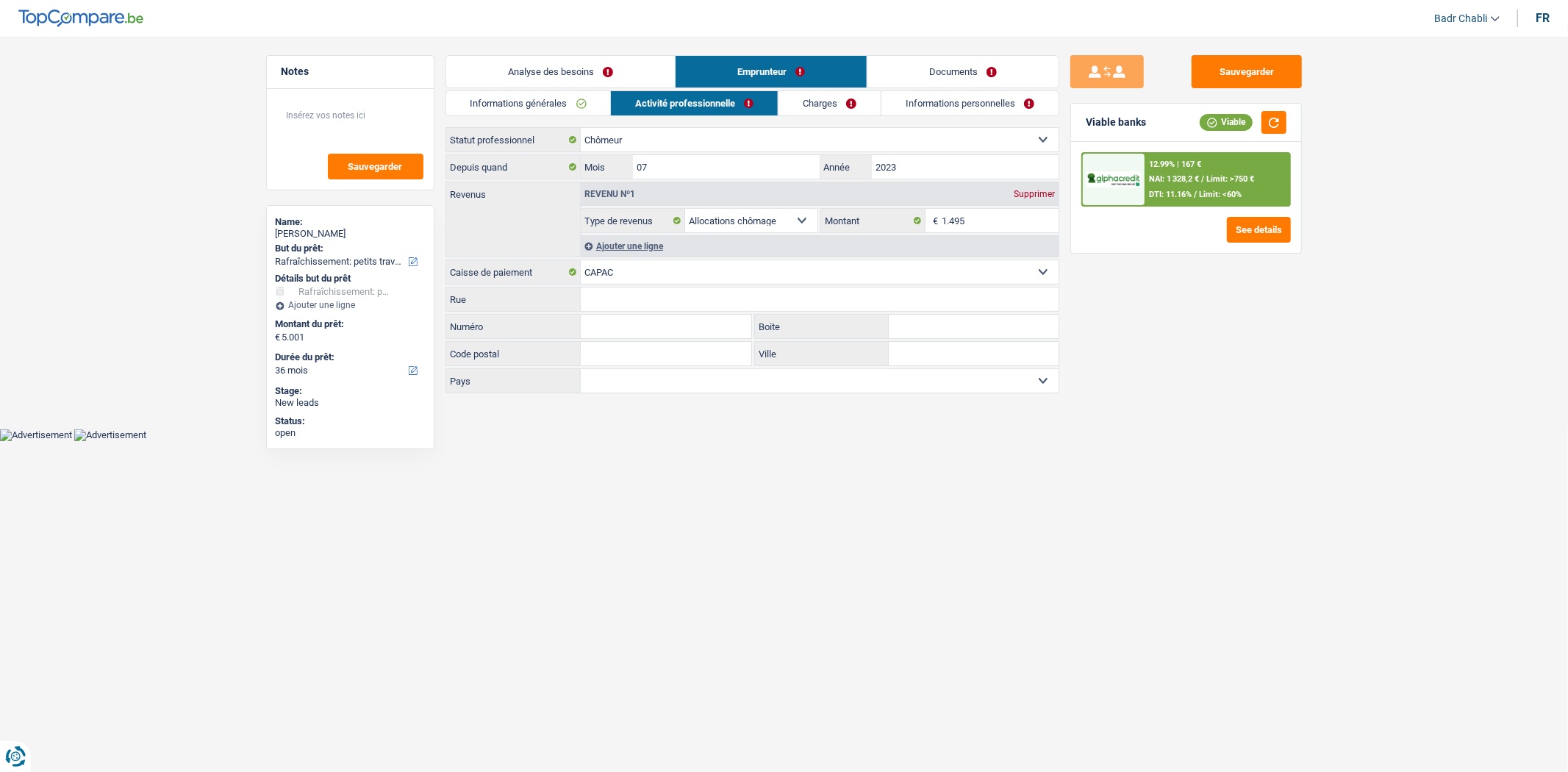
click at [824, 100] on link "Charges" at bounding box center [829, 103] width 102 height 24
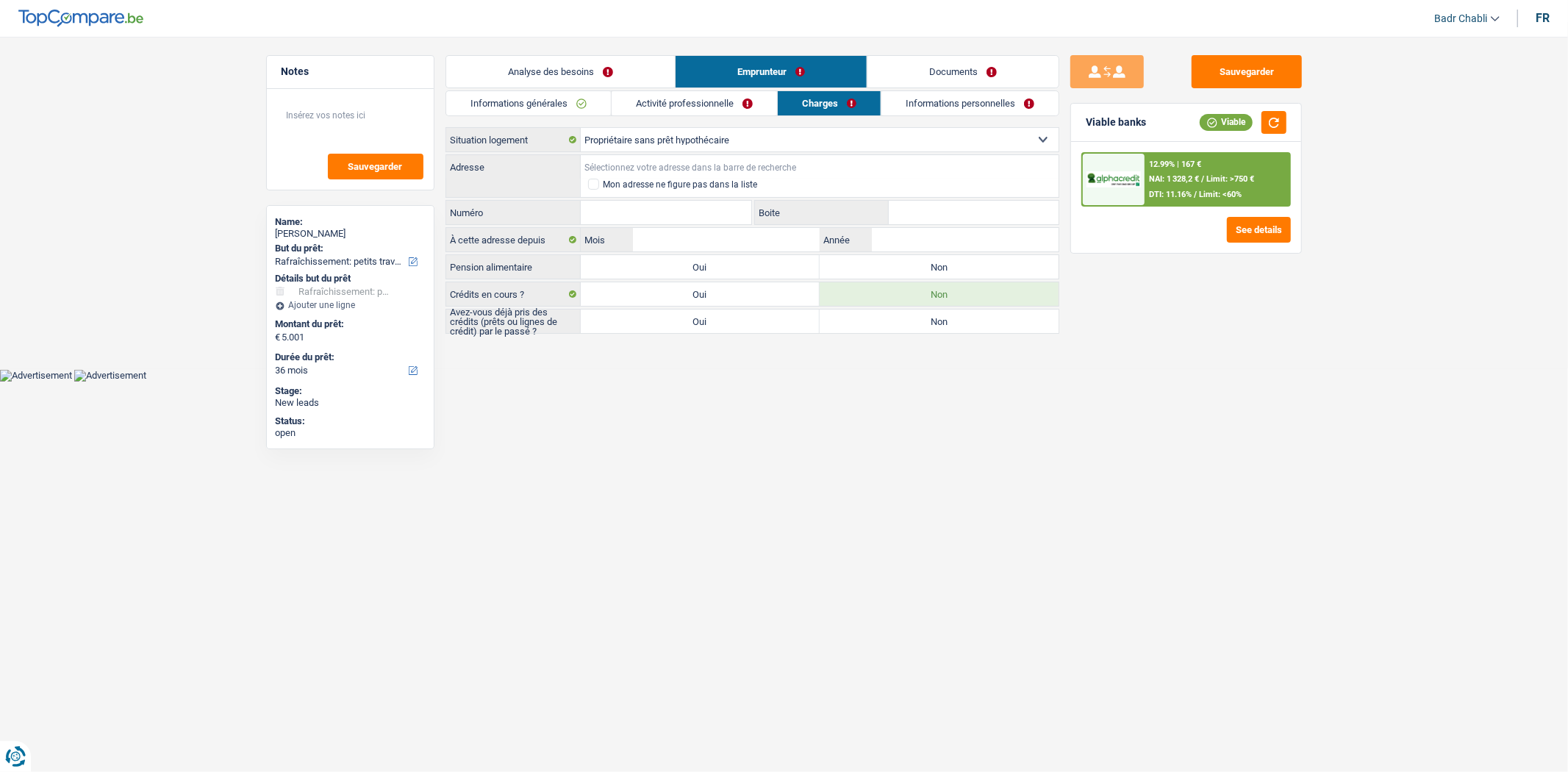
click at [676, 170] on input "Adresse" at bounding box center [819, 166] width 478 height 23
click at [873, 269] on label "Non" at bounding box center [938, 266] width 239 height 23
click at [873, 269] on input "Non" at bounding box center [938, 266] width 239 height 23
radio input "true"
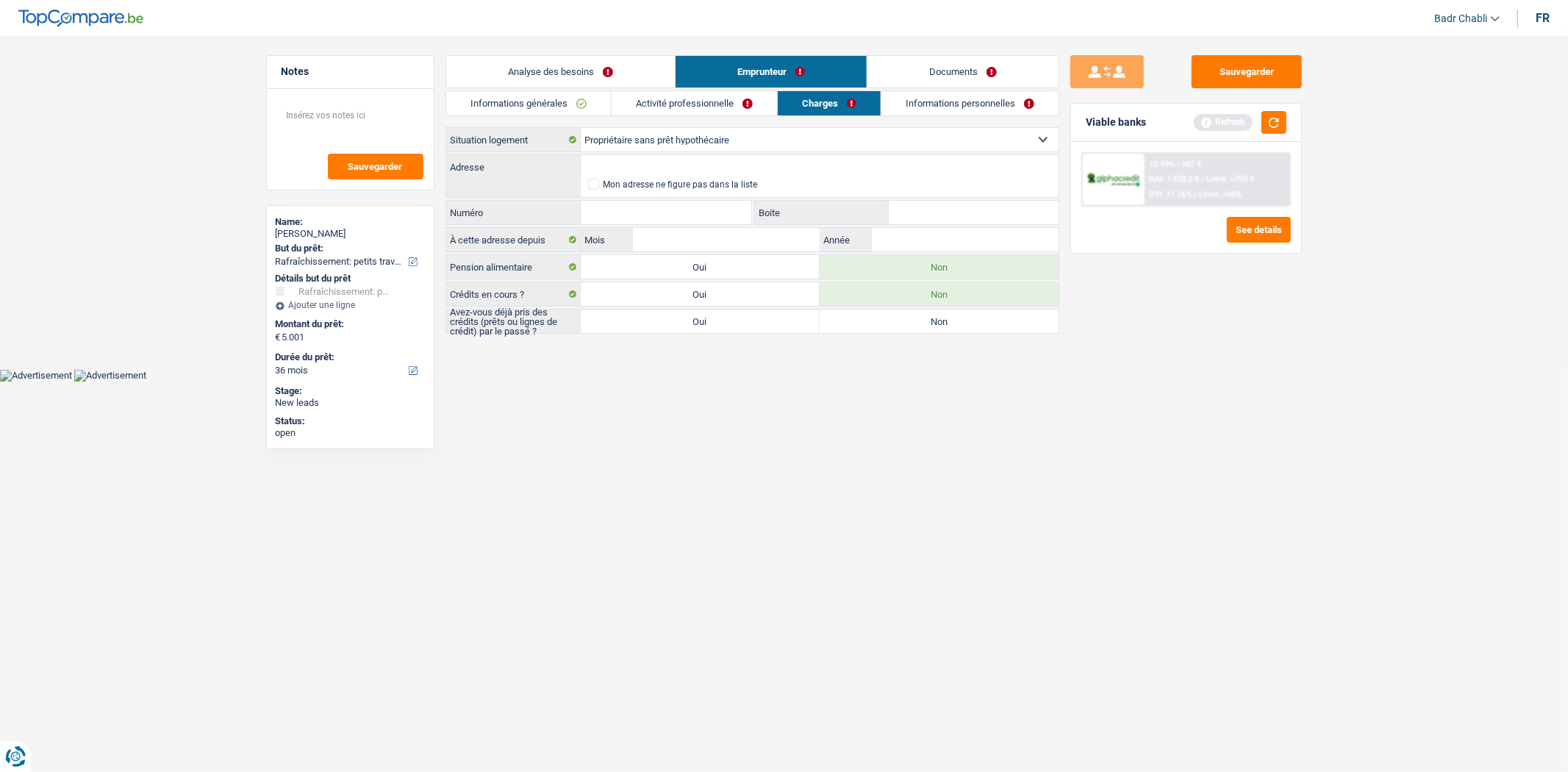
click at [720, 326] on label "Oui" at bounding box center [700, 321] width 239 height 23
click at [720, 326] on input "Oui" at bounding box center [700, 321] width 239 height 23
radio input "true"
click at [685, 158] on input "Adresse" at bounding box center [819, 166] width 478 height 23
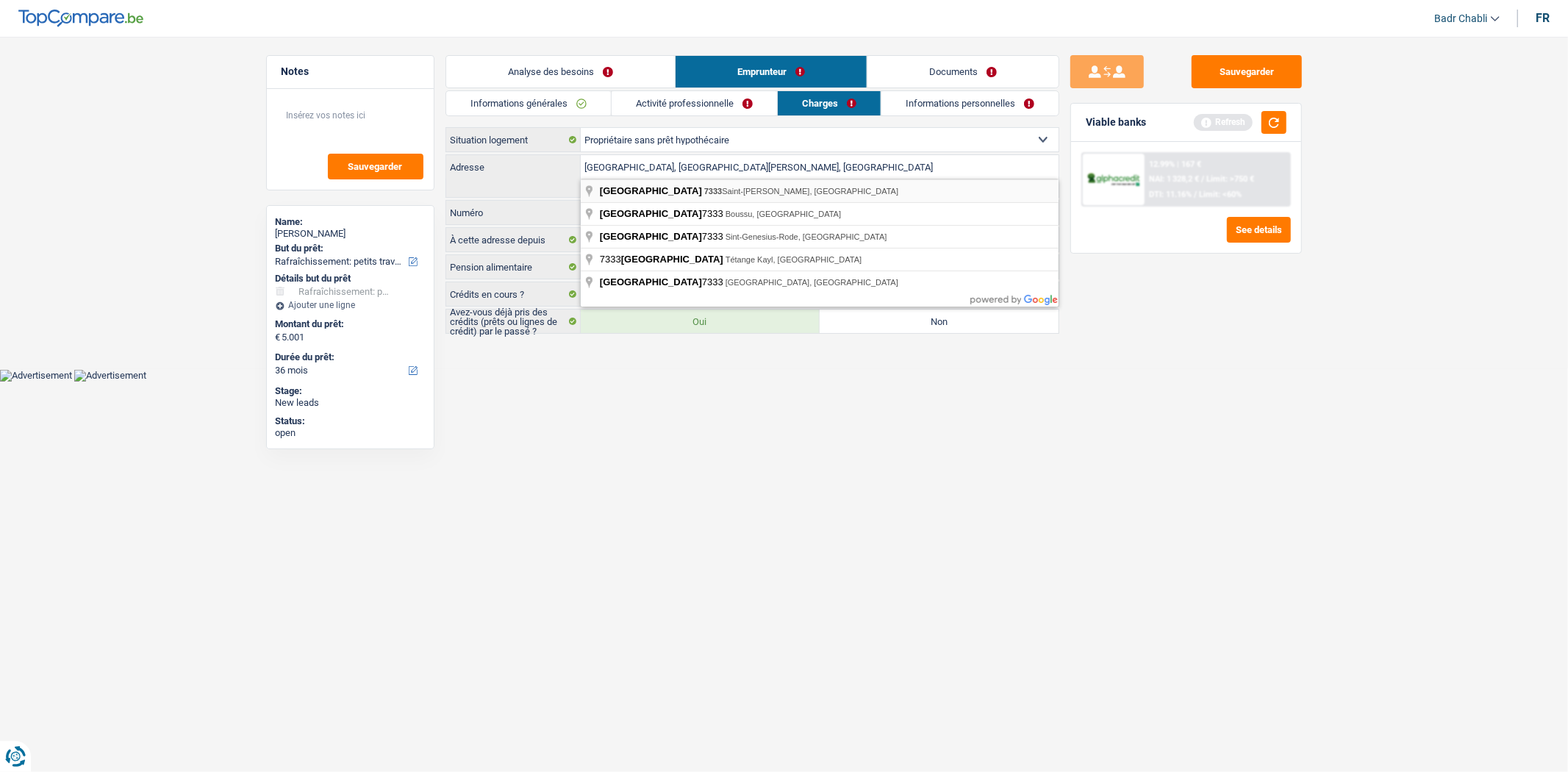
type input "Rue de la Fontaine, 7333, Saint-Ghislain, BE"
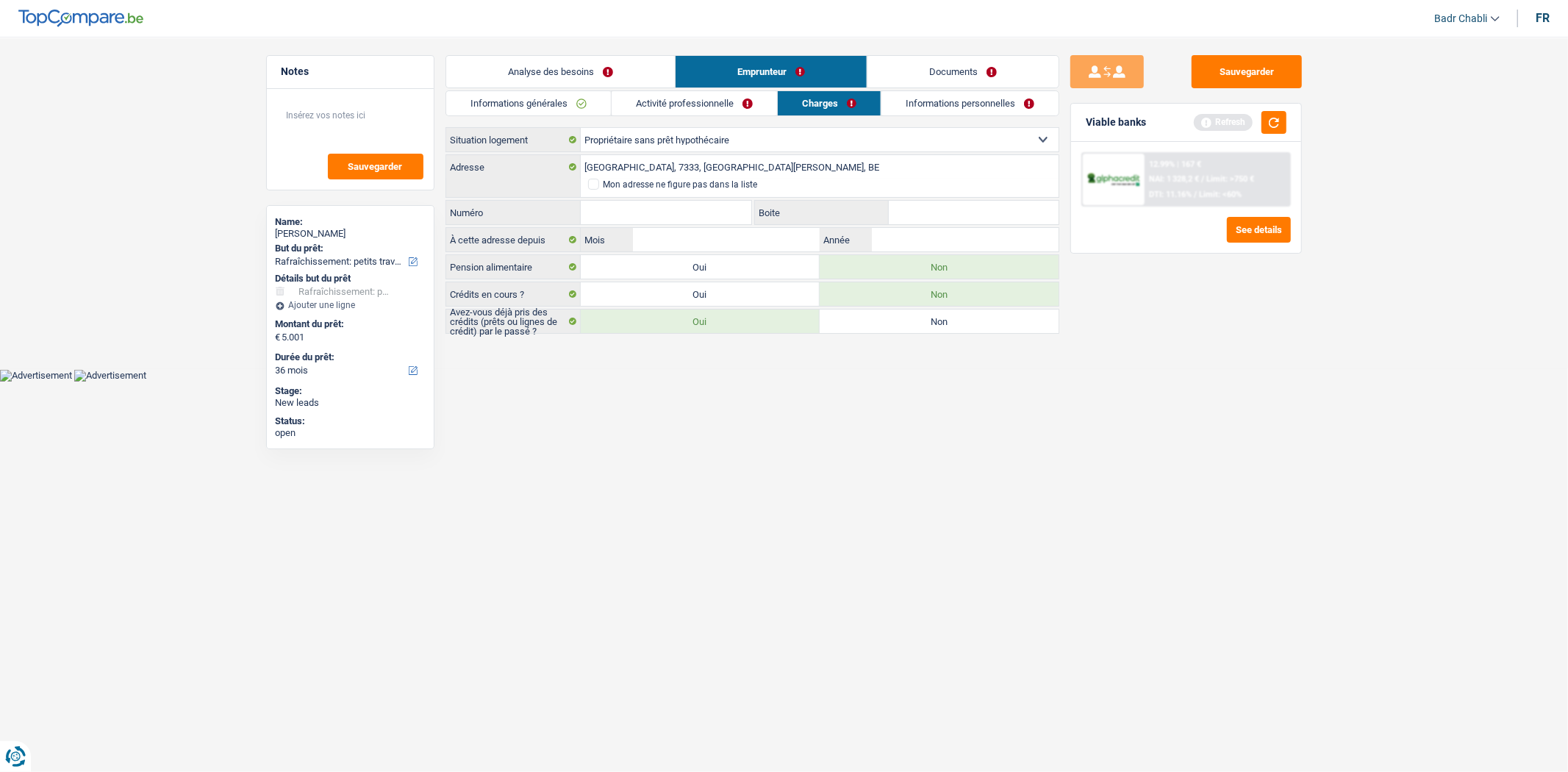
click at [672, 209] on input "Numéro" at bounding box center [666, 212] width 171 height 23
type input "26"
click at [741, 251] on input "Mois" at bounding box center [725, 239] width 186 height 23
type input "01"
type input "1988"
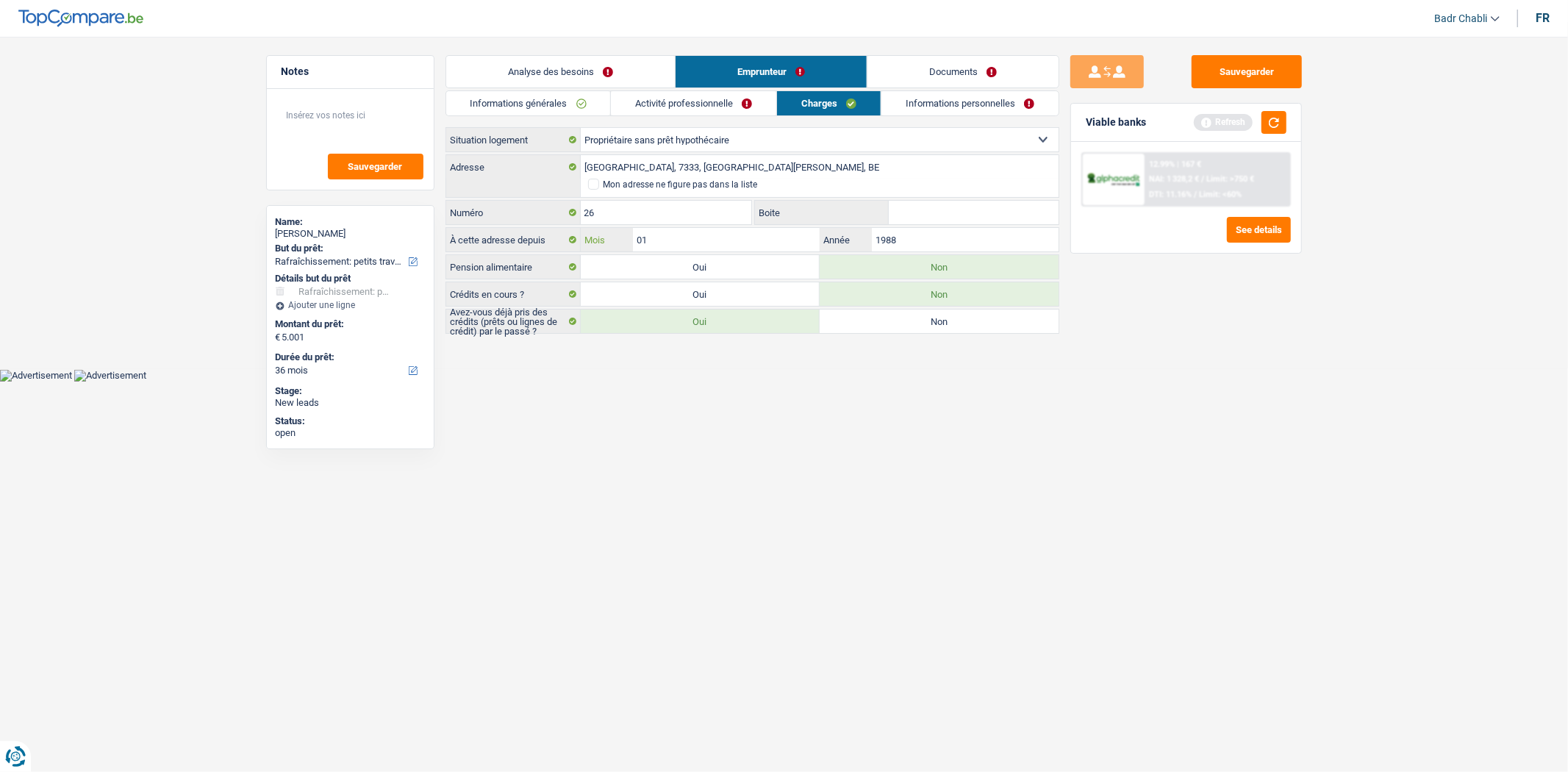
click at [743, 248] on input "01" at bounding box center [725, 239] width 186 height 23
type input "06"
click at [928, 112] on link "Informations personnelles" at bounding box center [970, 103] width 177 height 24
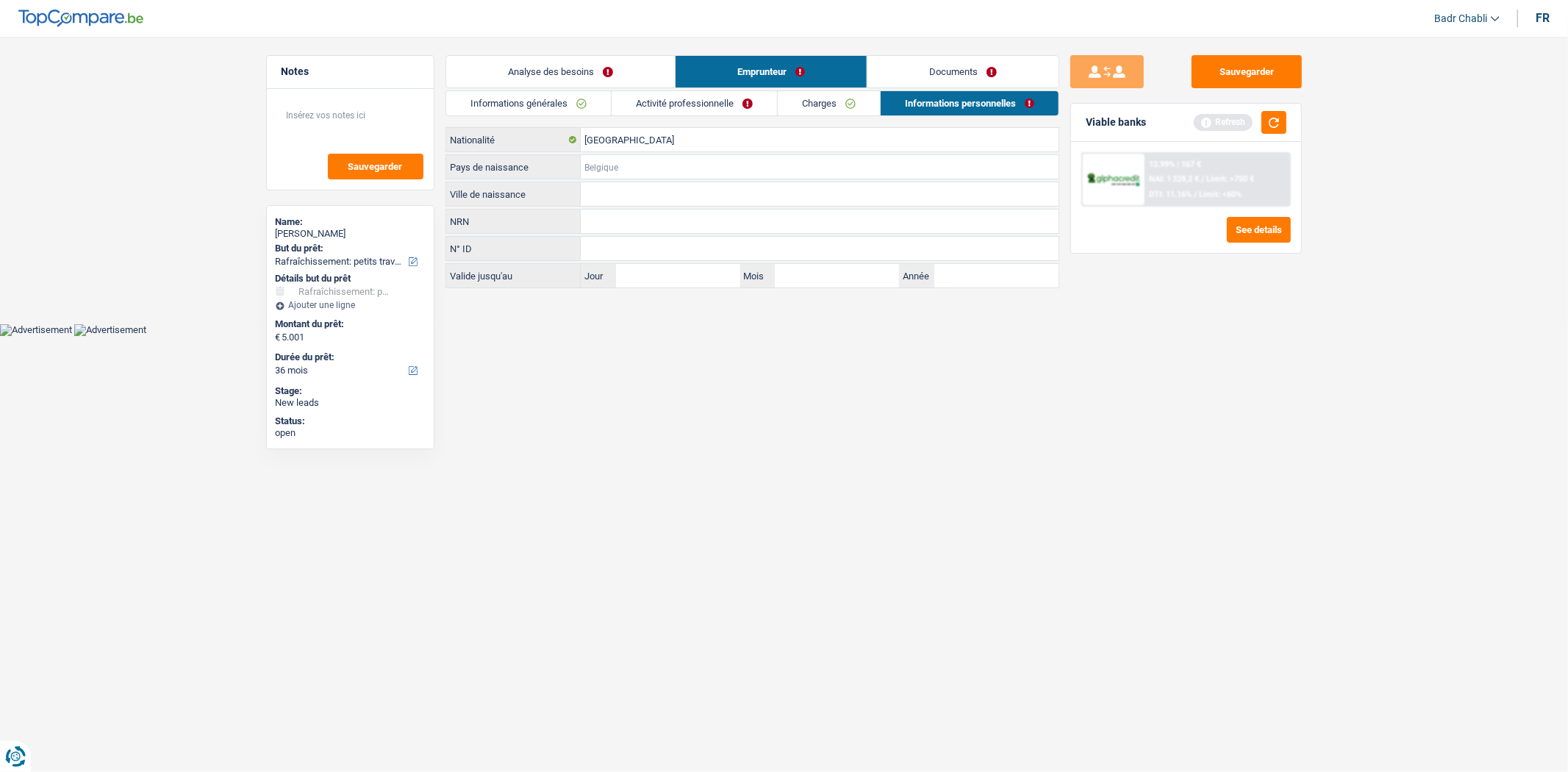
click at [593, 165] on input "Pays de naissance" at bounding box center [819, 166] width 478 height 23
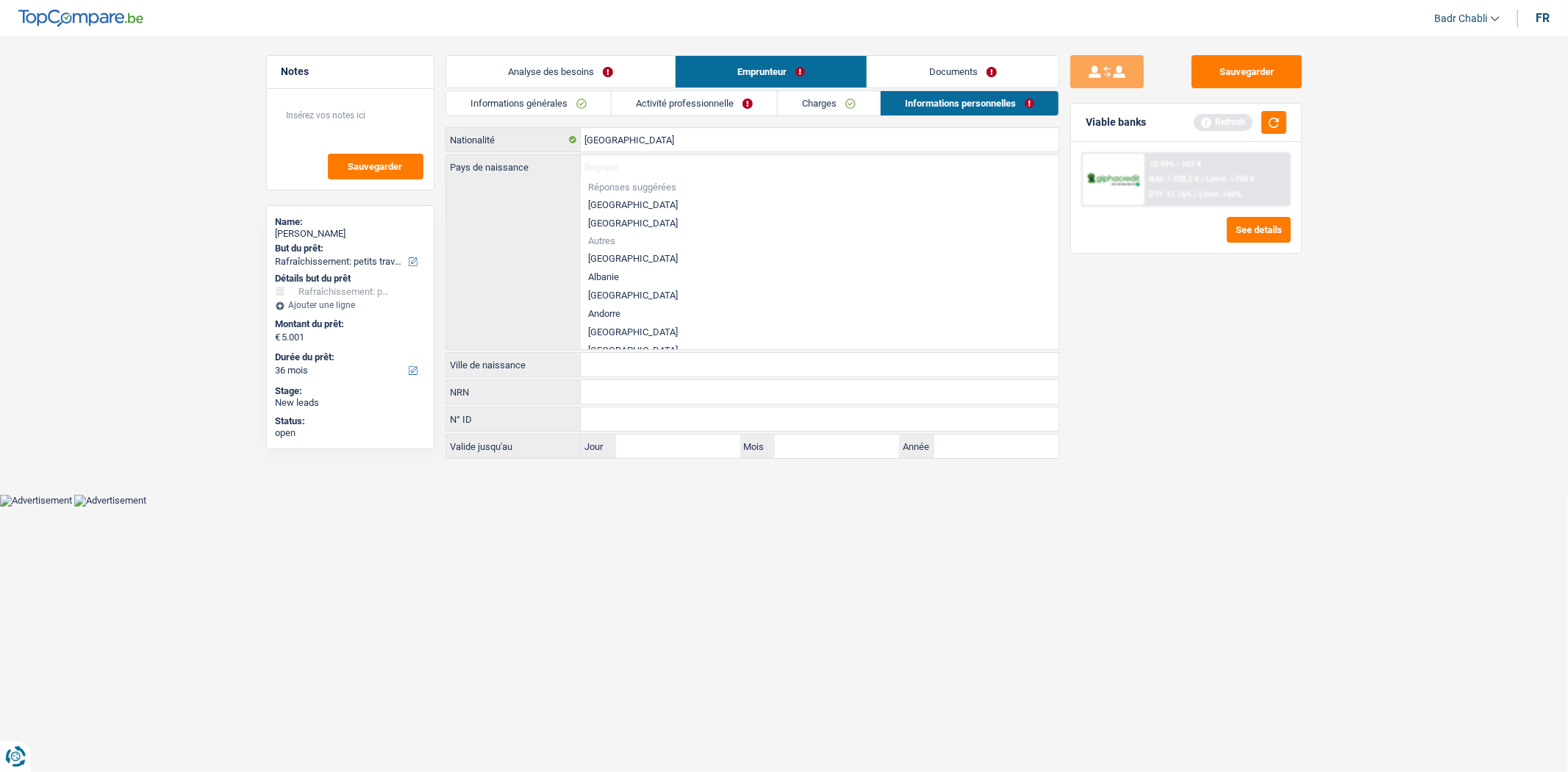
click at [622, 199] on li "[GEOGRAPHIC_DATA]" at bounding box center [819, 204] width 478 height 18
type input "[GEOGRAPHIC_DATA]"
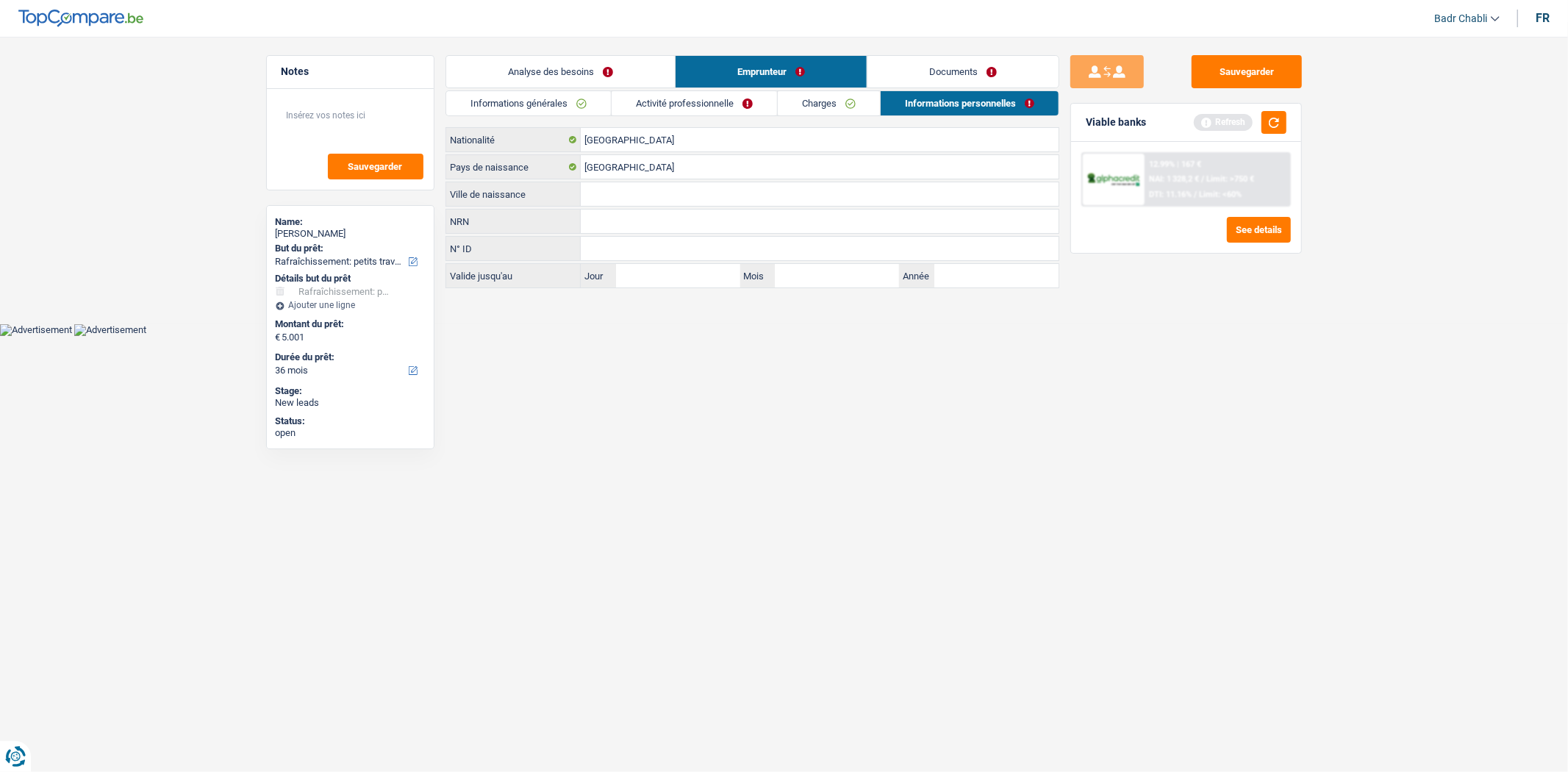
click at [622, 189] on input "Ville de naissance" at bounding box center [819, 194] width 478 height 23
type input "Beaudour"
click at [835, 110] on link "Charges" at bounding box center [828, 103] width 102 height 24
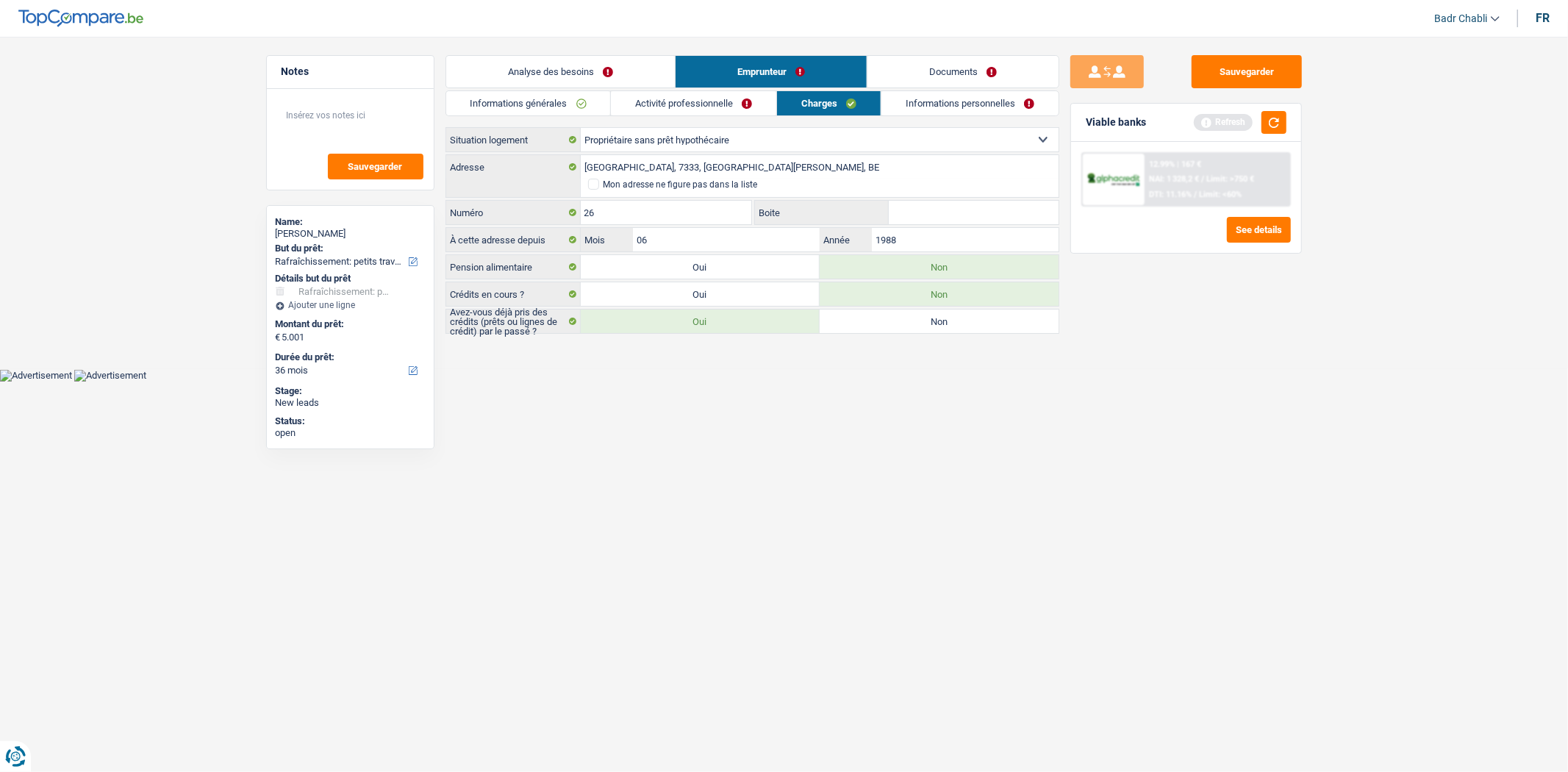
click at [724, 107] on link "Activité professionnelle" at bounding box center [694, 103] width 166 height 24
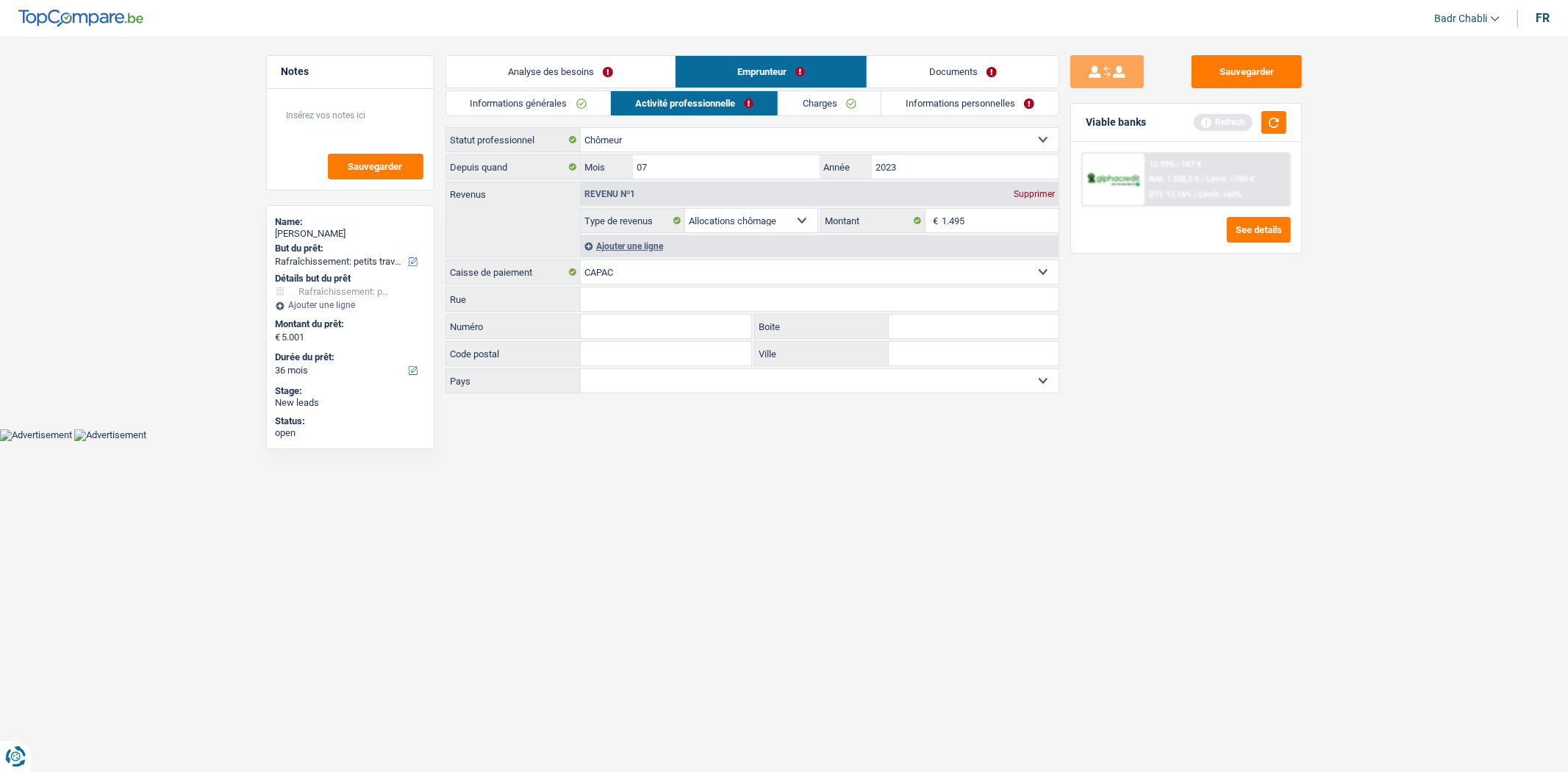
click at [790, 99] on link "Charges" at bounding box center [829, 103] width 102 height 24
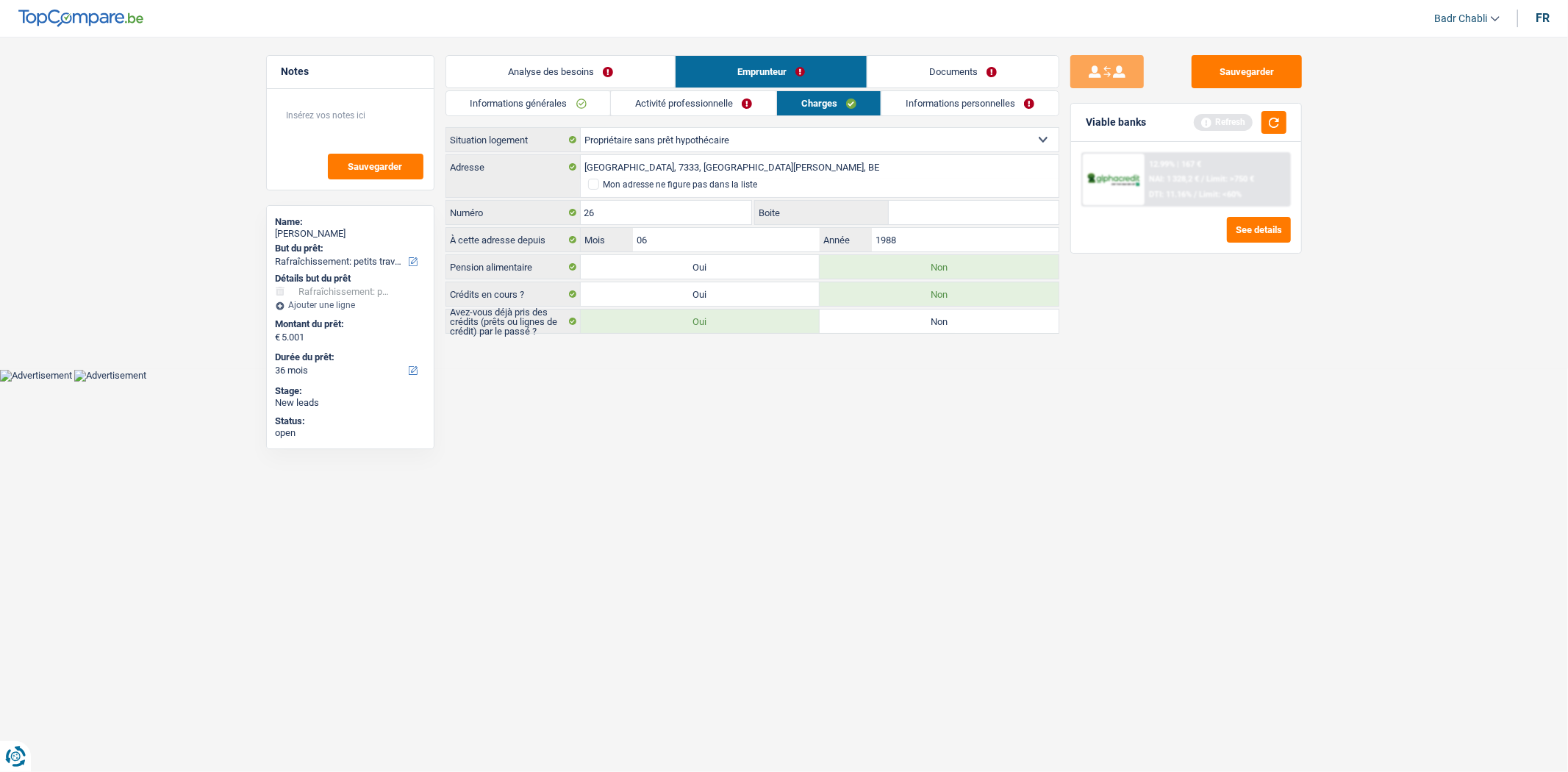
click at [954, 116] on li "Informations personnelles" at bounding box center [970, 103] width 179 height 26
click at [949, 107] on link "Informations personnelles" at bounding box center [970, 103] width 177 height 24
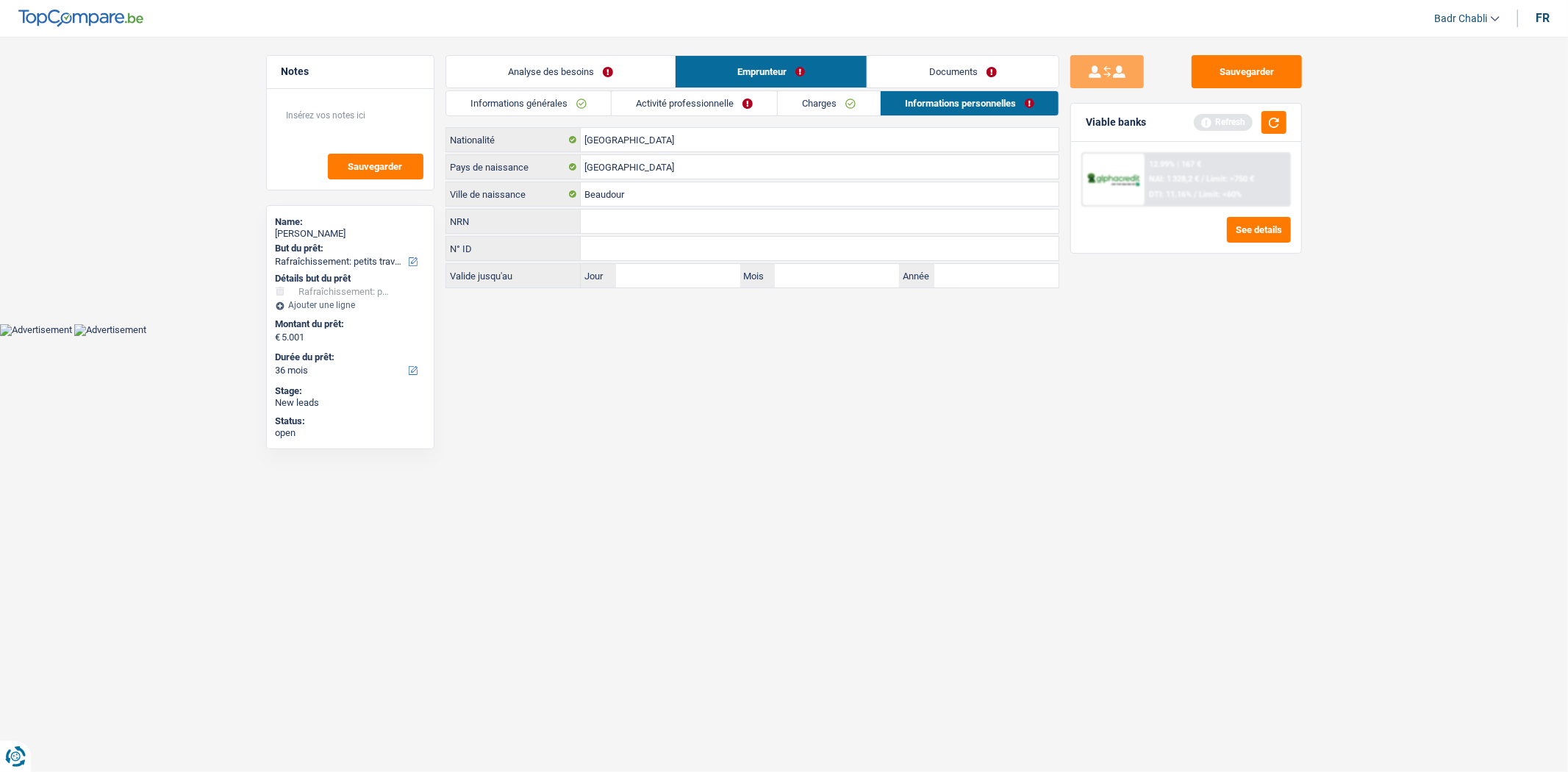
click at [766, 107] on link "Activité professionnelle" at bounding box center [694, 103] width 166 height 24
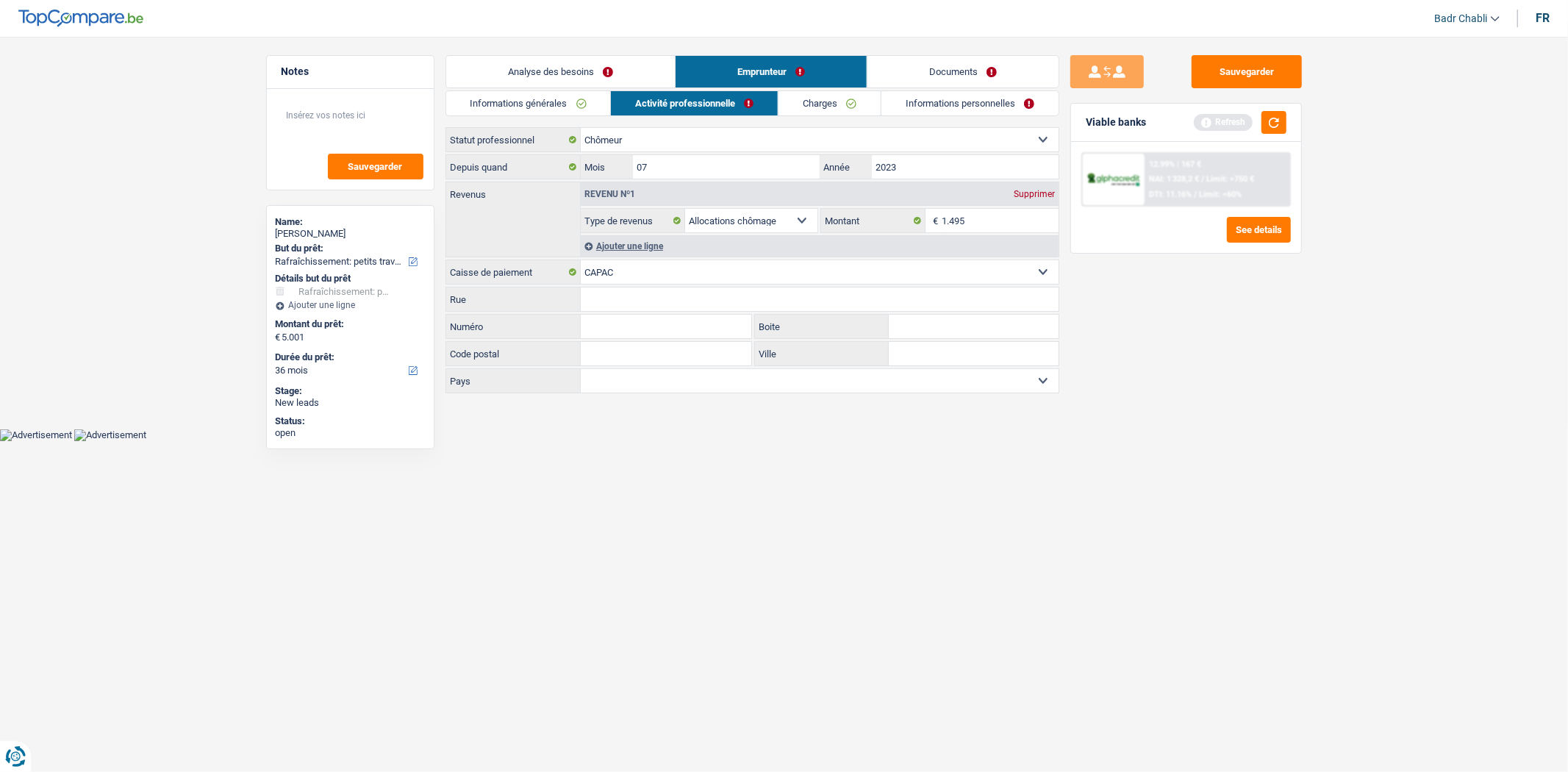
click at [816, 107] on link "Charges" at bounding box center [829, 103] width 102 height 24
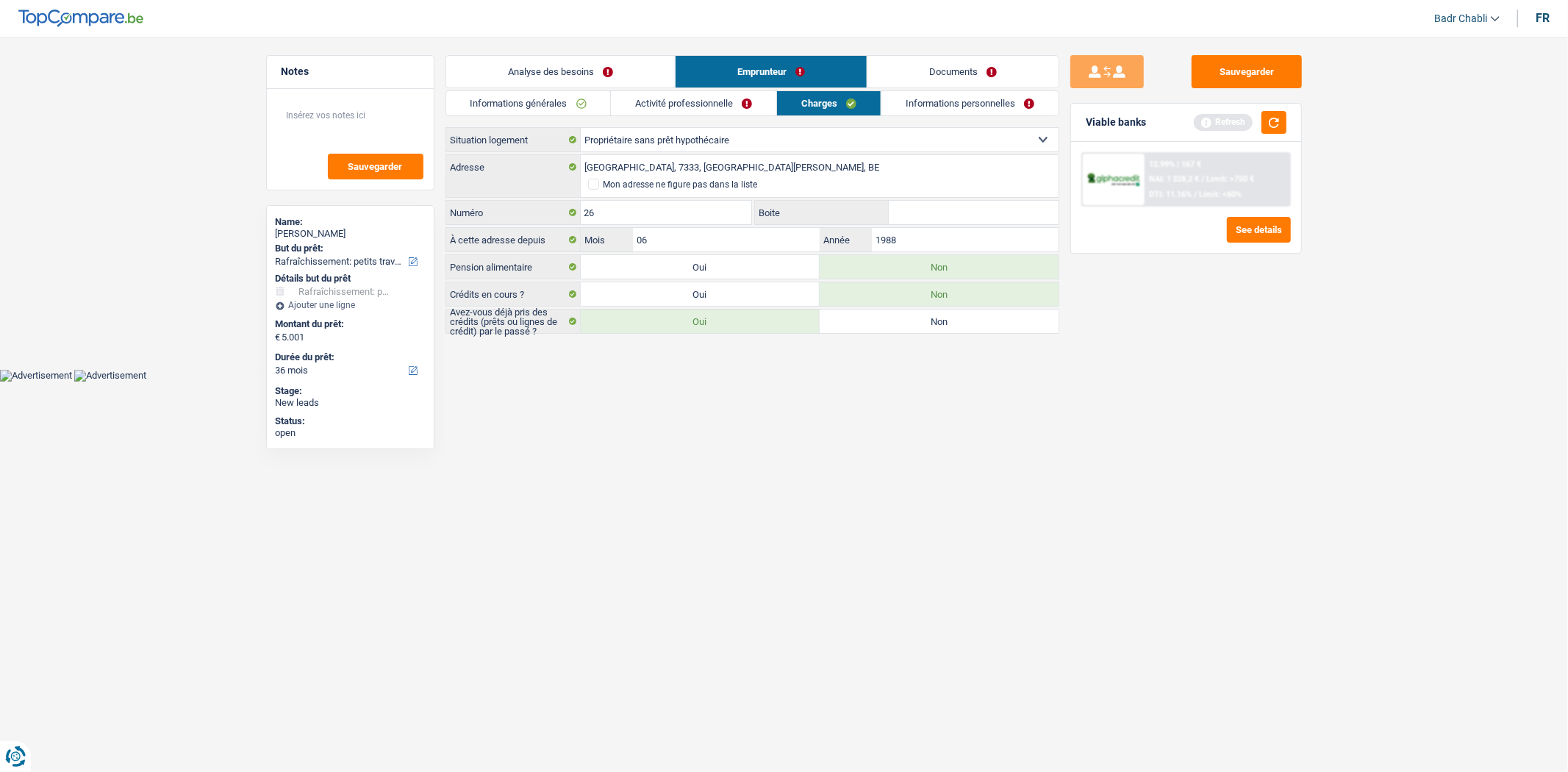
click at [703, 96] on link "Activité professionnelle" at bounding box center [694, 103] width 166 height 24
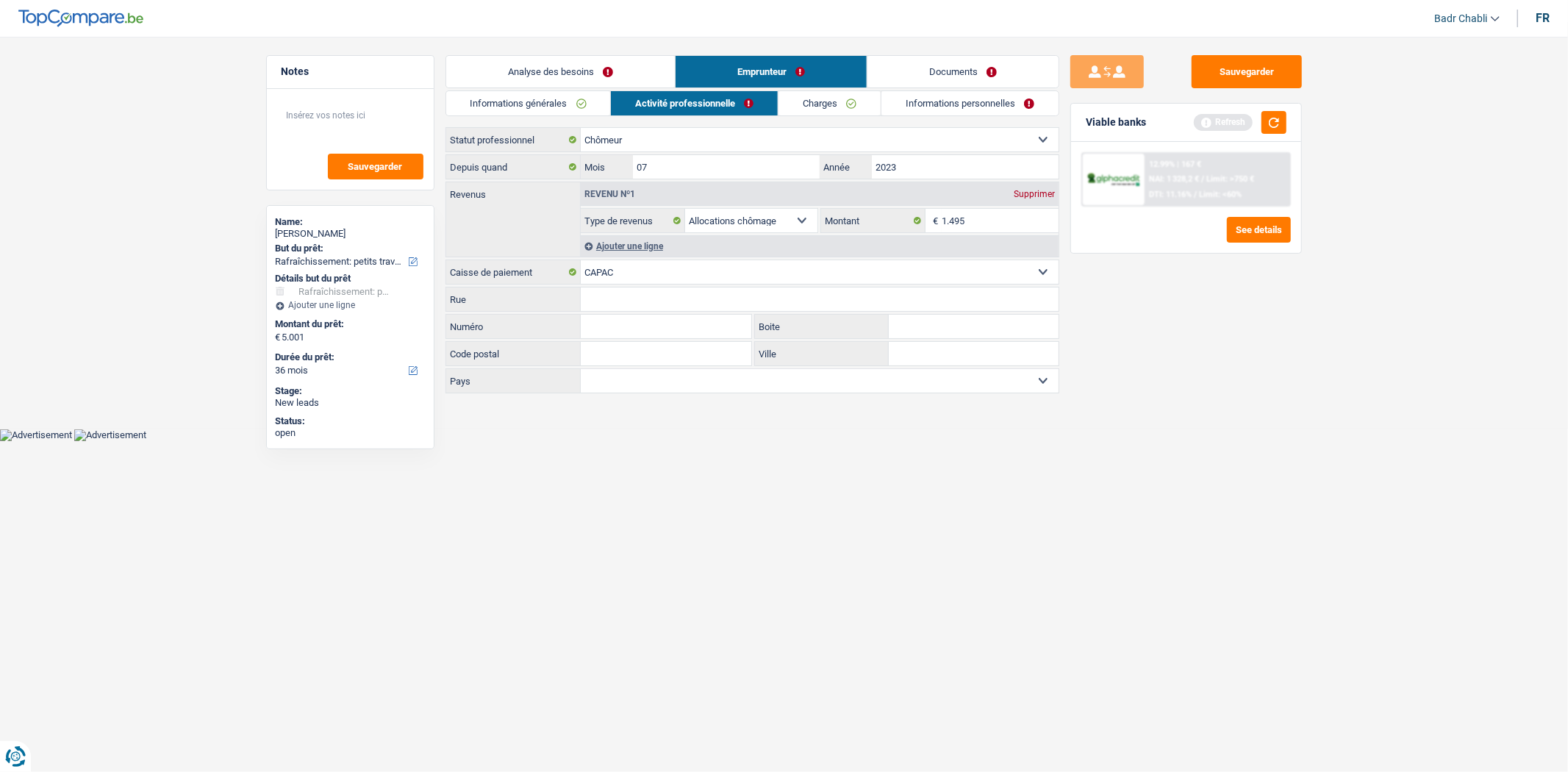
click at [556, 106] on link "Informations générales" at bounding box center [528, 103] width 165 height 24
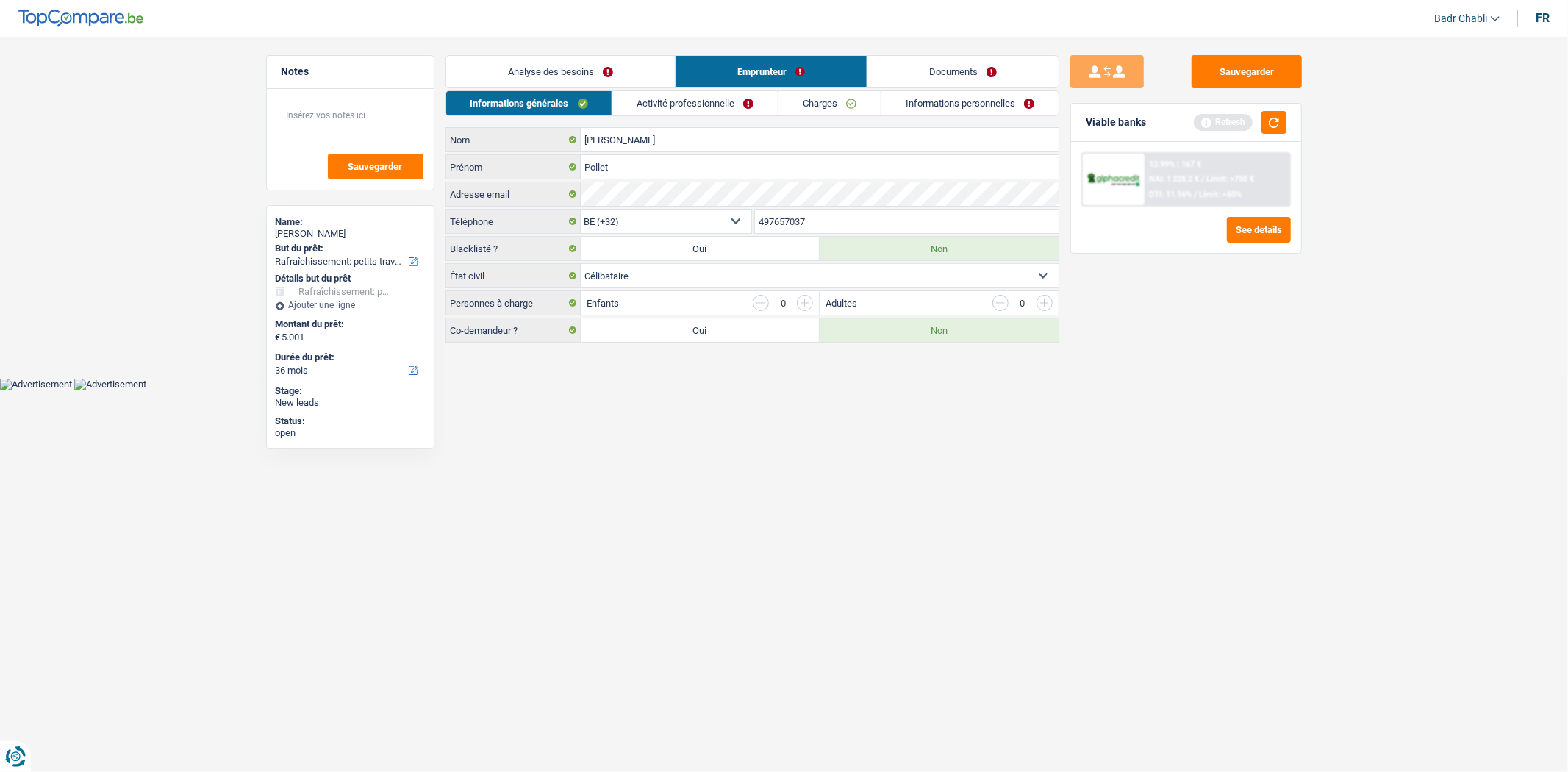
click at [569, 77] on link "Analyse des besoins" at bounding box center [560, 71] width 228 height 31
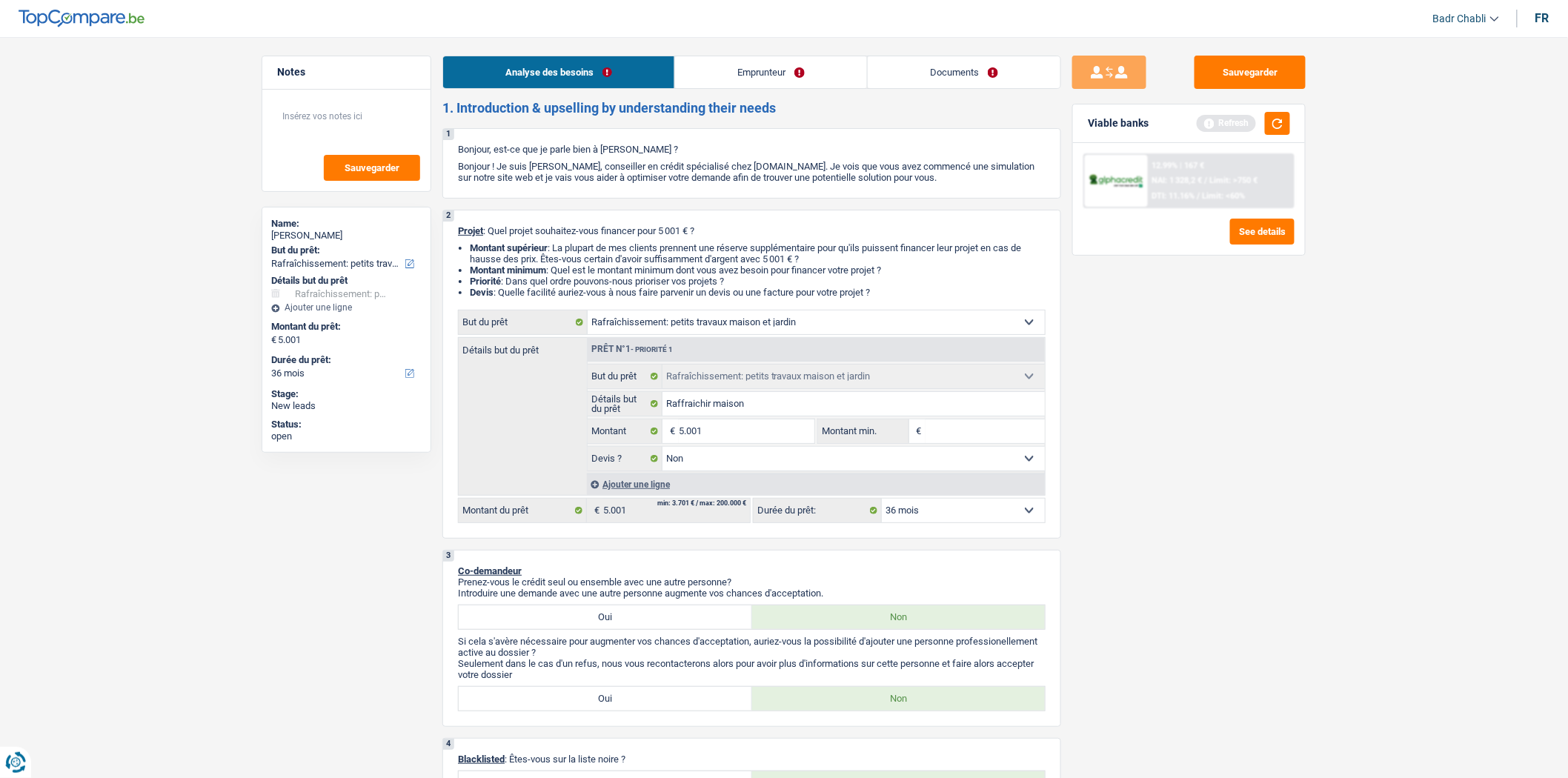
click at [746, 74] on link "Emprunteur" at bounding box center [771, 71] width 192 height 32
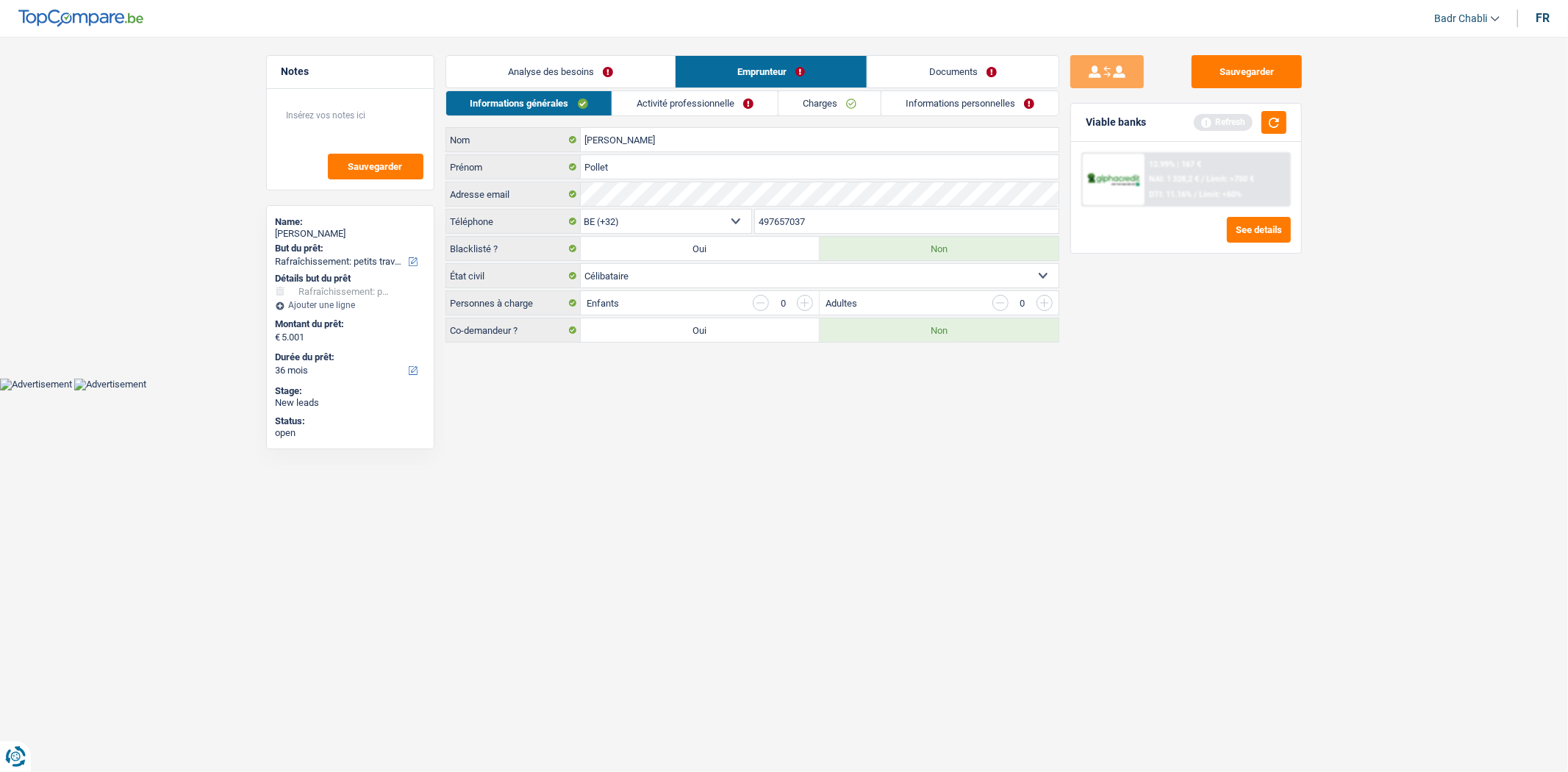
click at [670, 96] on link "Activité professionnelle" at bounding box center [695, 103] width 166 height 24
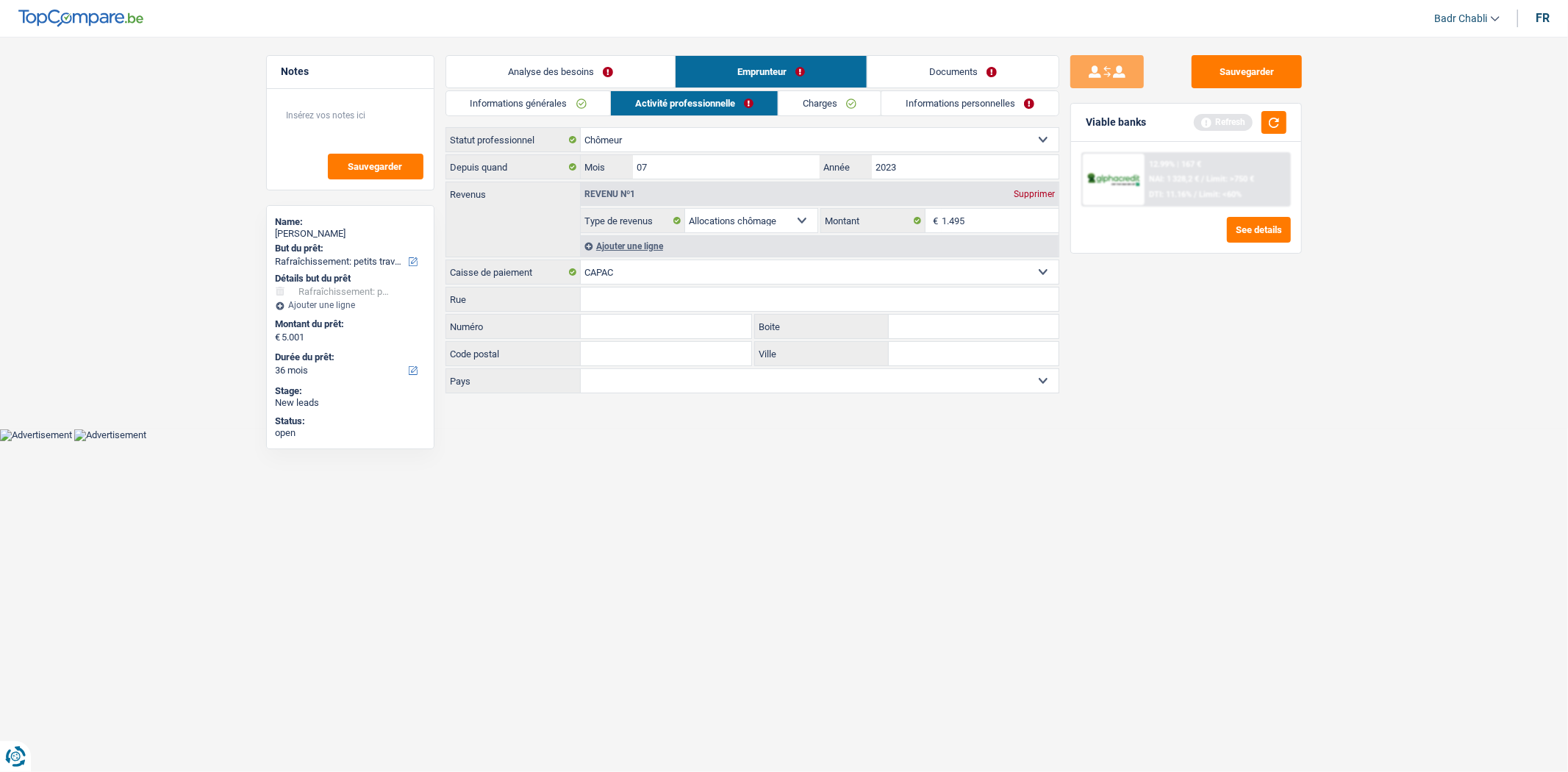
click at [646, 269] on select "CAPAC FGTB CSC CGSLB Autre Sélectionner une option" at bounding box center [819, 272] width 478 height 23
select select "fgtb"
click at [581, 261] on select "CAPAC FGTB CSC CGSLB Autre Sélectionner une option" at bounding box center [819, 272] width 478 height 23
click at [1227, 83] on button "Sauvegarder" at bounding box center [1246, 72] width 110 height 33
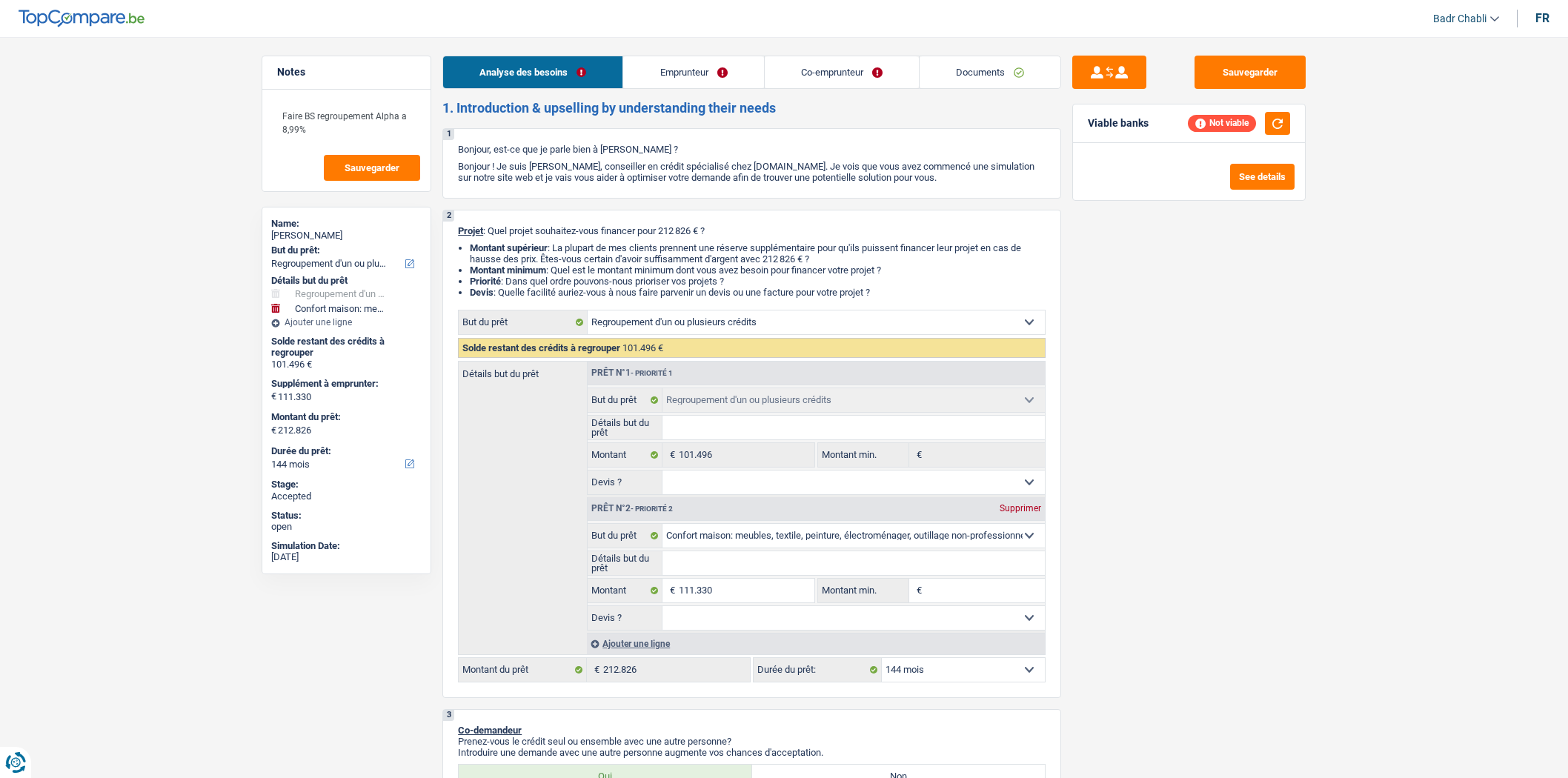
select select "refinancing"
select select "household"
select select "144"
select select "refinancing"
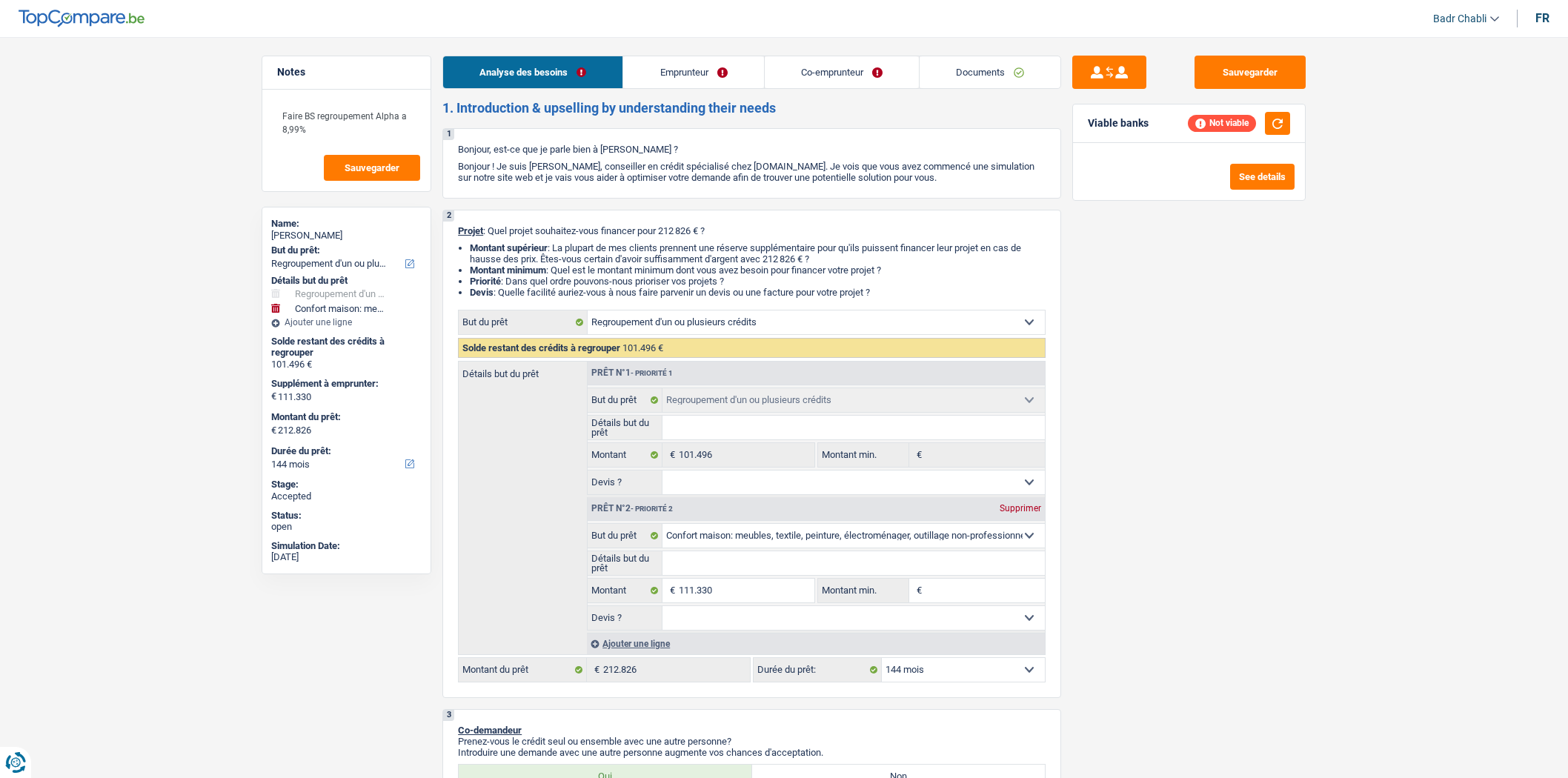
select select "refinancing"
select select "household"
select select "144"
select select "worker"
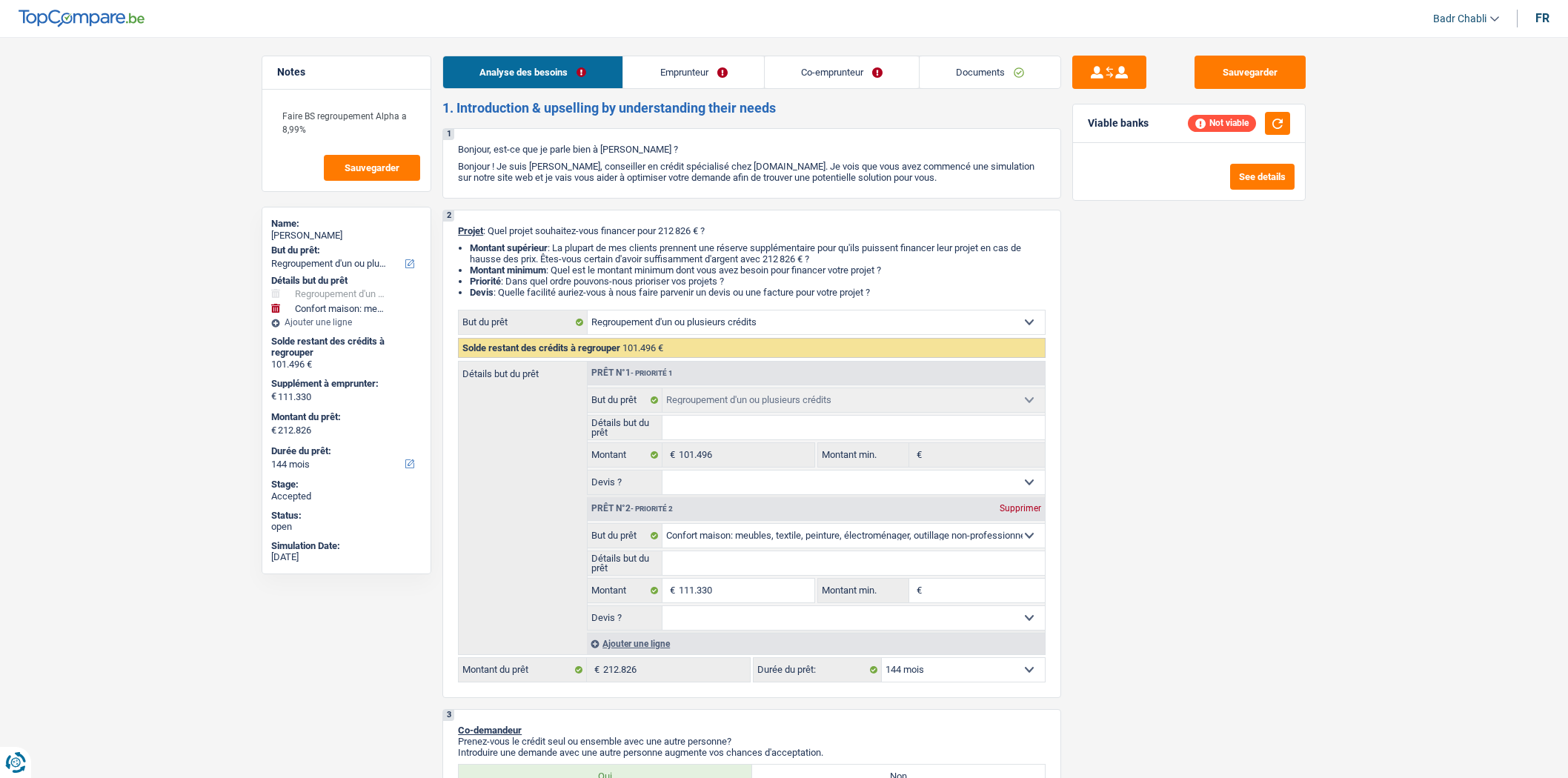
select select "familyAllowances"
select select "netSalary"
select select "mealVouchers"
select select "ownerWithMortgage"
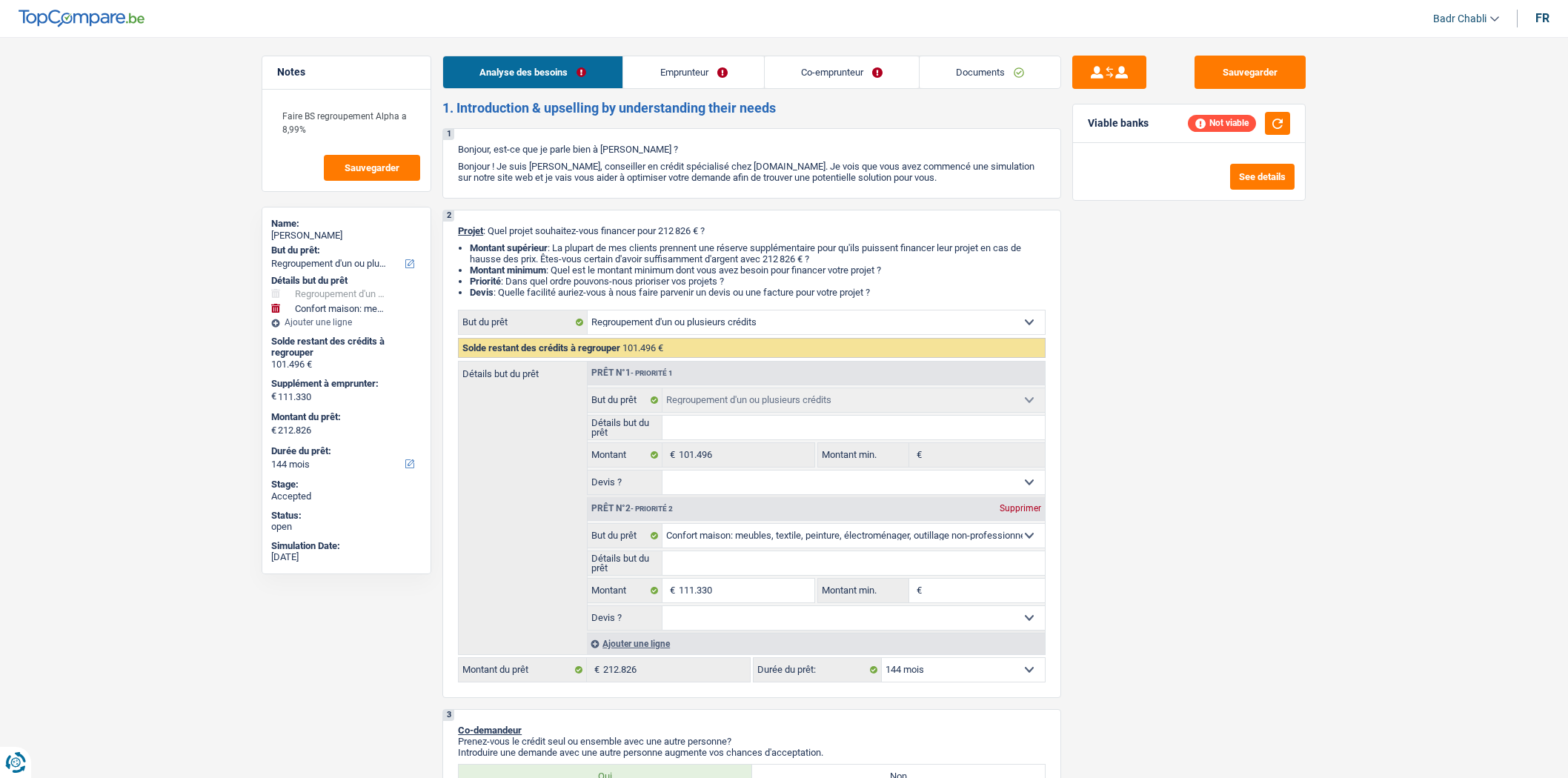
select select "mortgage"
select select "300"
select select "renovationLoan"
select select "120"
select select "carLoan"
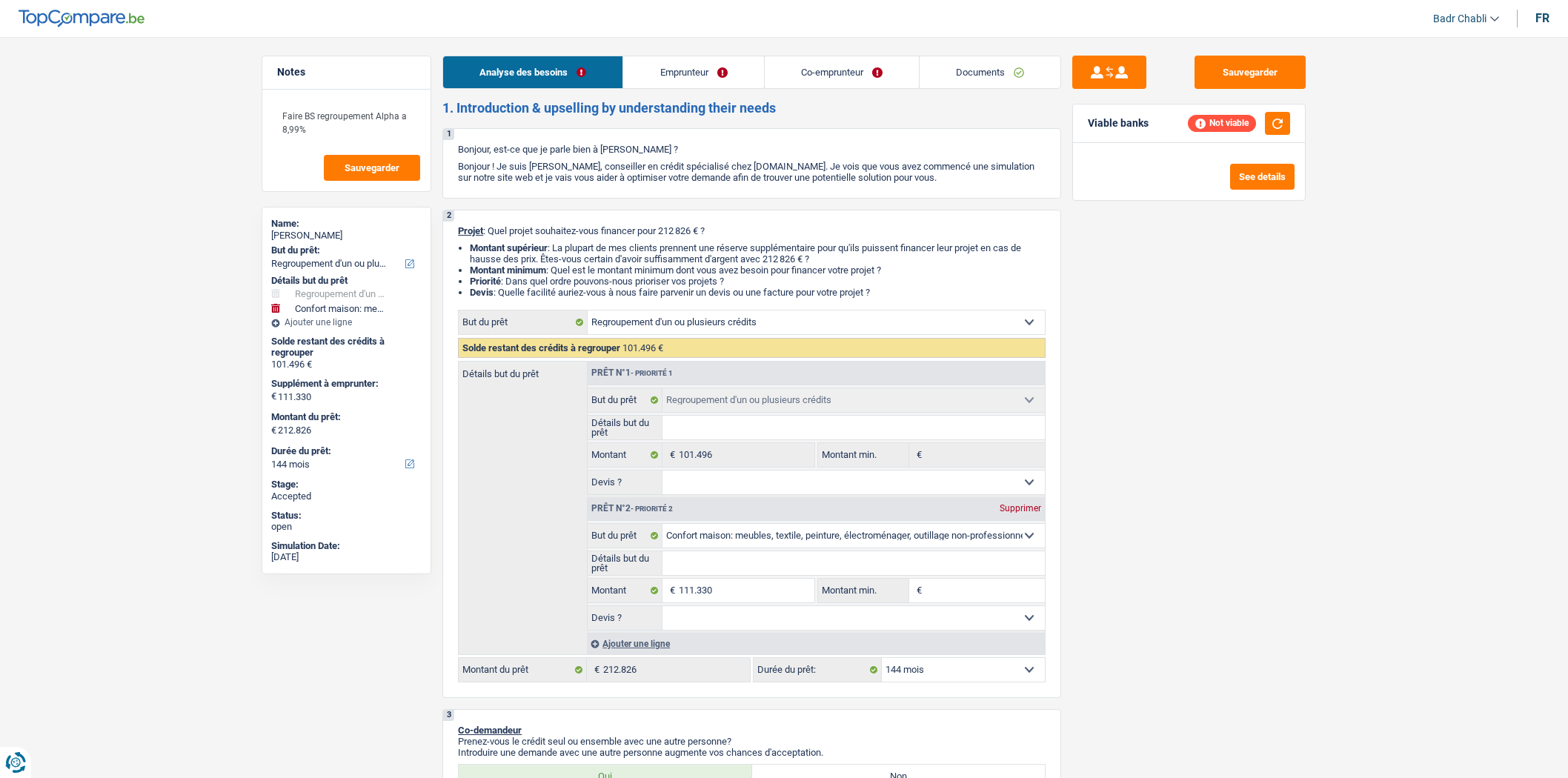
select select "60"
select select "cardOrCredit"
select select "refinancing"
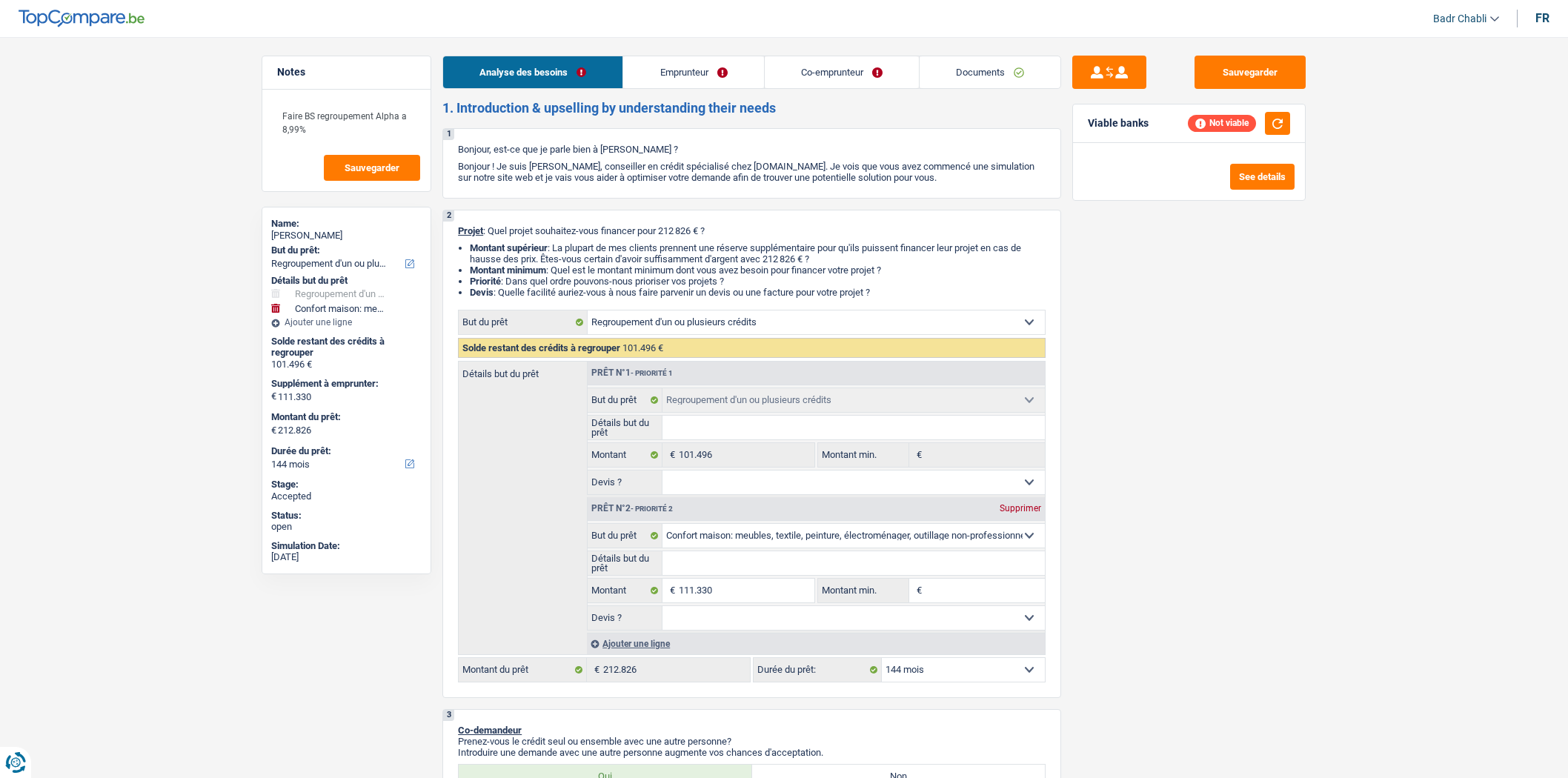
select select "household"
select select "144"
